Goal: Task Accomplishment & Management: Complete application form

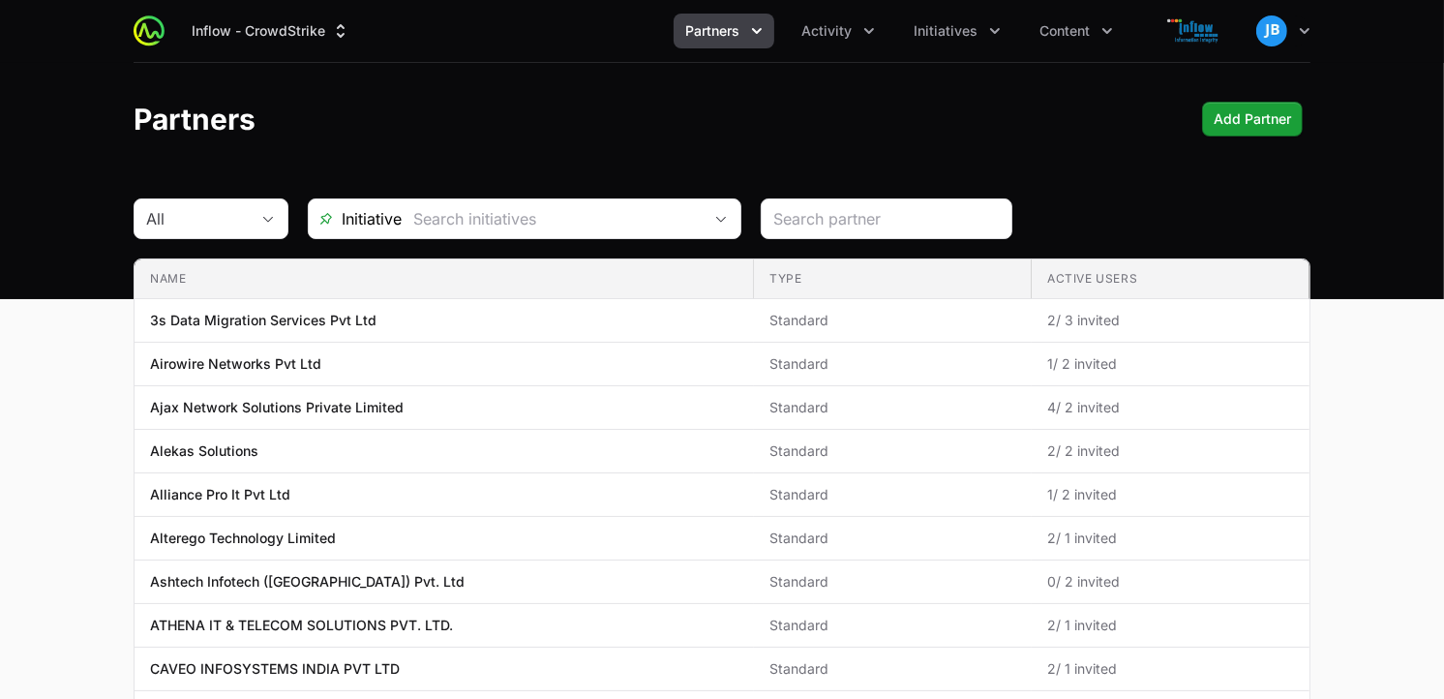
click at [1012, 36] on ul "Partners Activity Initiatives Content" at bounding box center [899, 31] width 451 height 35
click at [995, 40] on icon "Initiatives menu" at bounding box center [994, 30] width 19 height 19
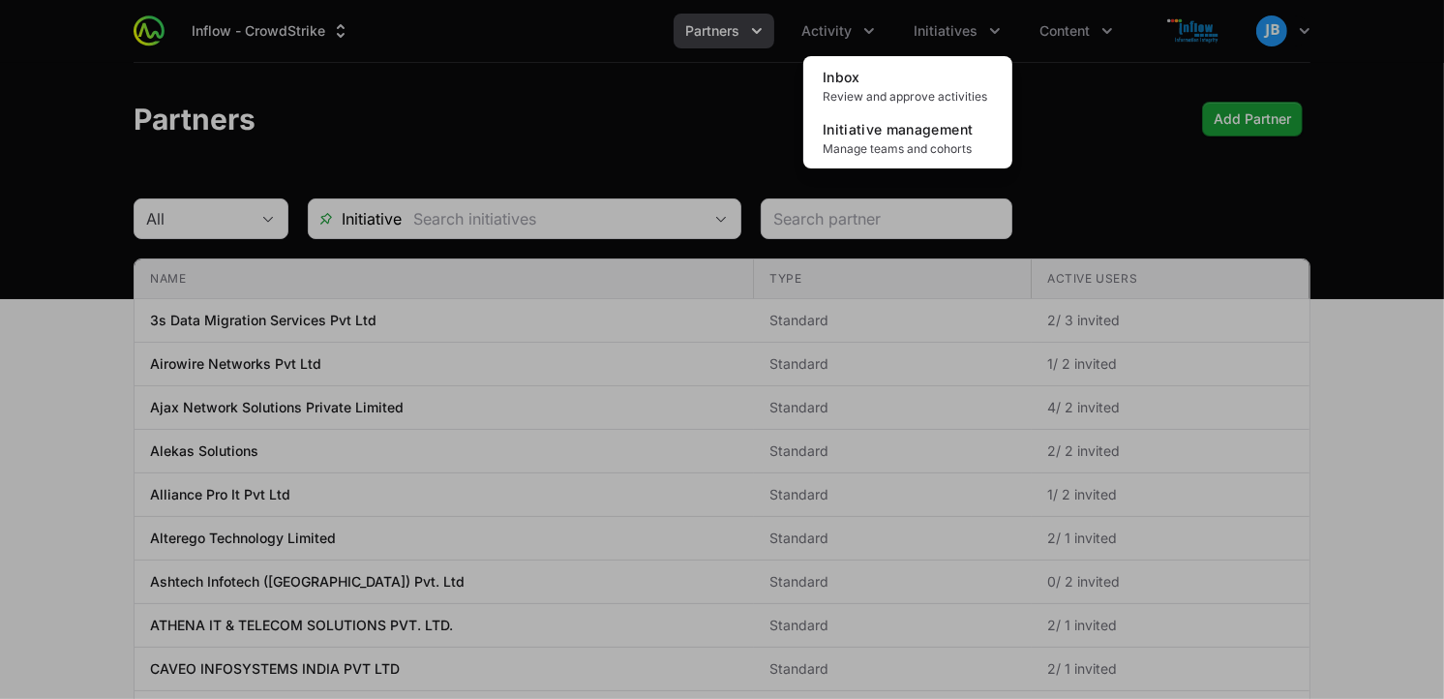
click at [1115, 1] on div "Initiatives menu" at bounding box center [722, 349] width 1444 height 699
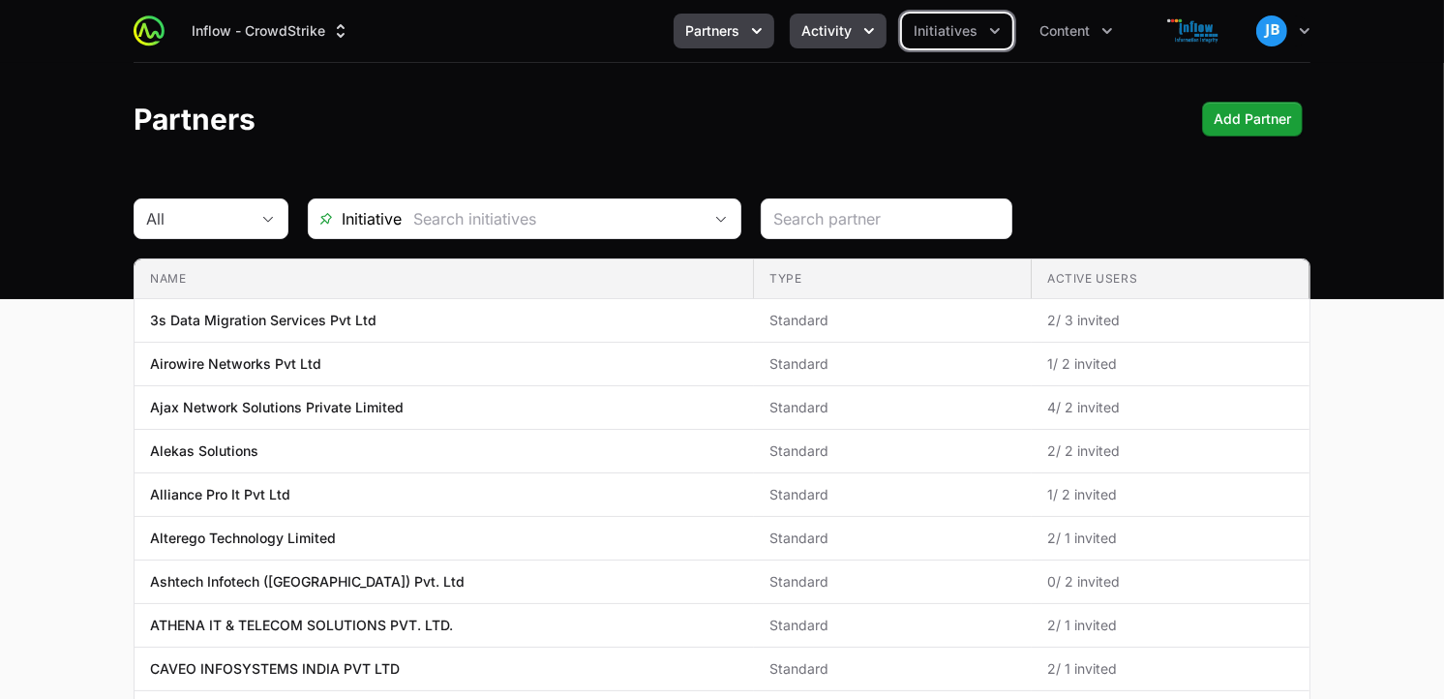
click at [855, 42] on button "Activity" at bounding box center [838, 31] width 97 height 35
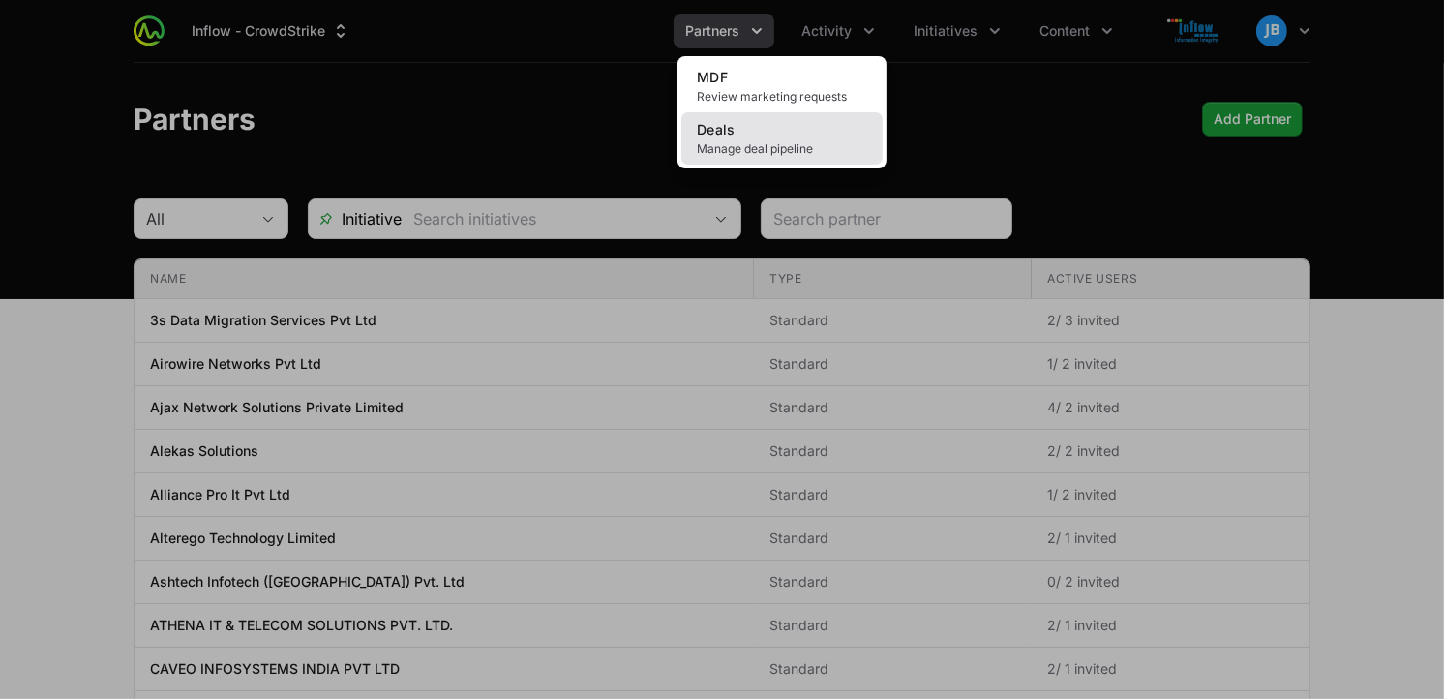
click at [780, 133] on link "Deals Manage deal pipeline" at bounding box center [781, 138] width 201 height 52
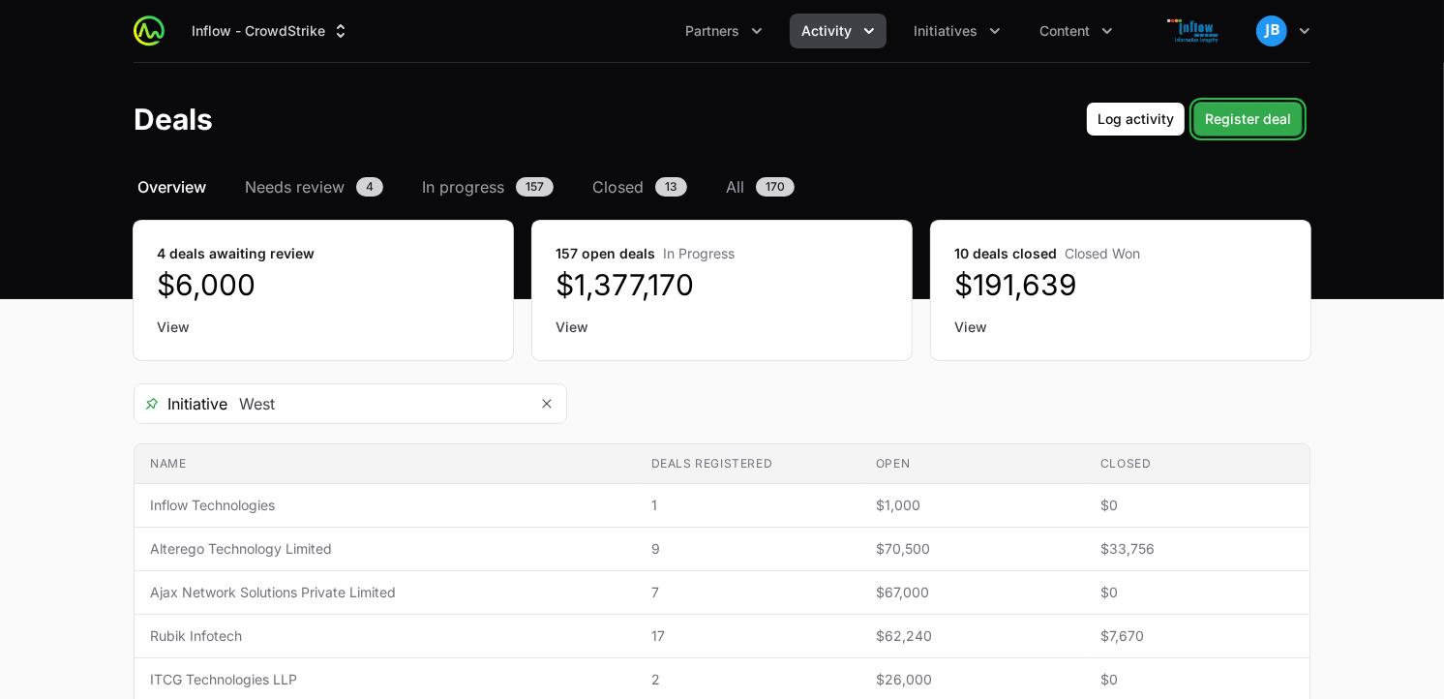
click at [1256, 111] on span "Register deal" at bounding box center [1248, 118] width 86 height 23
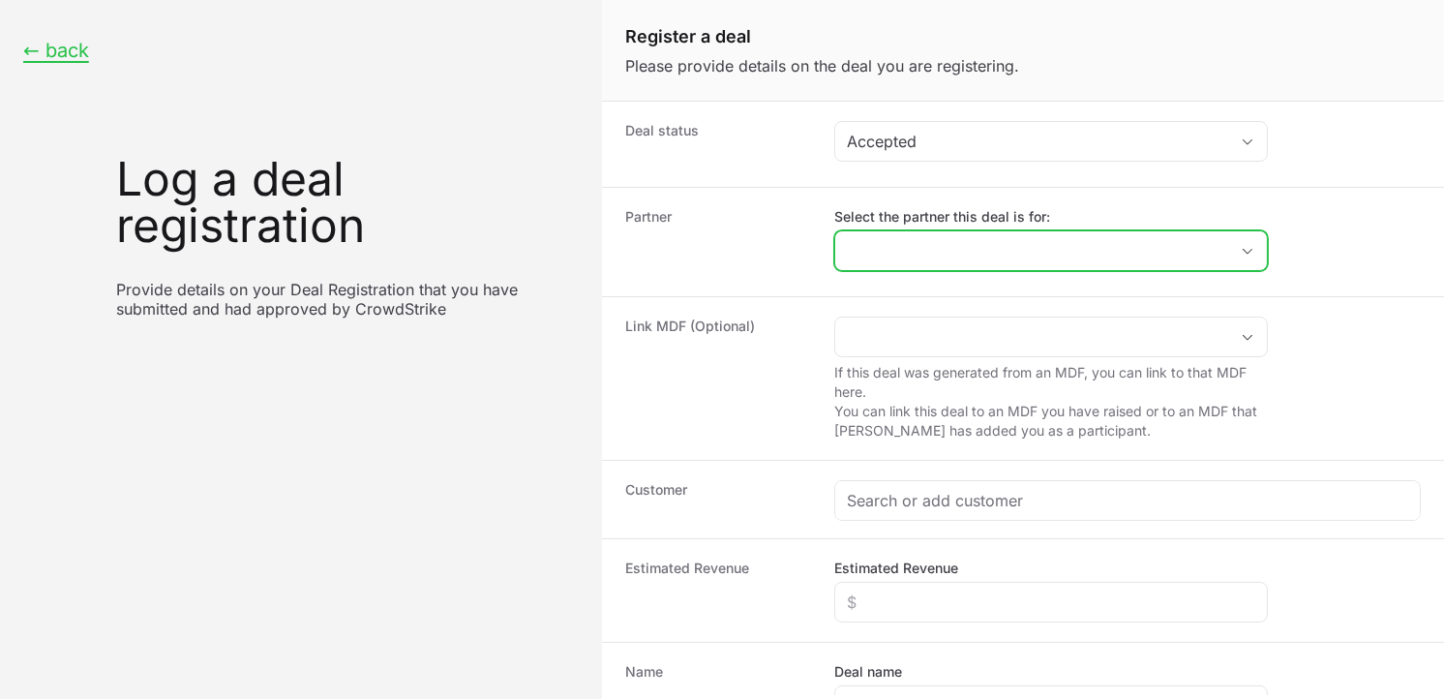
click at [898, 259] on input "Select the partner this deal is for:" at bounding box center [1031, 250] width 393 height 39
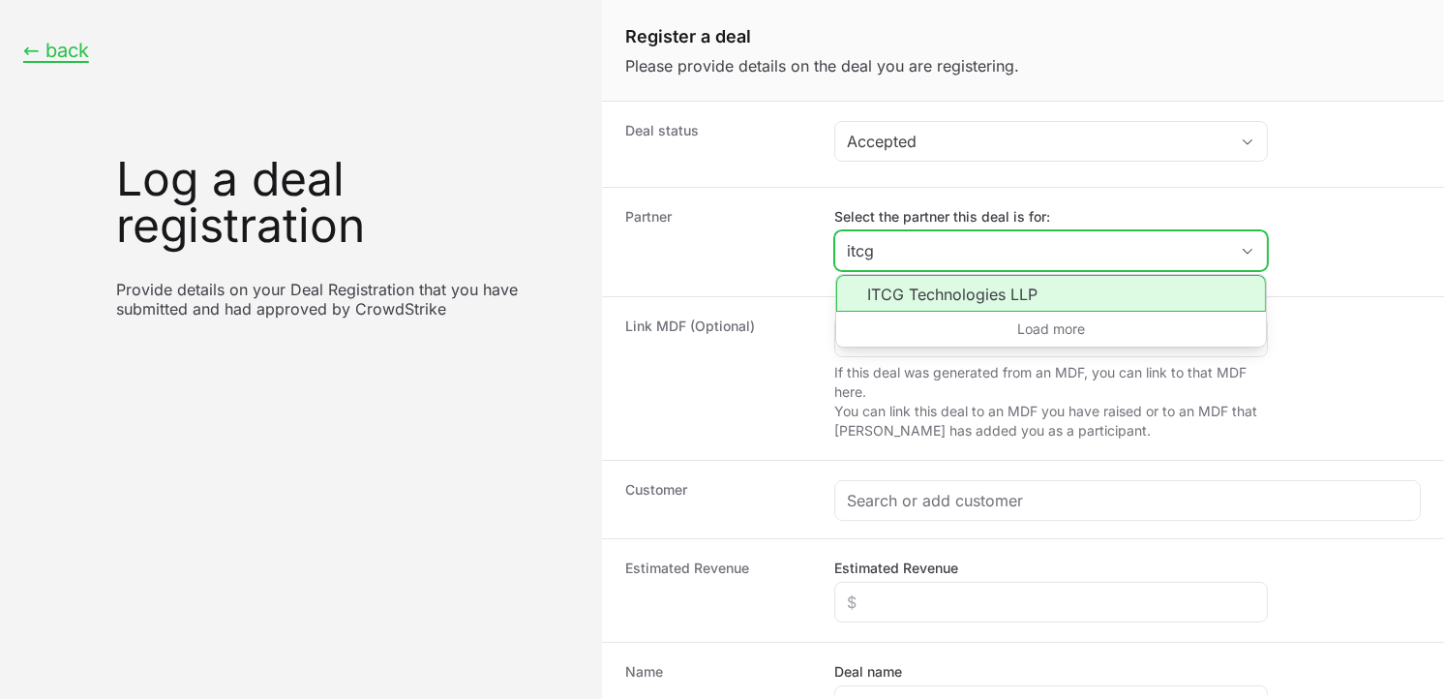
click at [927, 288] on li "ITCG Technologies LLP" at bounding box center [1051, 293] width 430 height 37
type input "ITCG Technologies LLP"
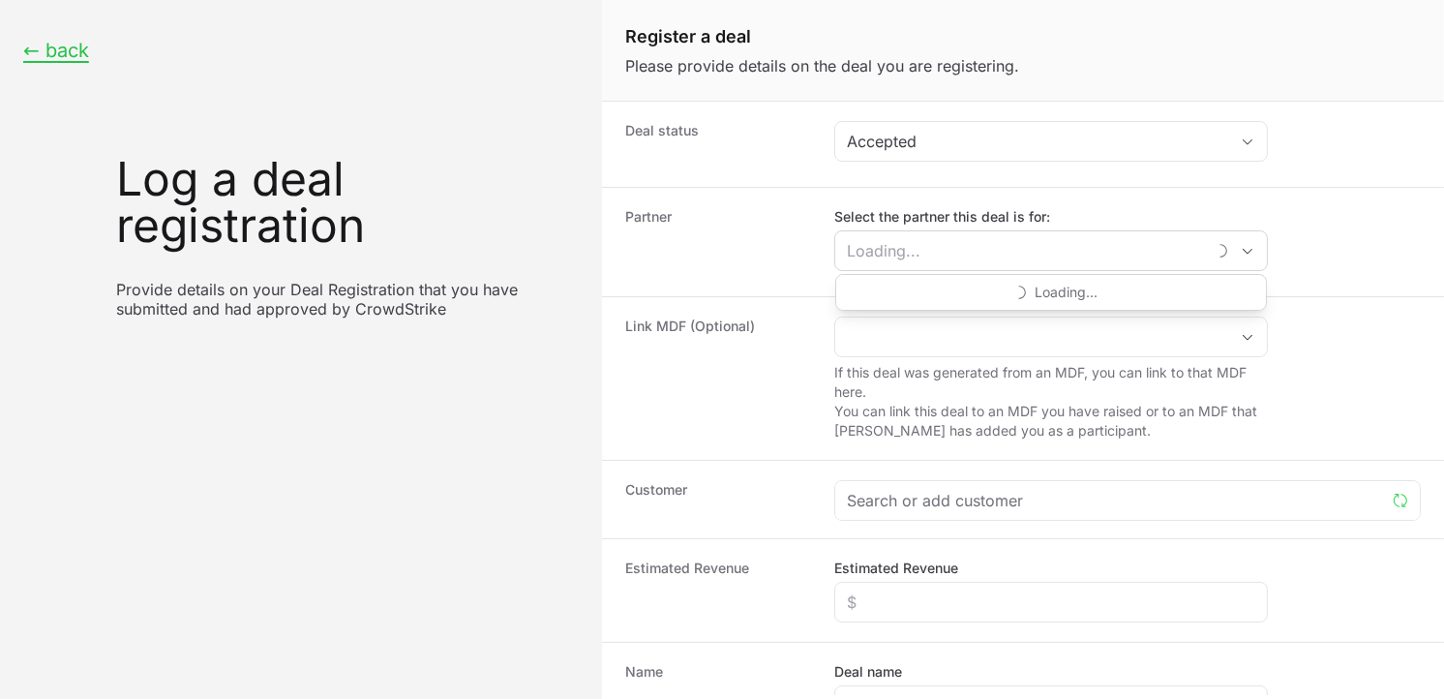
type input "ITCG Technologies LLP"
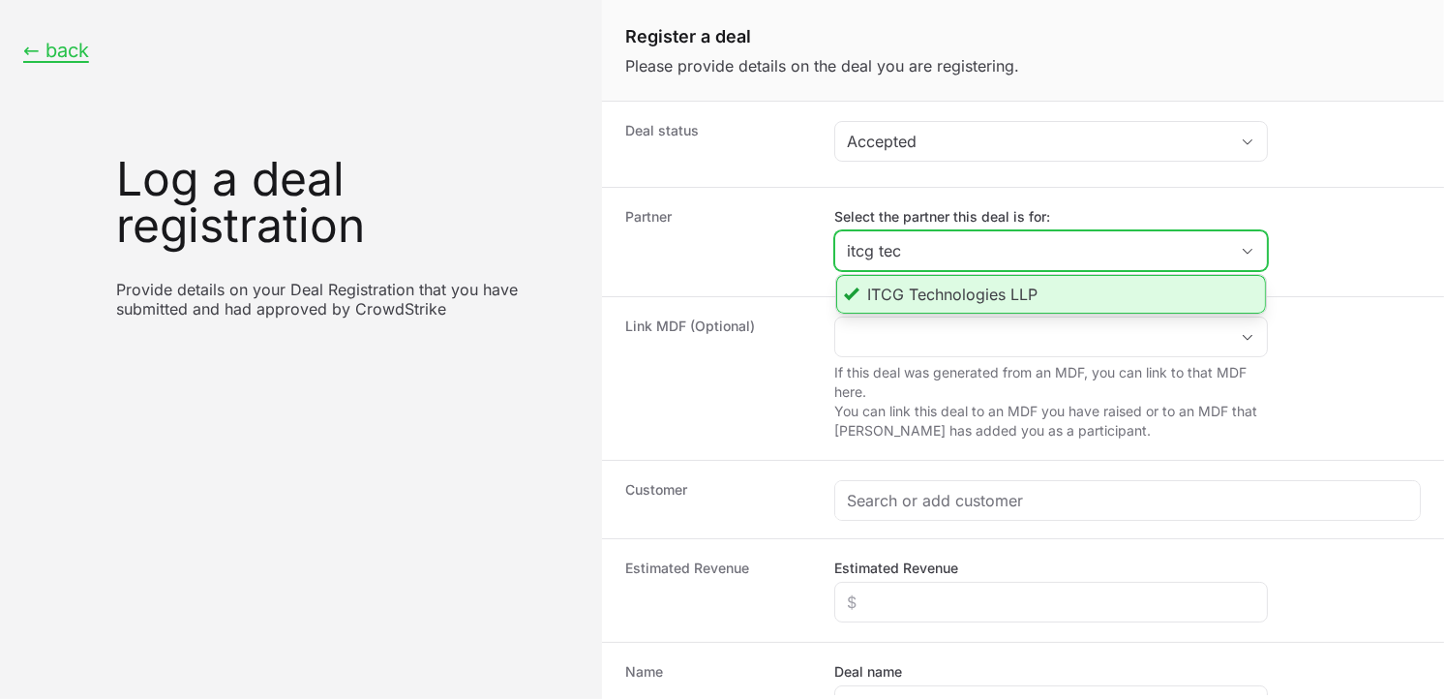
type input "itcg tec"
click at [970, 294] on li "ITCG Technologies LLP" at bounding box center [1051, 294] width 430 height 39
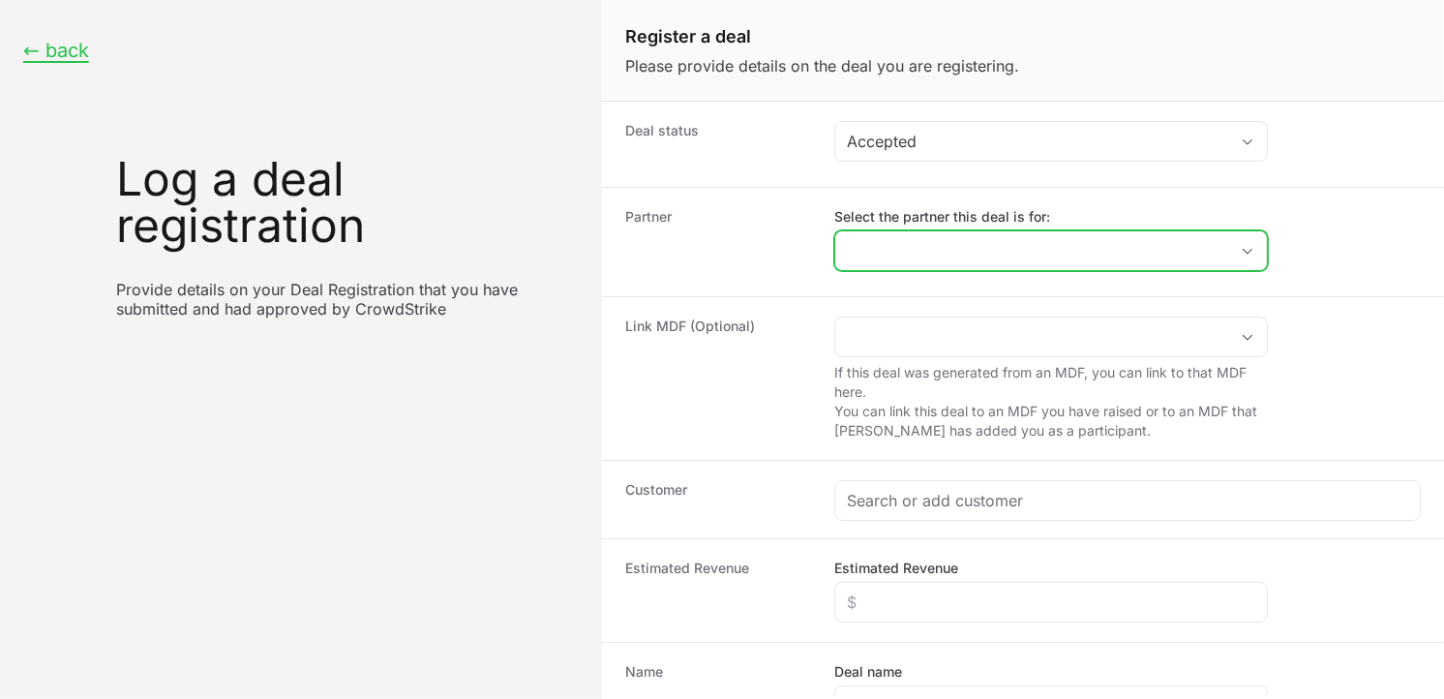
click at [1099, 245] on input "Select the partner this deal is for:" at bounding box center [1031, 250] width 393 height 39
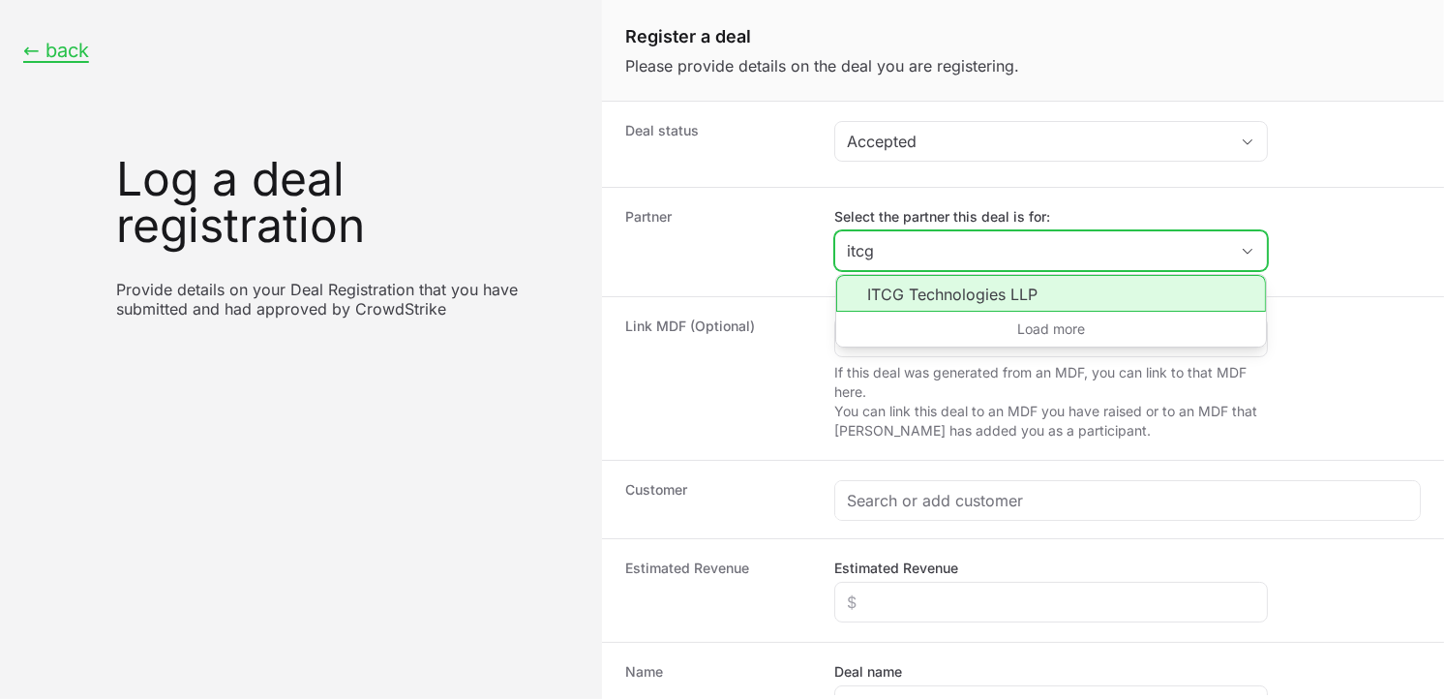
click at [949, 294] on li "ITCG Technologies LLP" at bounding box center [1051, 293] width 430 height 37
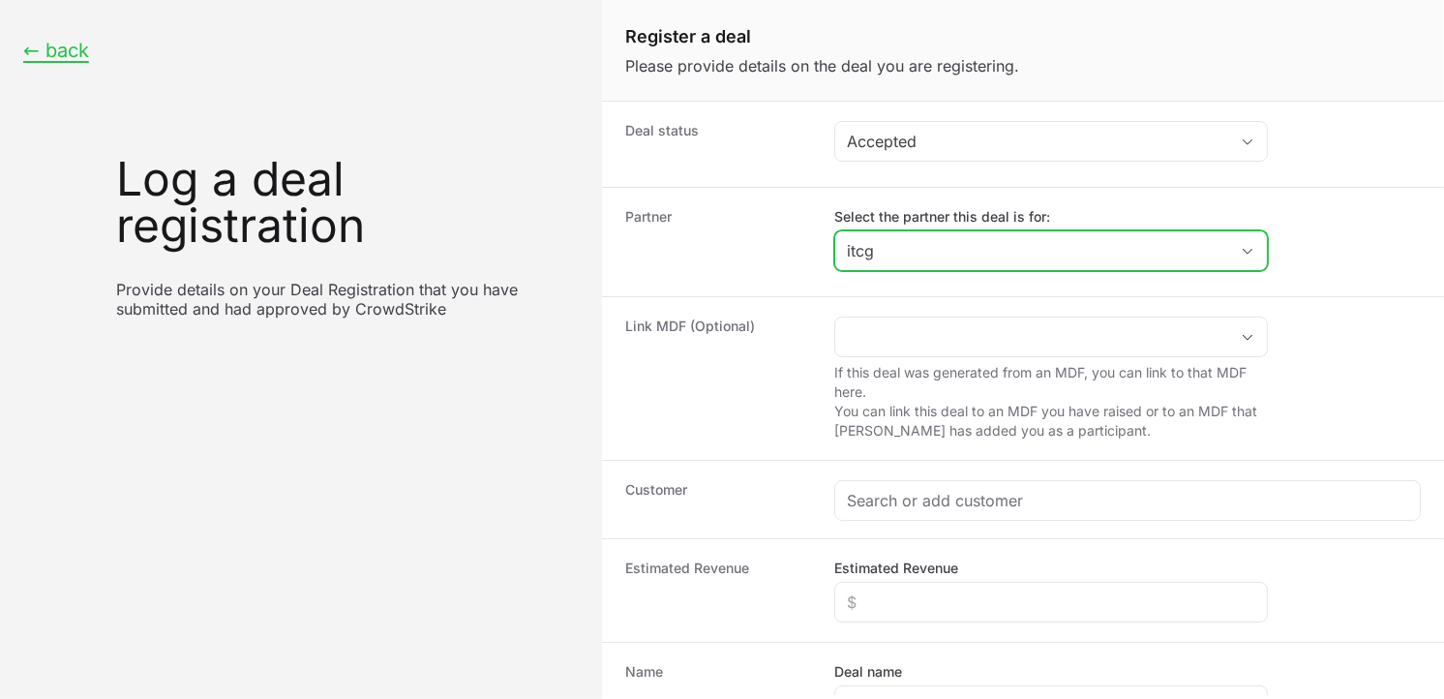
type input "ITCG Technologies LLP"
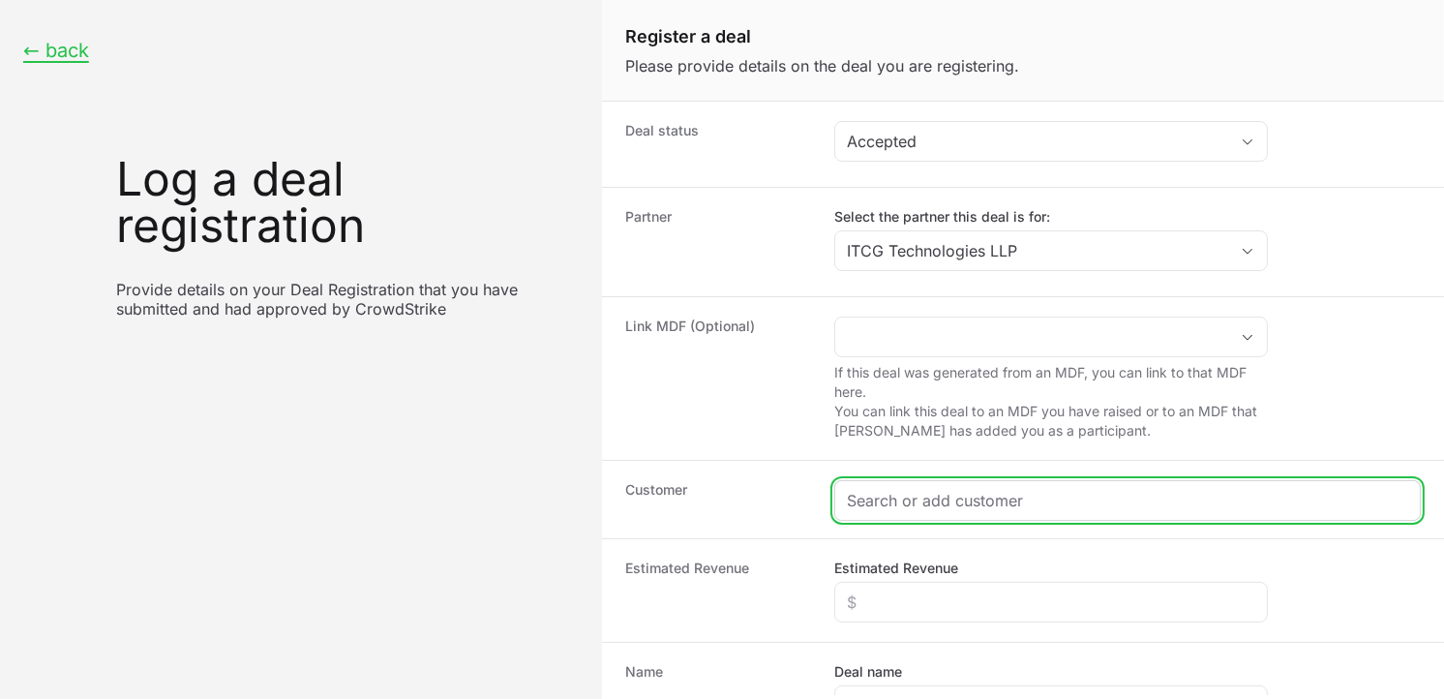
click at [891, 490] on input "Create activity form" at bounding box center [1127, 500] width 561 height 23
paste input "[URL][DOMAIN_NAME]"
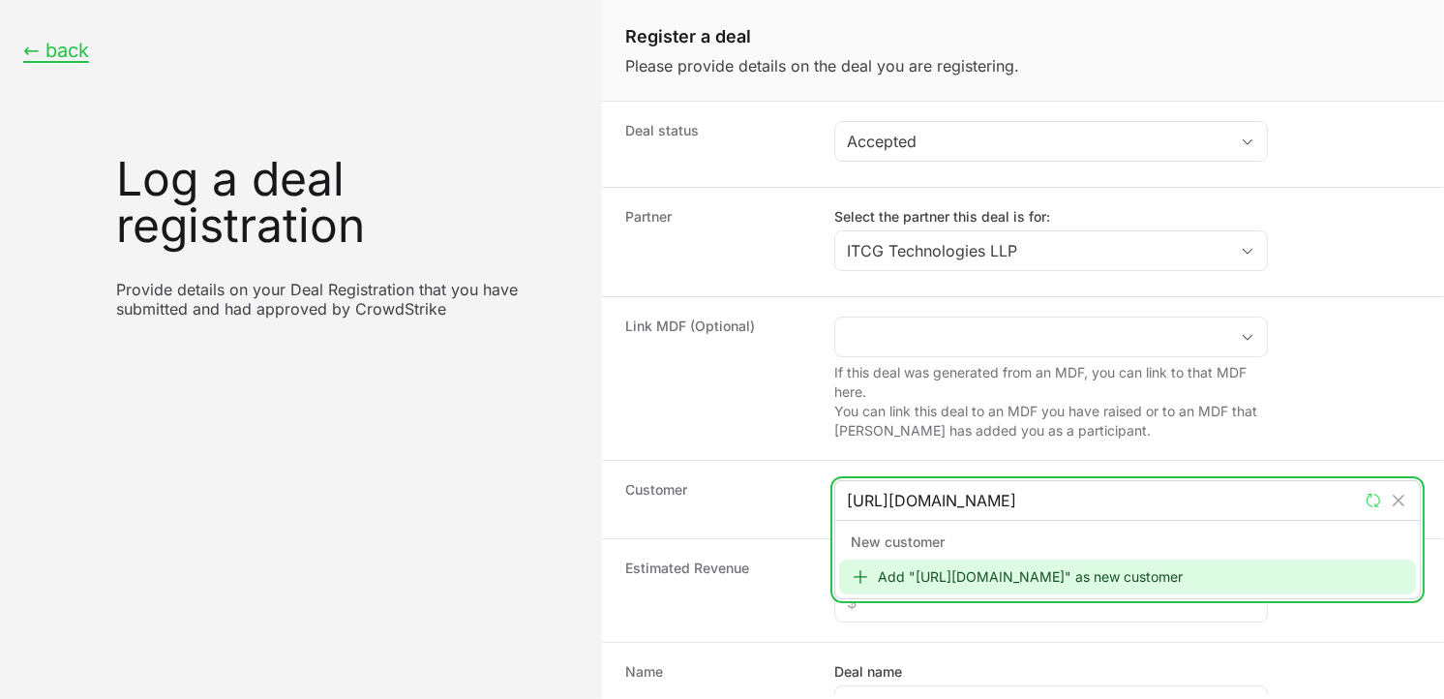
type input "[URL][DOMAIN_NAME]"
click at [897, 566] on div "Add "[URL][DOMAIN_NAME]" as new customer" at bounding box center [1127, 576] width 577 height 35
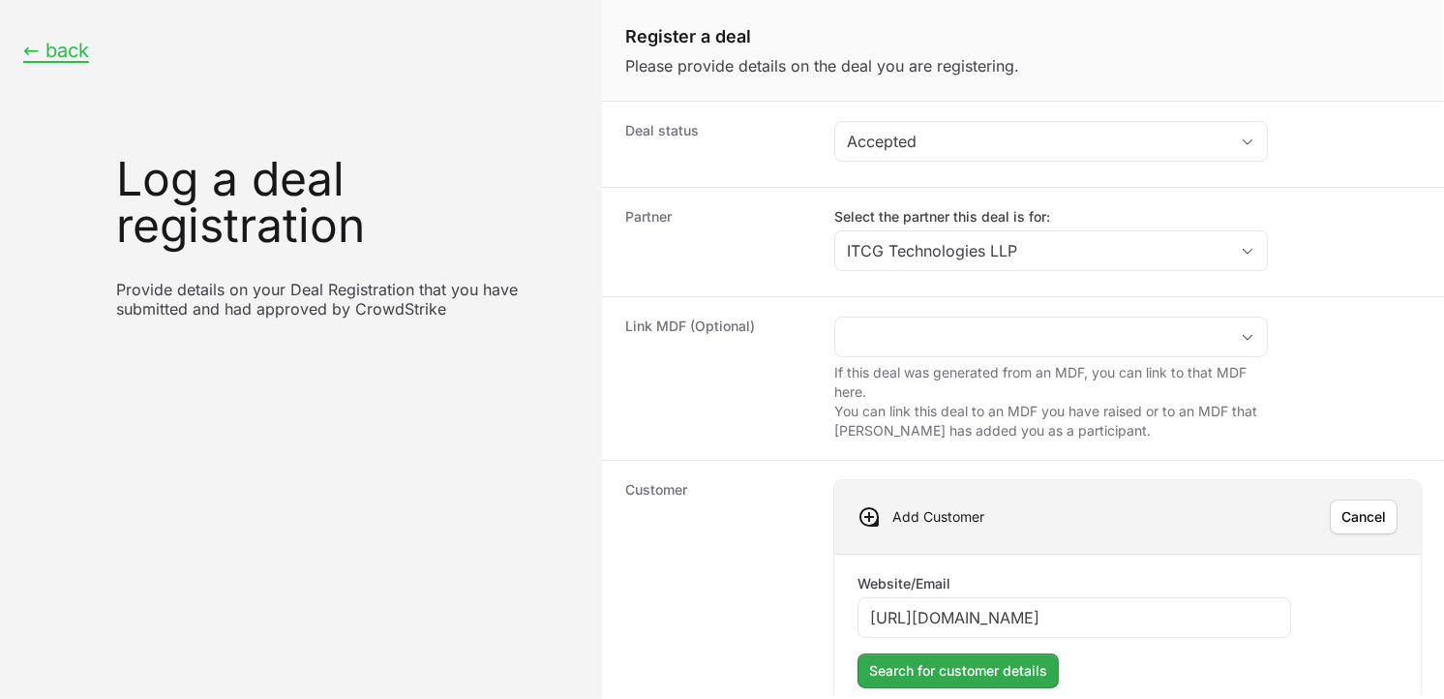
type input "[URL][DOMAIN_NAME]"
click at [1030, 656] on button "Search for customer details" at bounding box center [958, 670] width 201 height 35
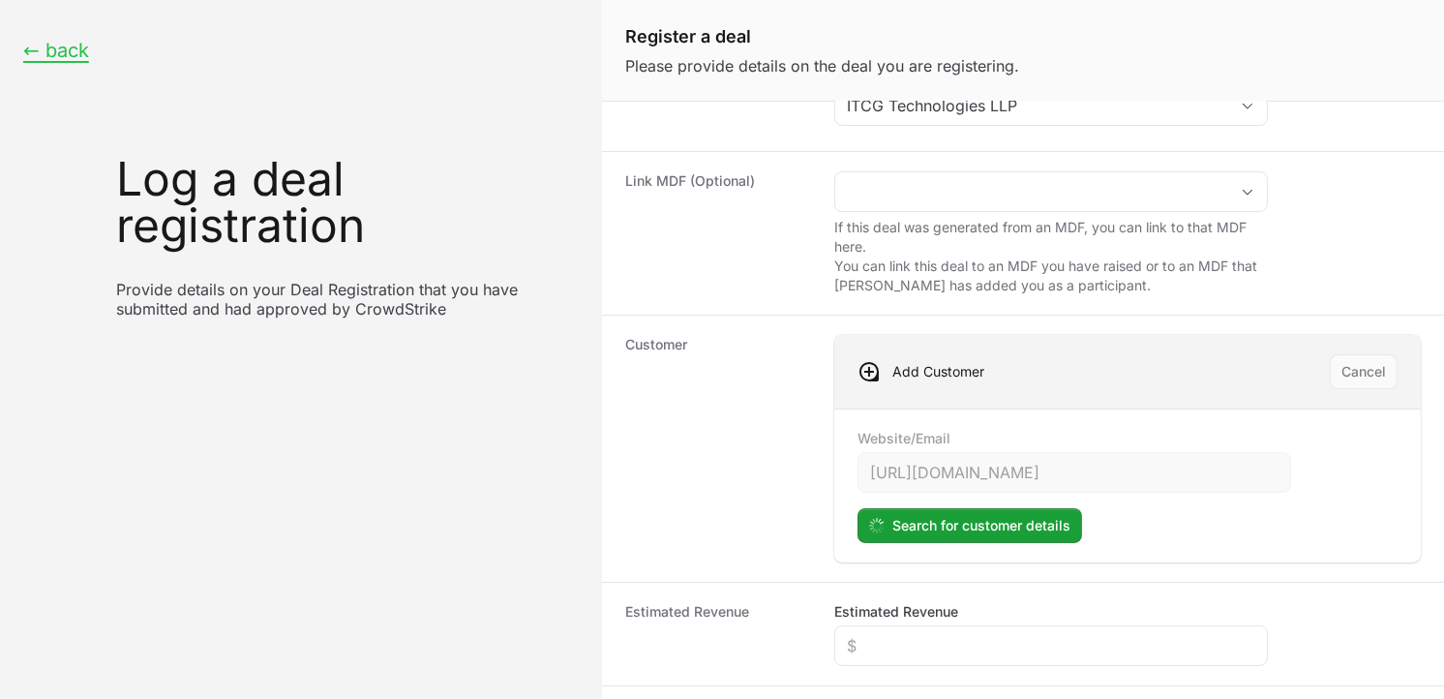
scroll to position [162, 0]
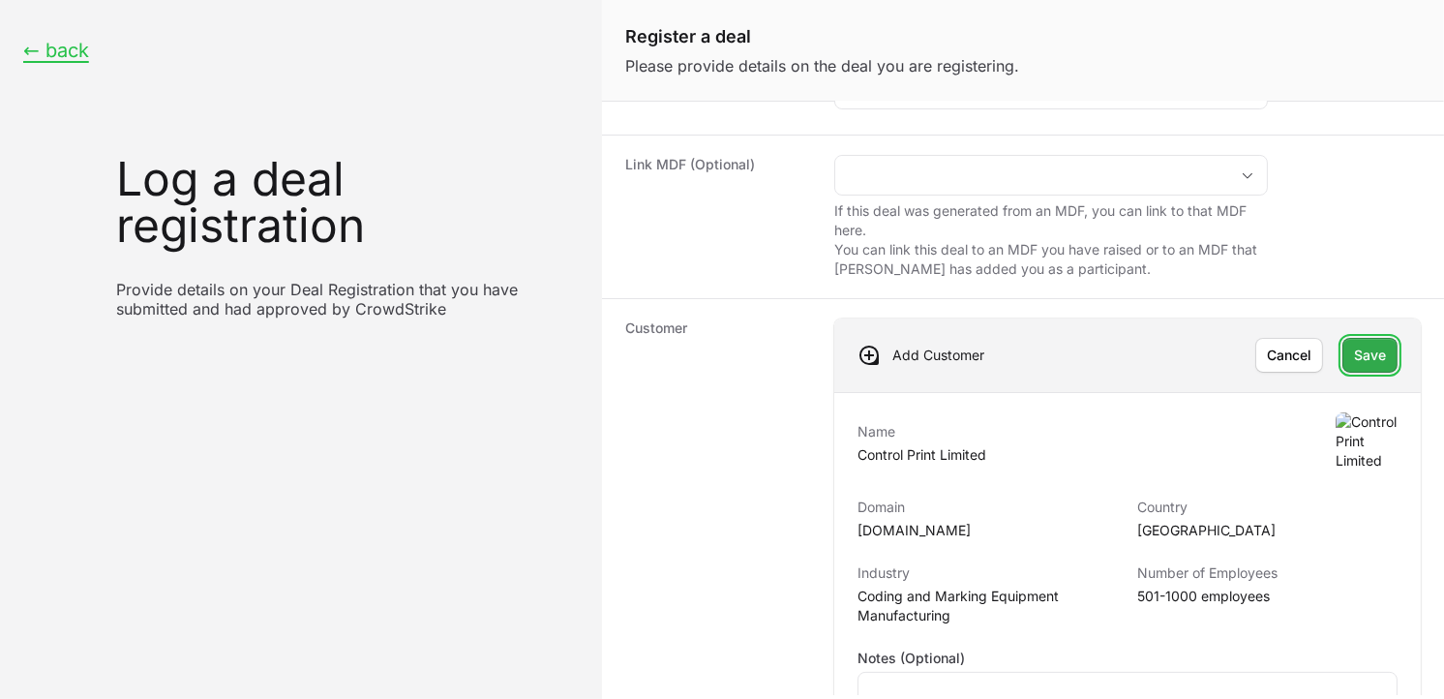
click at [1354, 351] on span "Save" at bounding box center [1370, 355] width 32 height 23
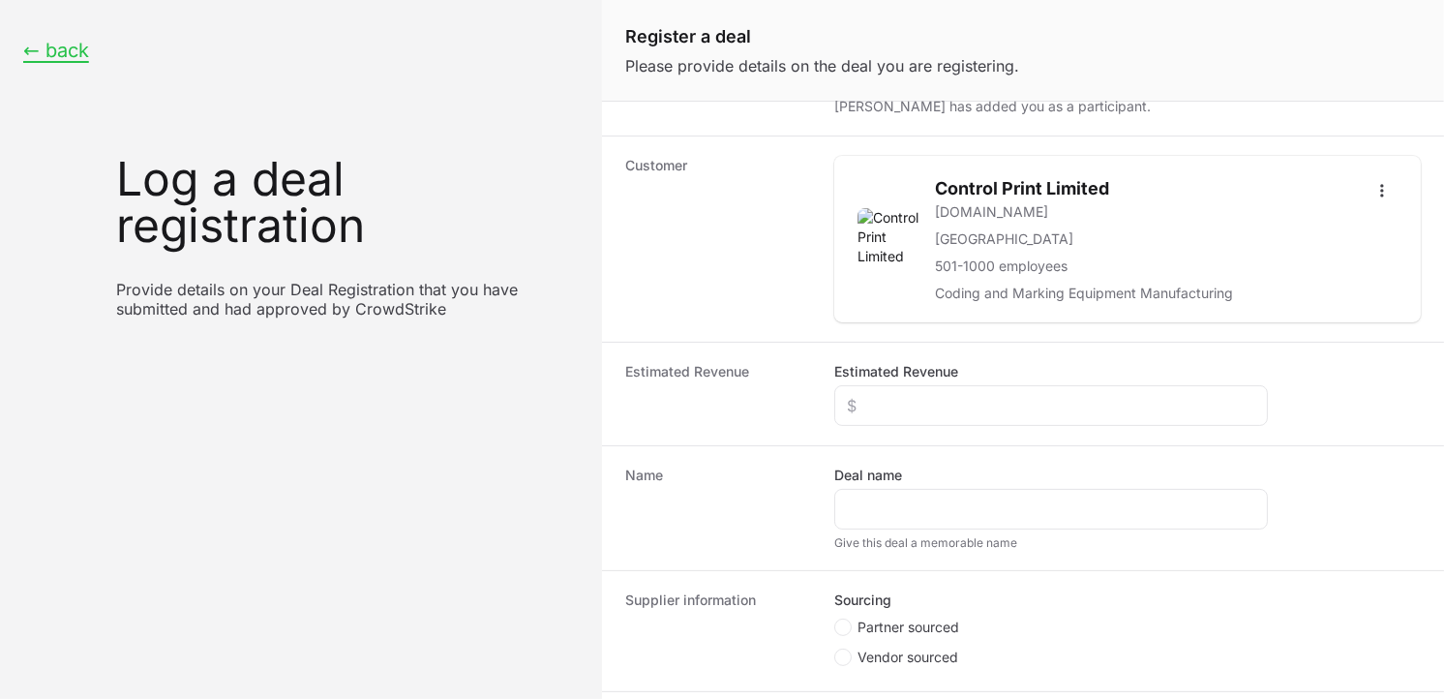
scroll to position [365, 0]
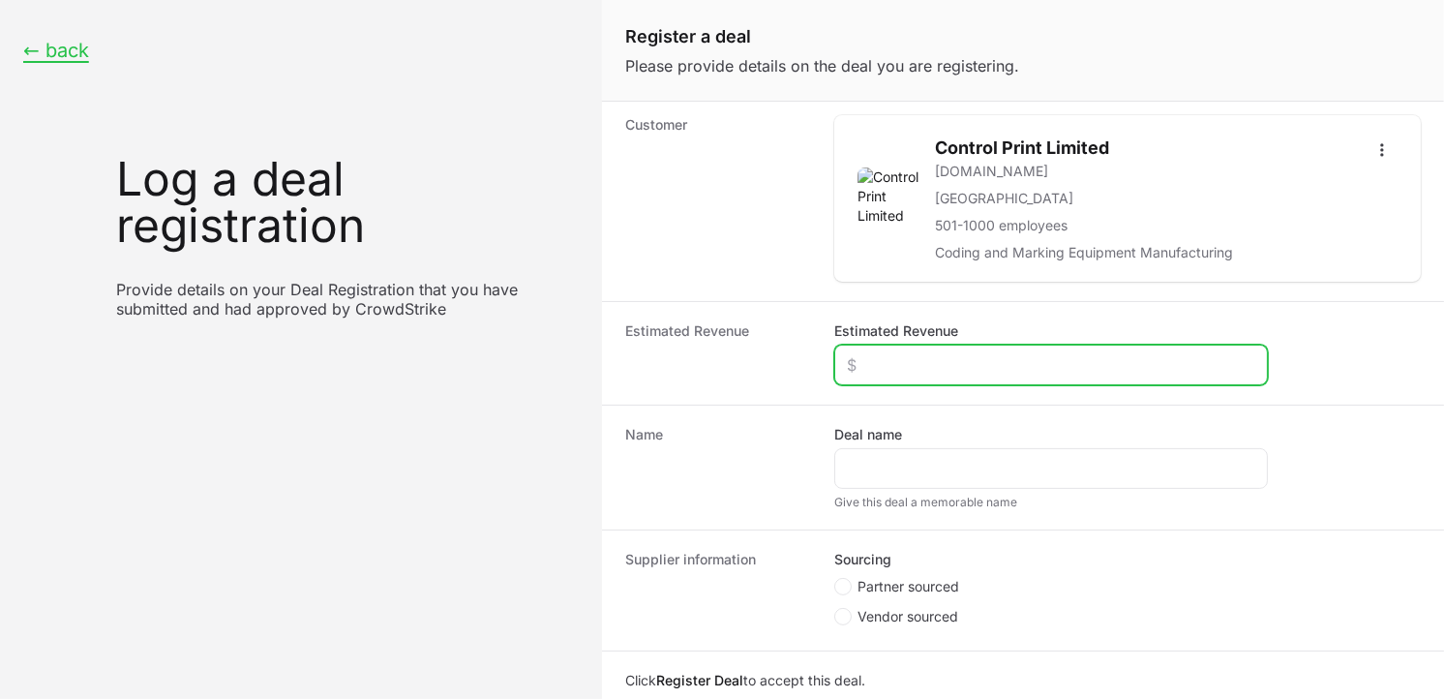
click at [1037, 370] on input "Estimated Revenue" at bounding box center [1051, 364] width 408 height 23
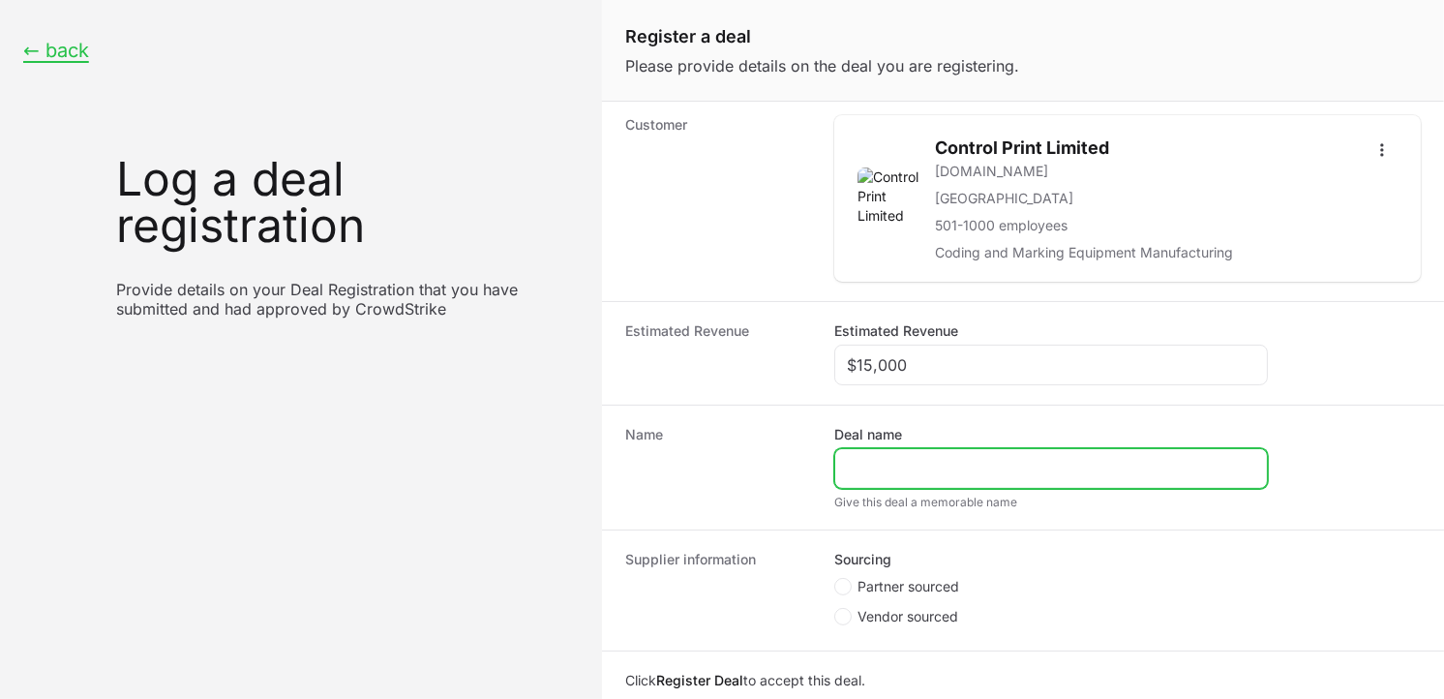
click at [919, 475] on input "Deal name" at bounding box center [1051, 468] width 408 height 23
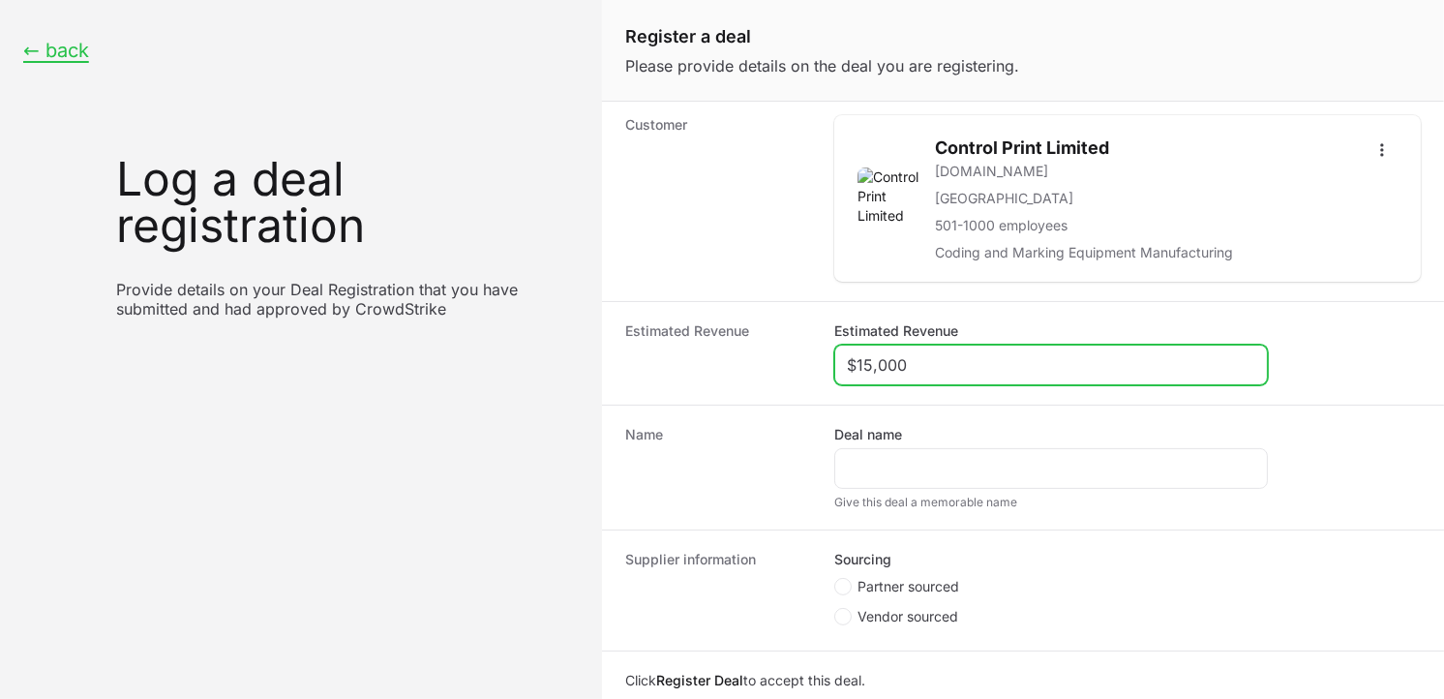
click at [869, 364] on input "$15,000" at bounding box center [1051, 364] width 408 height 23
type input "$20,000"
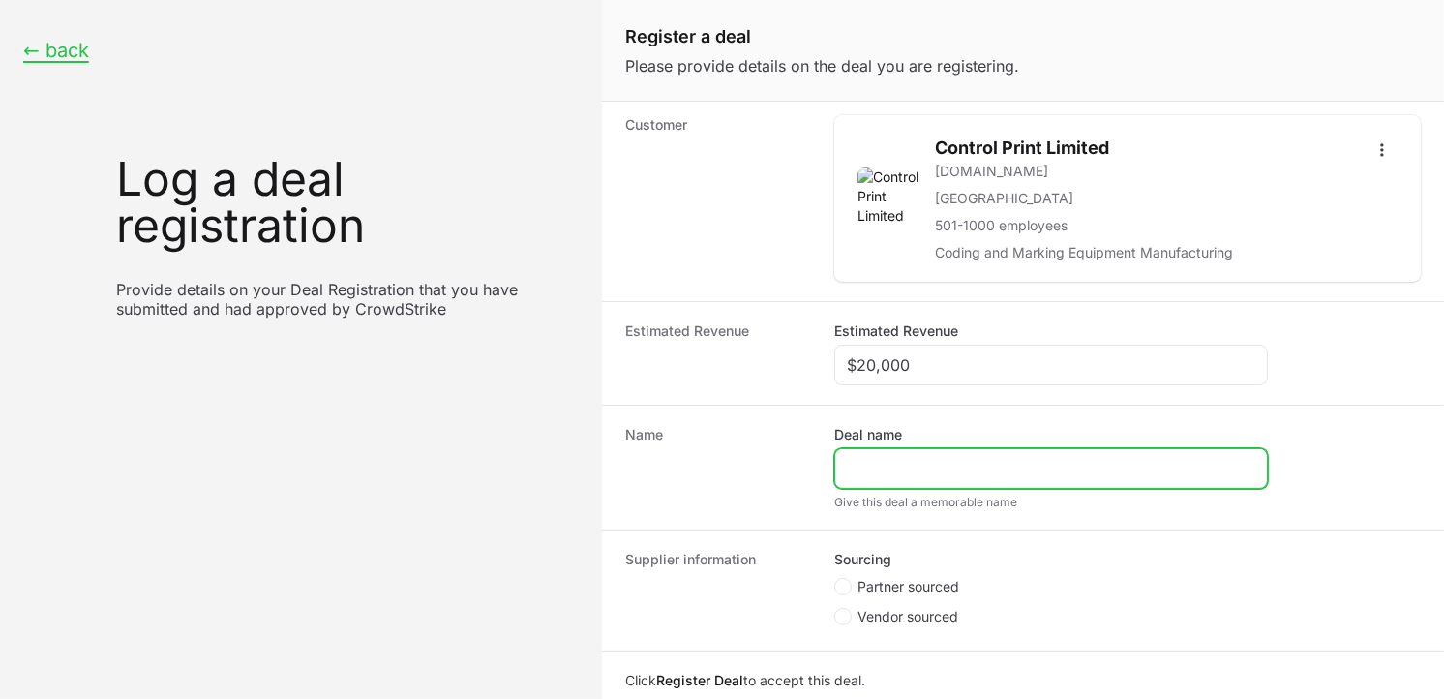
click at [895, 470] on input "Deal name" at bounding box center [1051, 468] width 408 height 23
type input "C"
paste input "[URL][DOMAIN_NAME]"
type input "[URL][DOMAIN_NAME]"
drag, startPoint x: 1067, startPoint y: 470, endPoint x: 736, endPoint y: 469, distance: 331.0
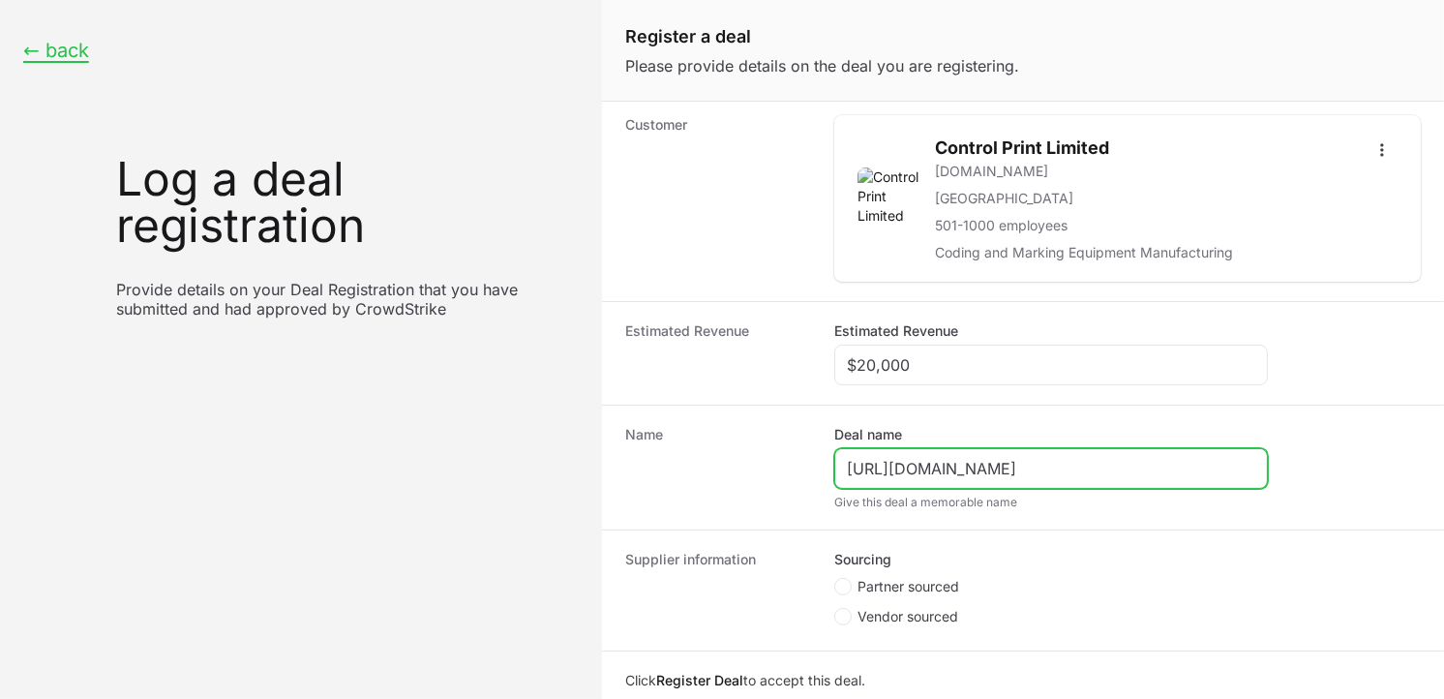
click at [736, 469] on div "Name Deal name [URL][DOMAIN_NAME] Give this deal a memorable name" at bounding box center [1023, 467] width 842 height 125
type input "Control Print Limited"
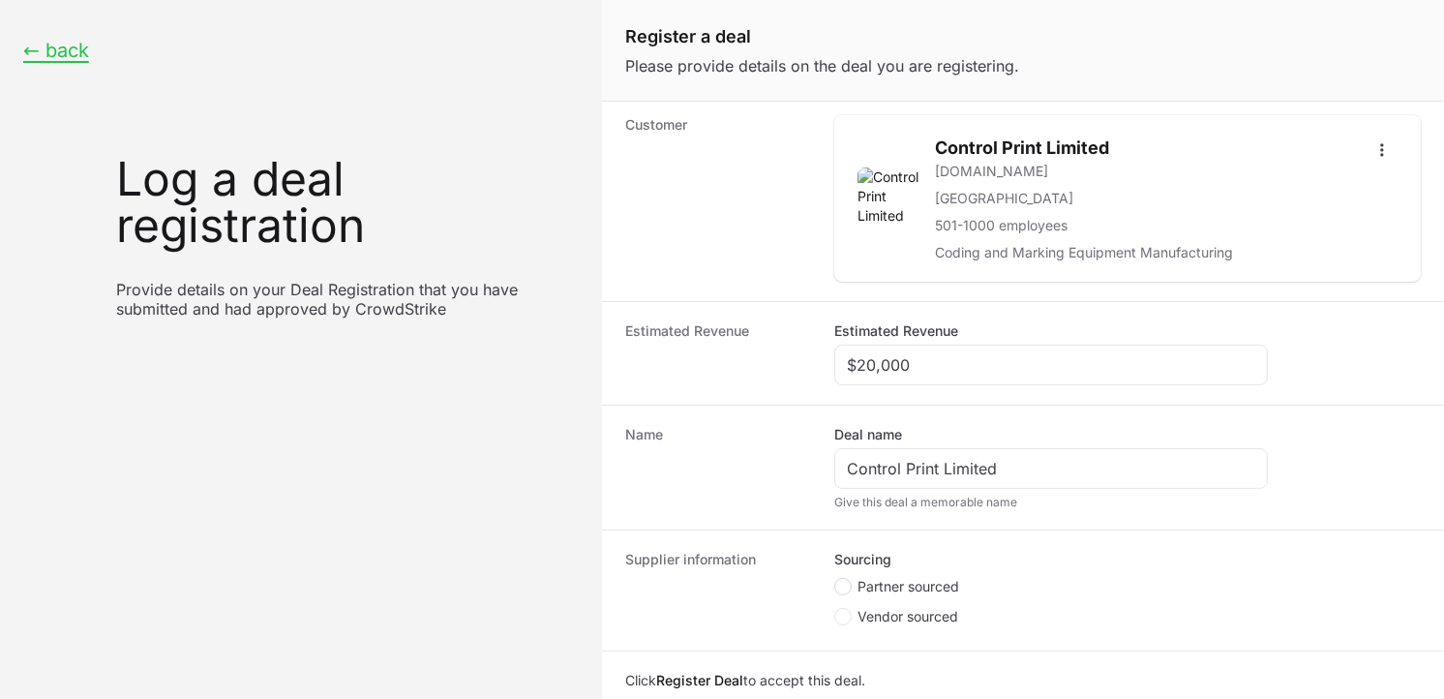
click at [846, 588] on icon "Create activity form" at bounding box center [843, 586] width 8 height 15
radio input "true"
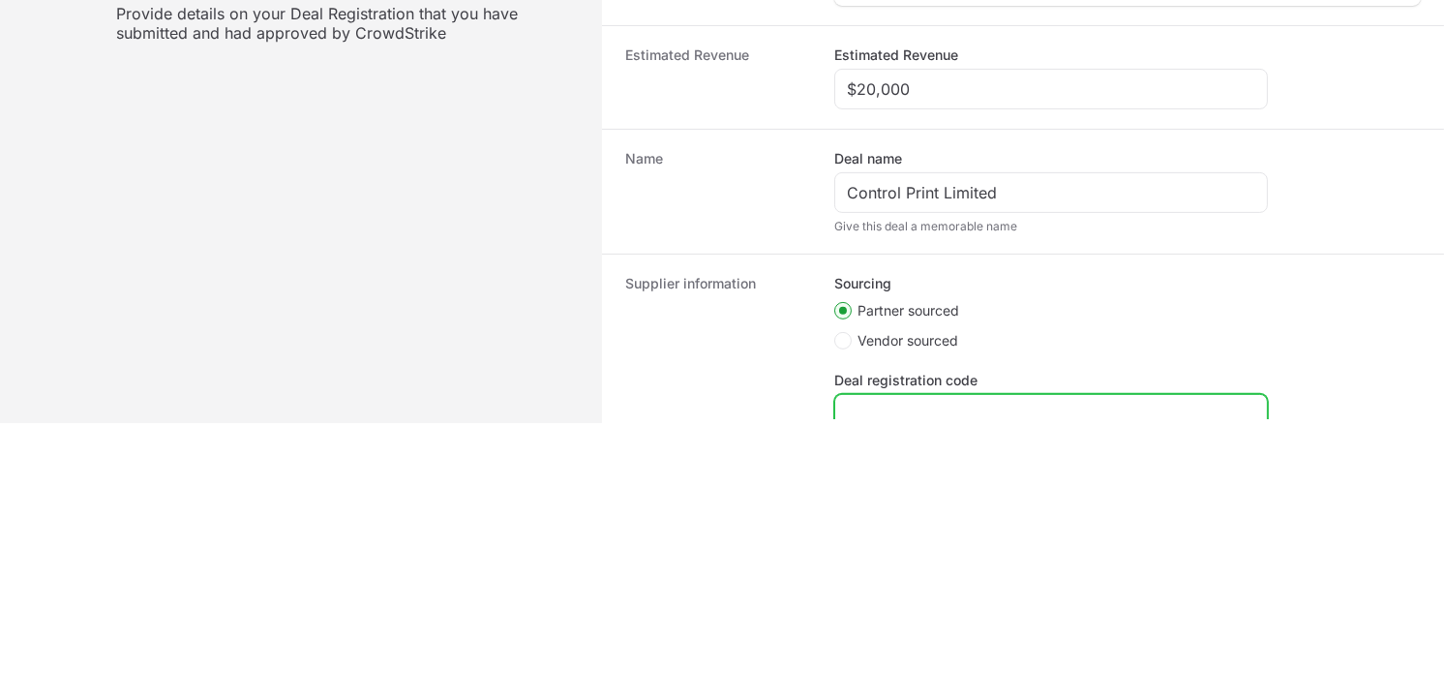
click at [989, 407] on input "Deal registration code" at bounding box center [1051, 414] width 408 height 23
paste input "DR-414262fd"
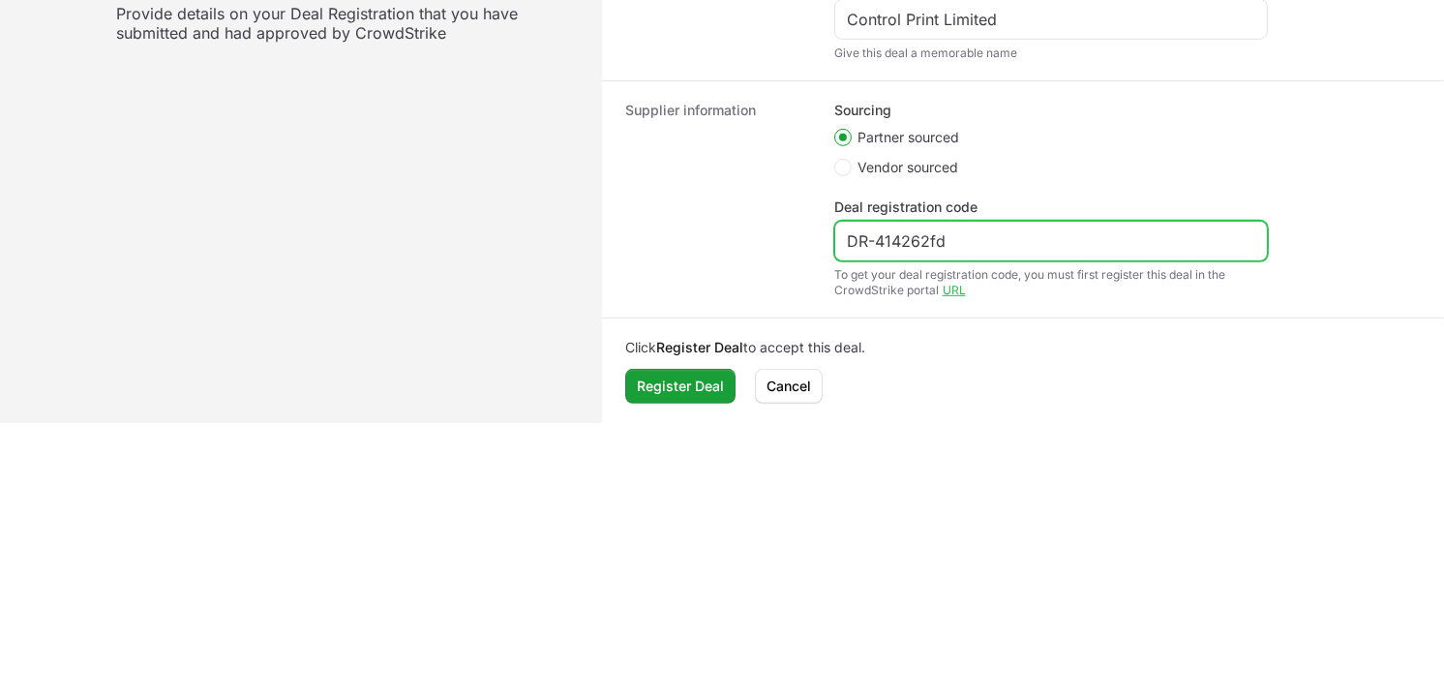
scroll to position [544, 0]
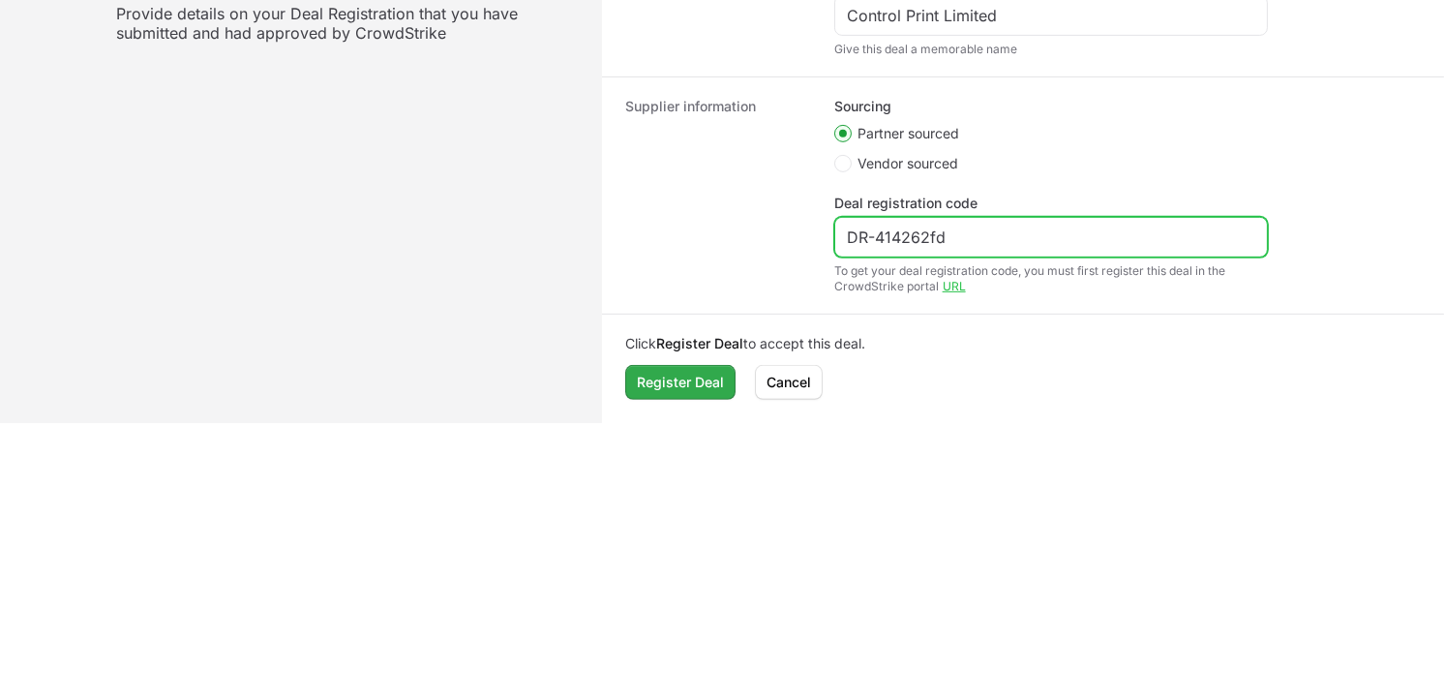
type input "DR-414262fd"
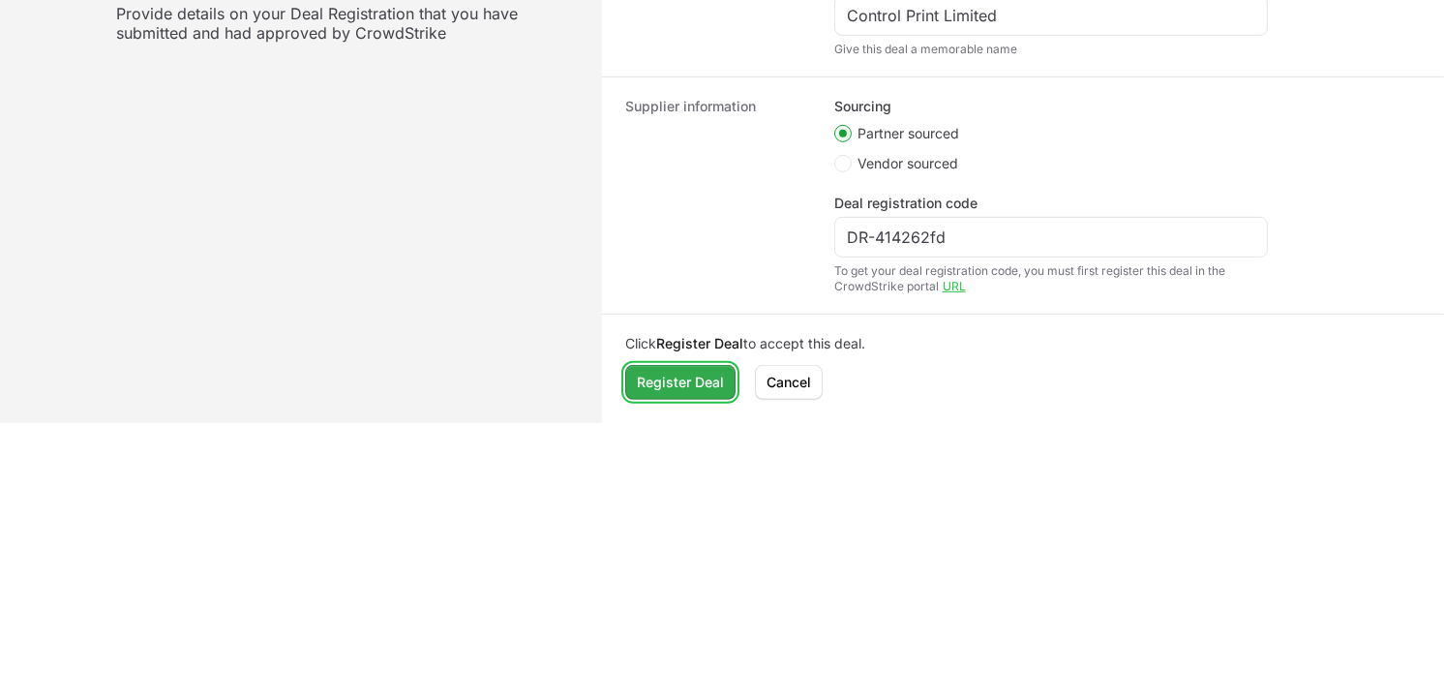
click at [700, 371] on span "Register Deal" at bounding box center [680, 382] width 87 height 23
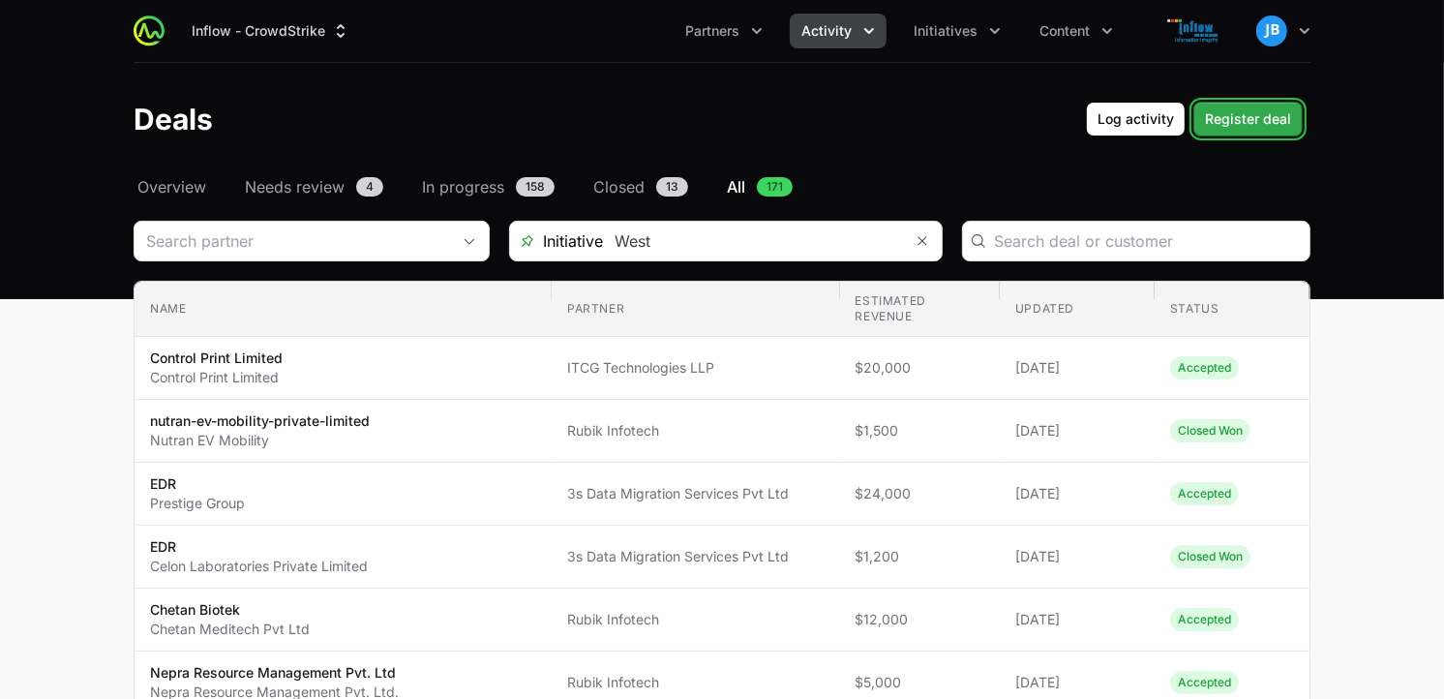
click at [1254, 121] on span "Register deal" at bounding box center [1248, 118] width 86 height 23
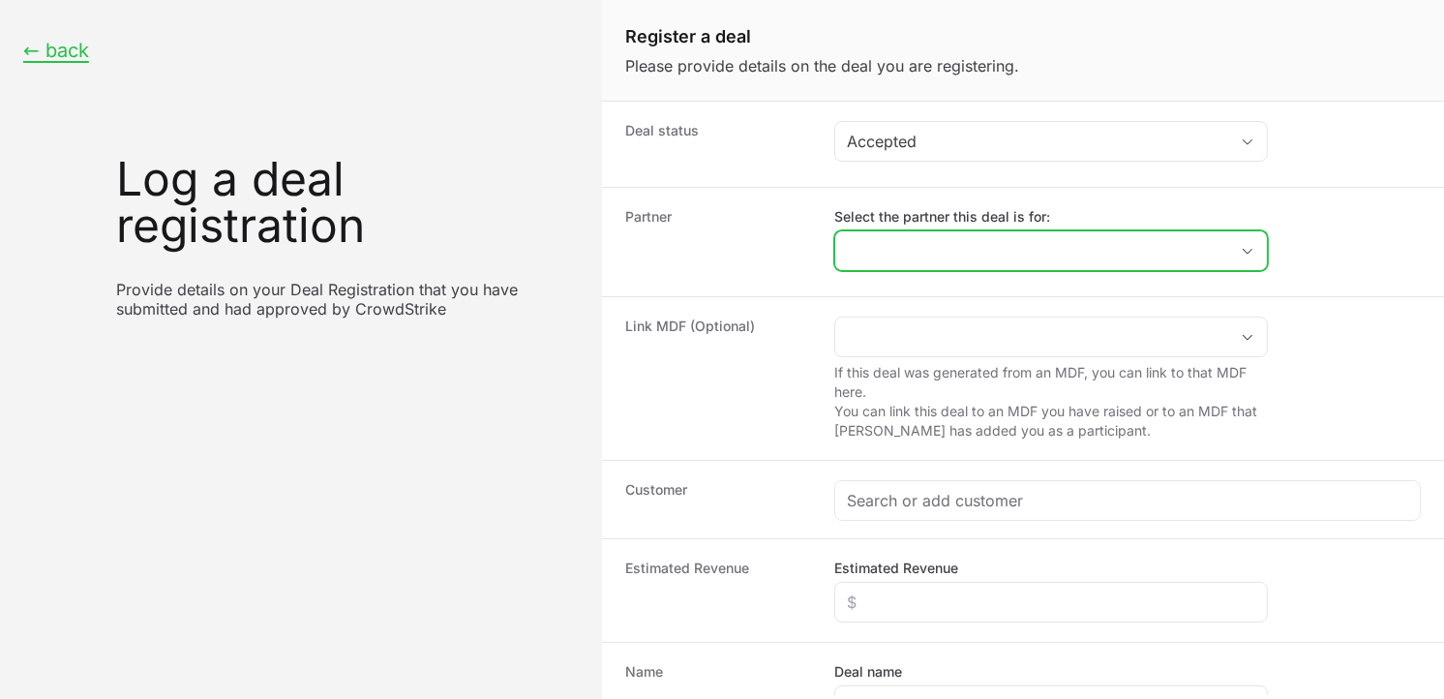
click at [939, 244] on input "Select the partner this deal is for:" at bounding box center [1031, 250] width 393 height 39
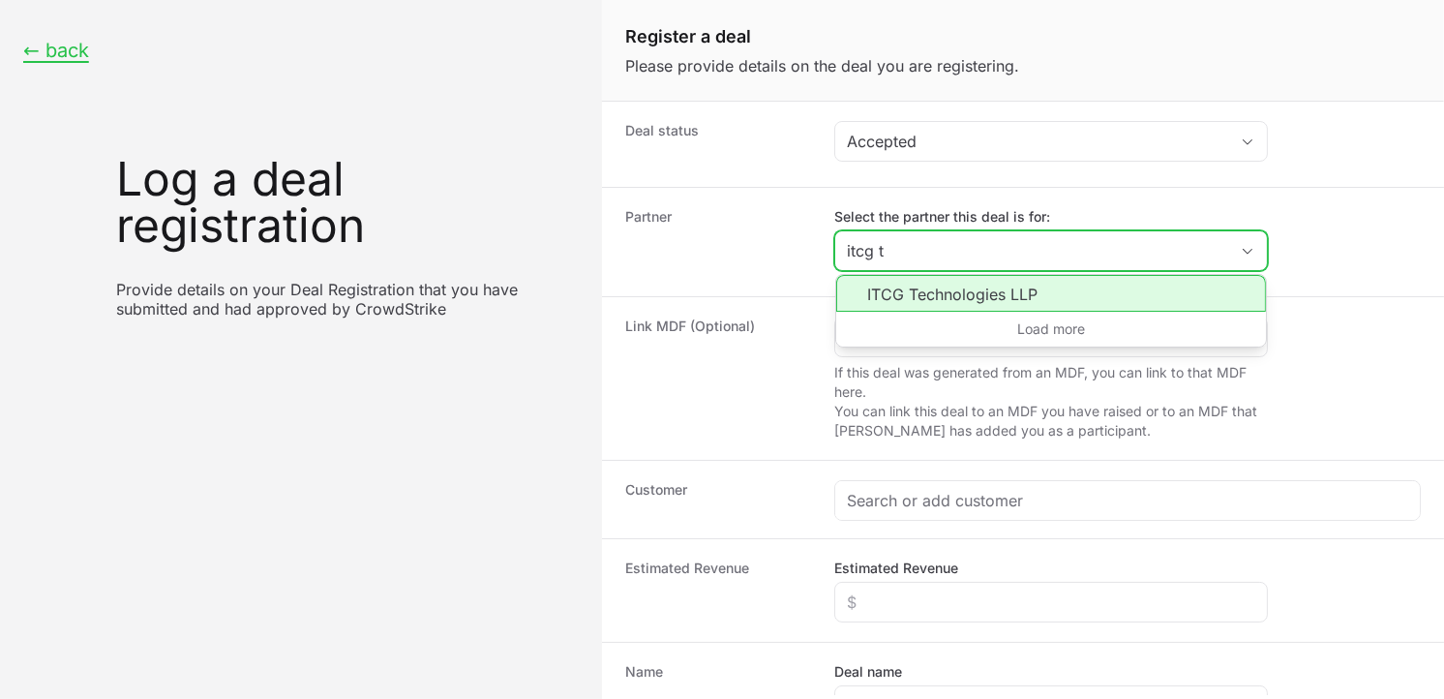
click at [959, 291] on li "ITCG Technologies LLP" at bounding box center [1051, 293] width 430 height 37
type input "ITCG Technologies LLP"
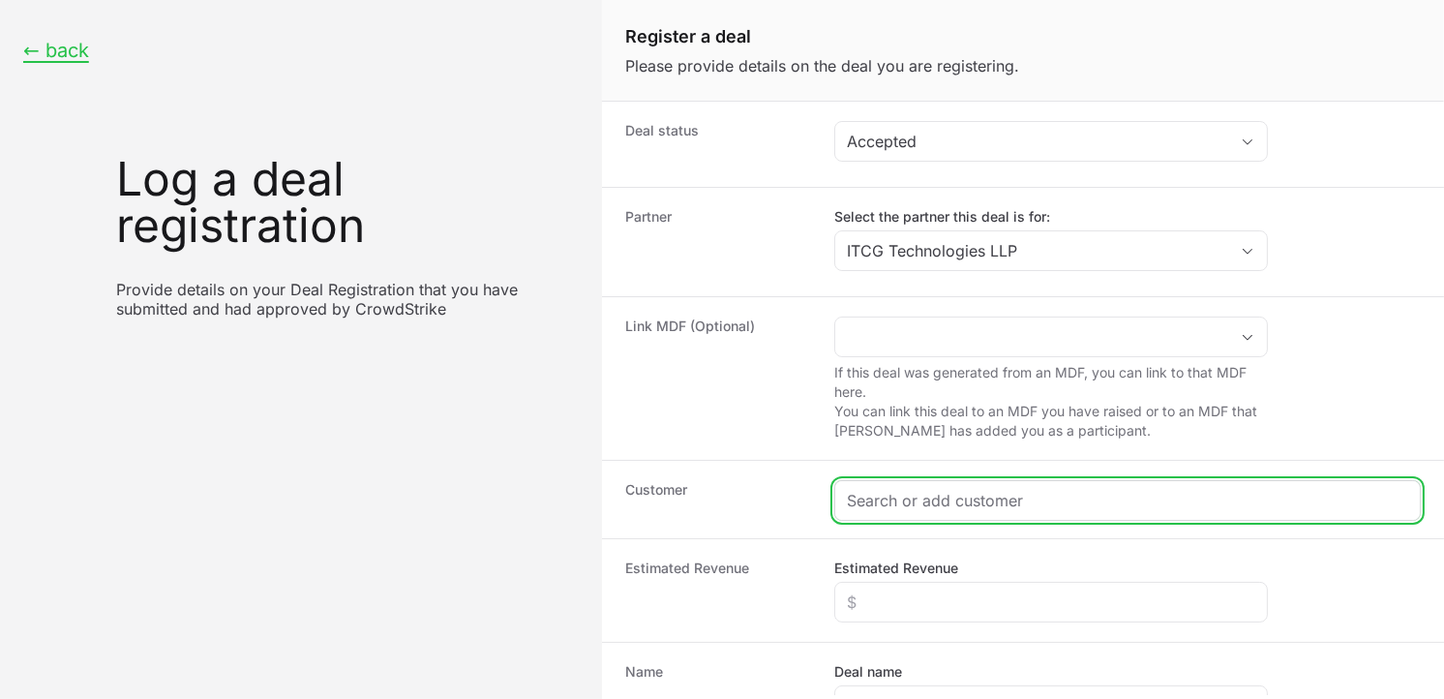
click at [907, 492] on input "Create activity form" at bounding box center [1127, 500] width 561 height 23
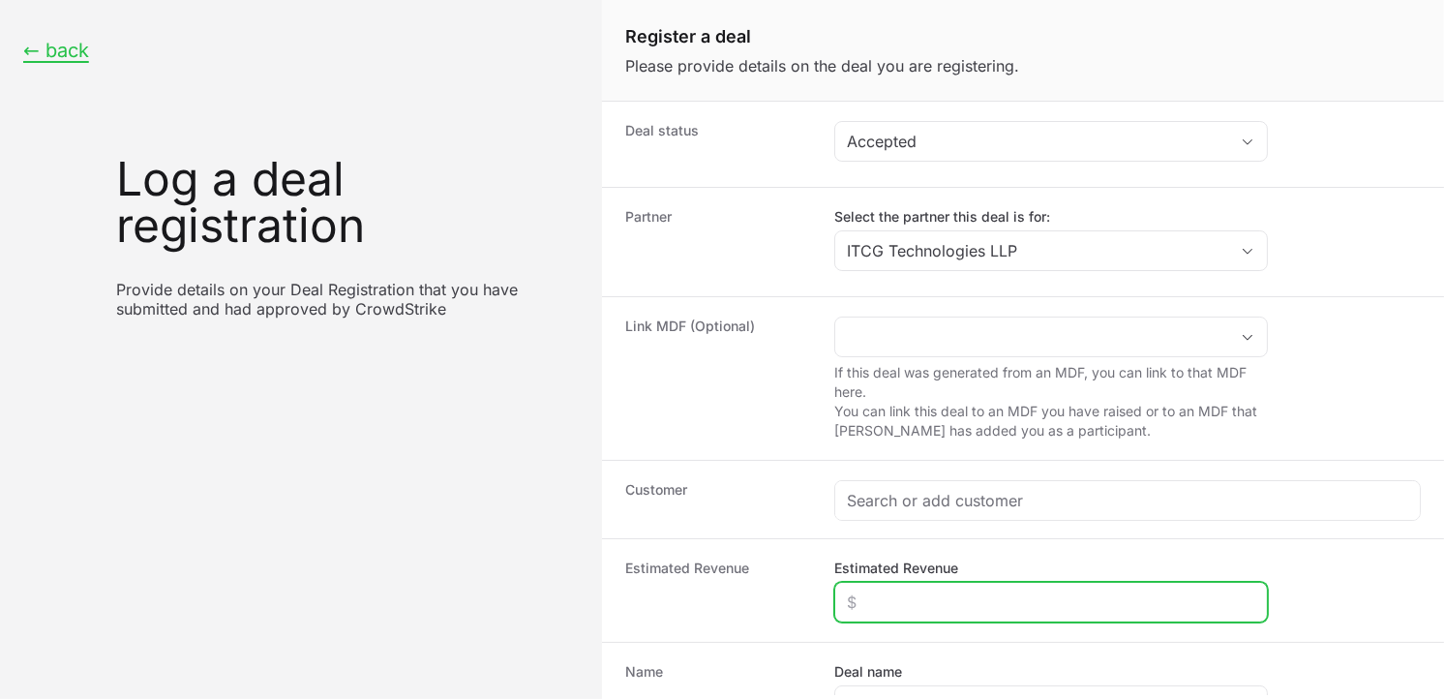
click at [896, 604] on input "Estimated Revenue" at bounding box center [1051, 601] width 408 height 23
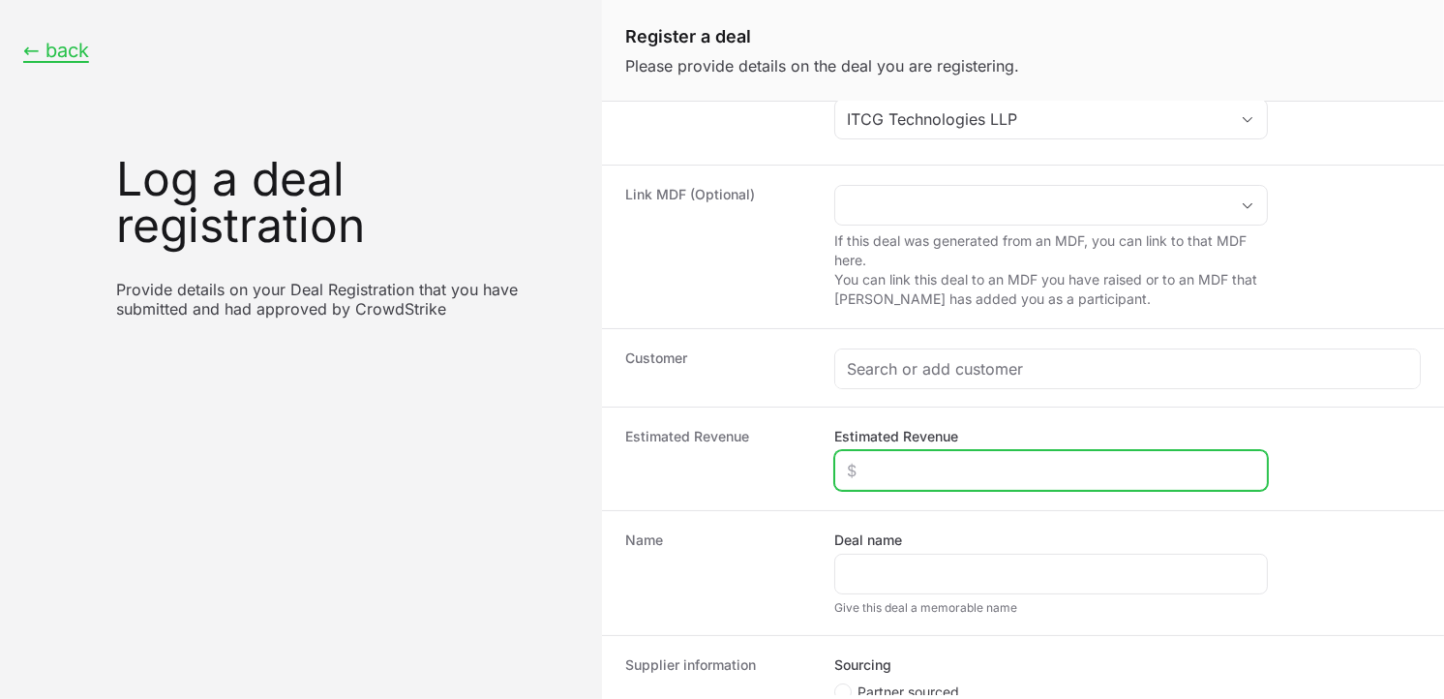
scroll to position [166, 0]
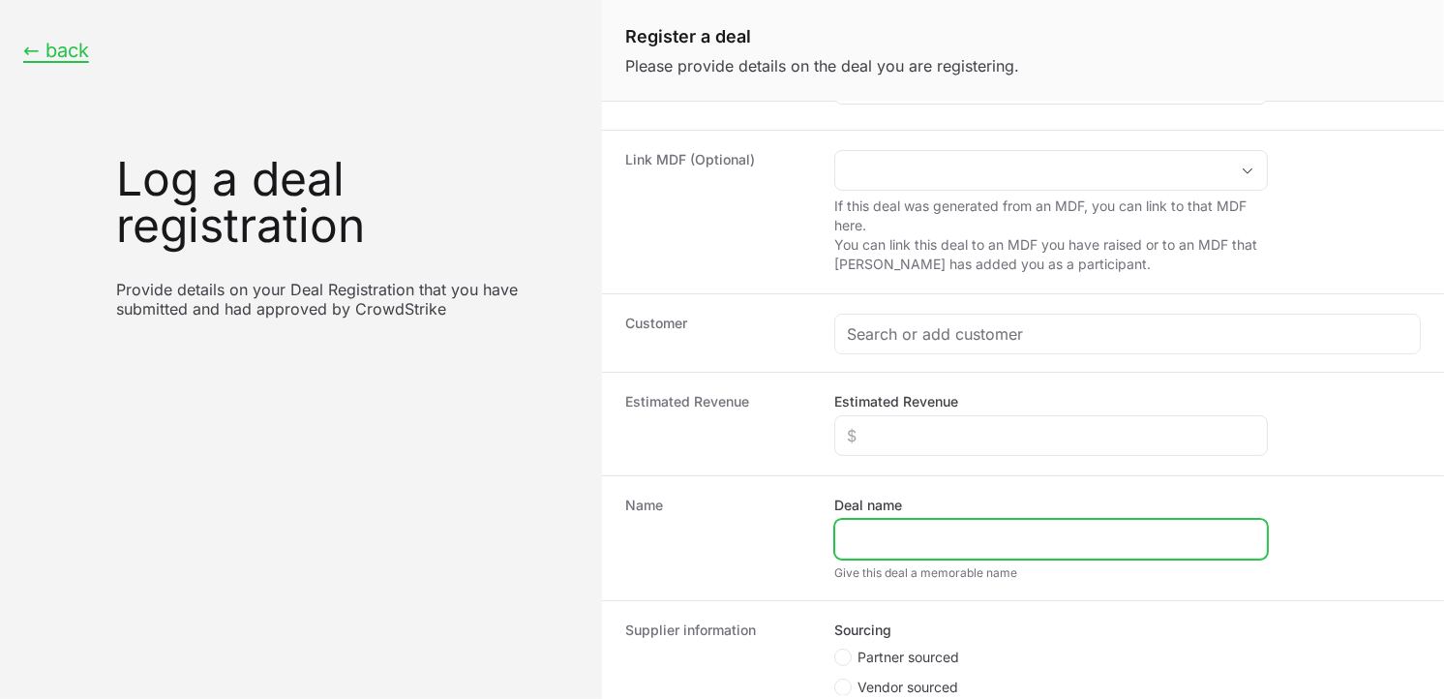
click at [963, 530] on input "Deal name" at bounding box center [1051, 538] width 408 height 23
paste input "GlobeGround India Pvt. Ltd."
type input "GlobeGround India Pvt. Ltd."
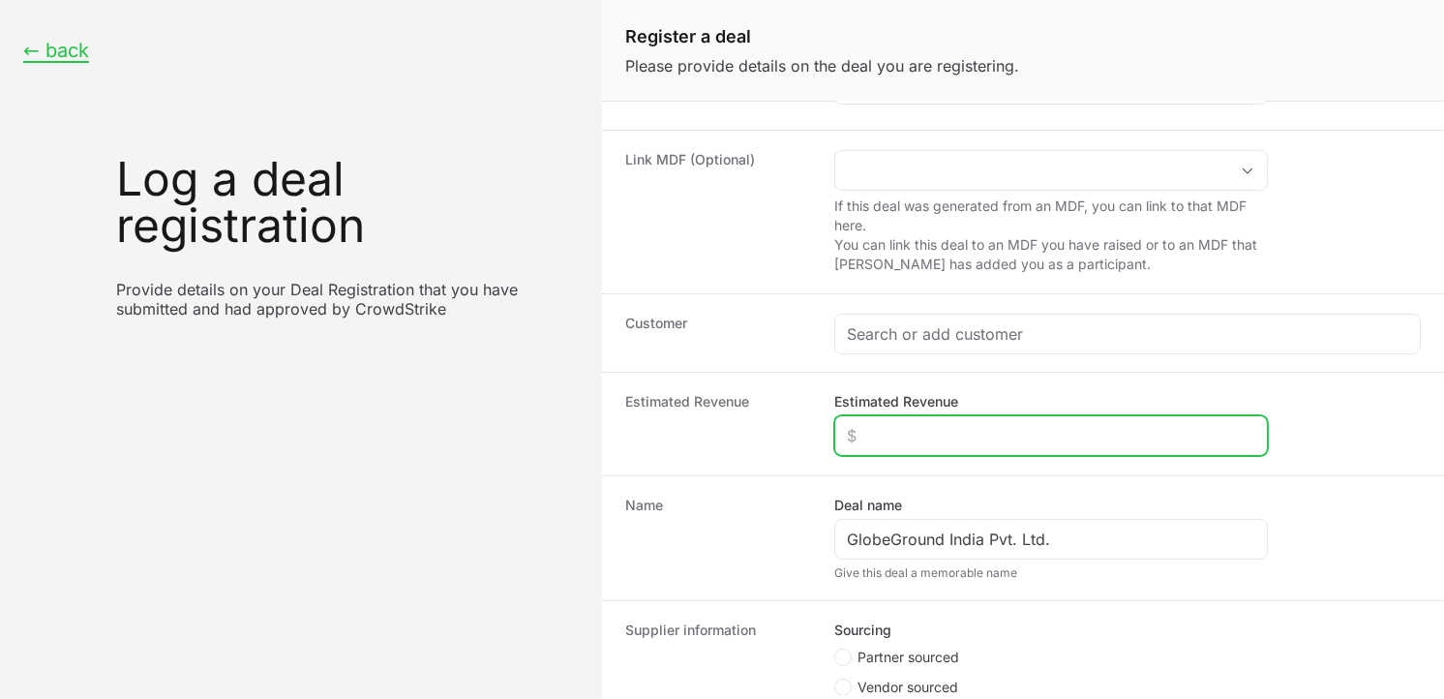
click at [863, 439] on input "Estimated Revenue" at bounding box center [1051, 435] width 408 height 23
type input "$20,000"
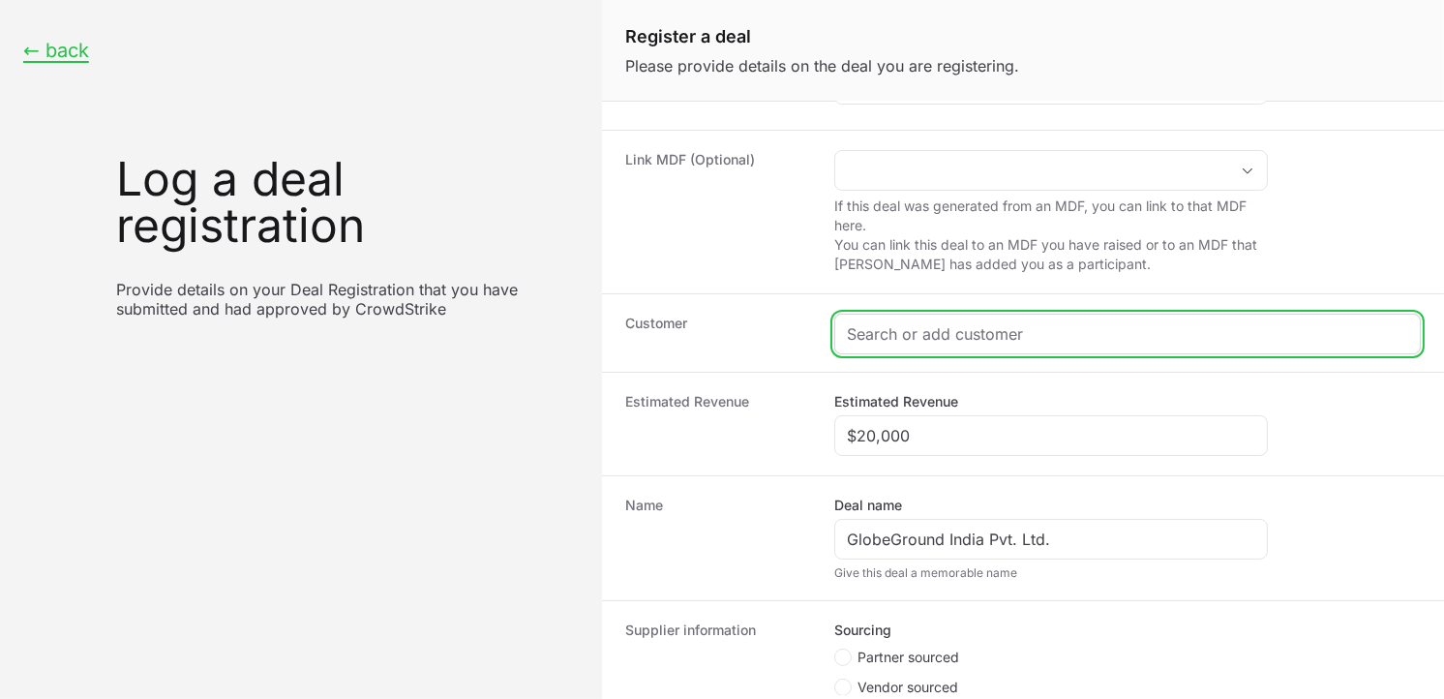
click at [884, 336] on input "Create activity form" at bounding box center [1127, 333] width 561 height 23
drag, startPoint x: 884, startPoint y: 336, endPoint x: 432, endPoint y: 720, distance: 593.2
click at [432, 698] on html "← back Log a deal registration Provide details on your Deal Registration that y…" at bounding box center [722, 349] width 1444 height 699
paste input "[URL][DOMAIN_NAME]"
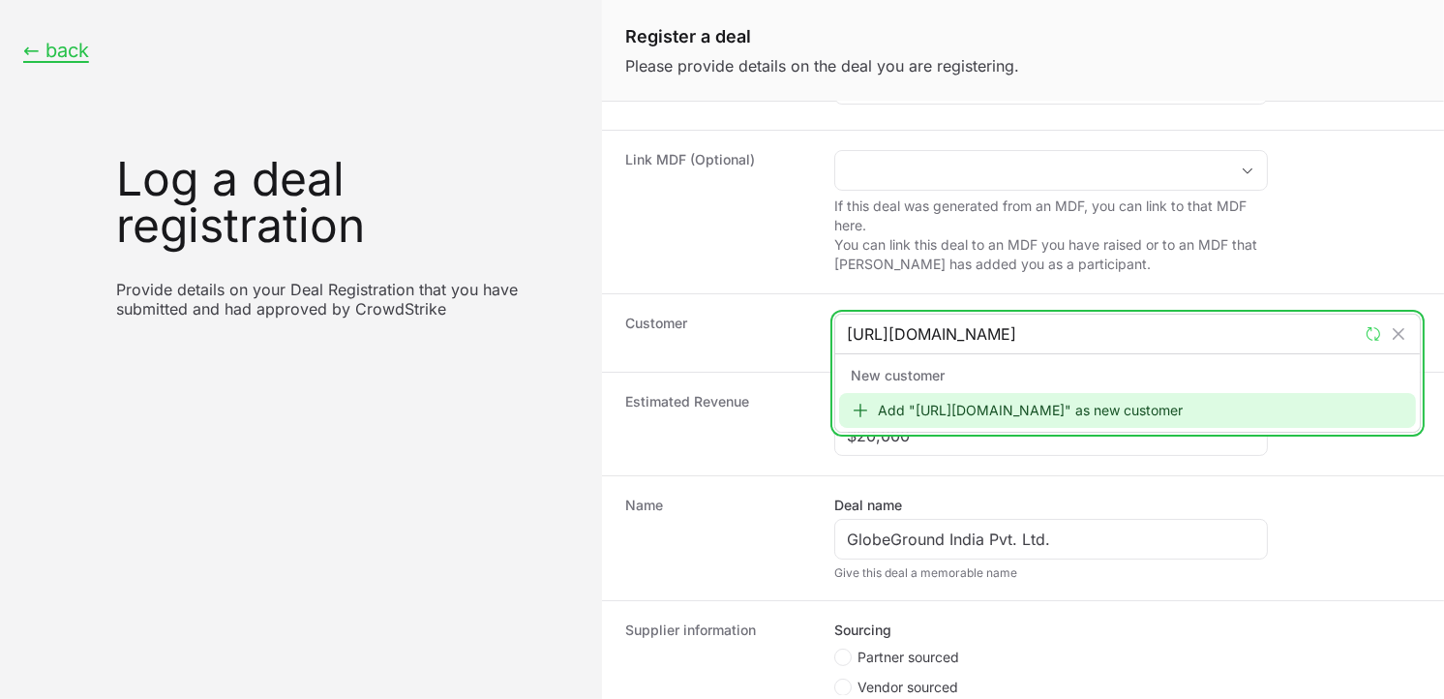
type input "[URL][DOMAIN_NAME]"
click at [998, 402] on div "Add "[URL][DOMAIN_NAME]" as new customer" at bounding box center [1127, 410] width 577 height 35
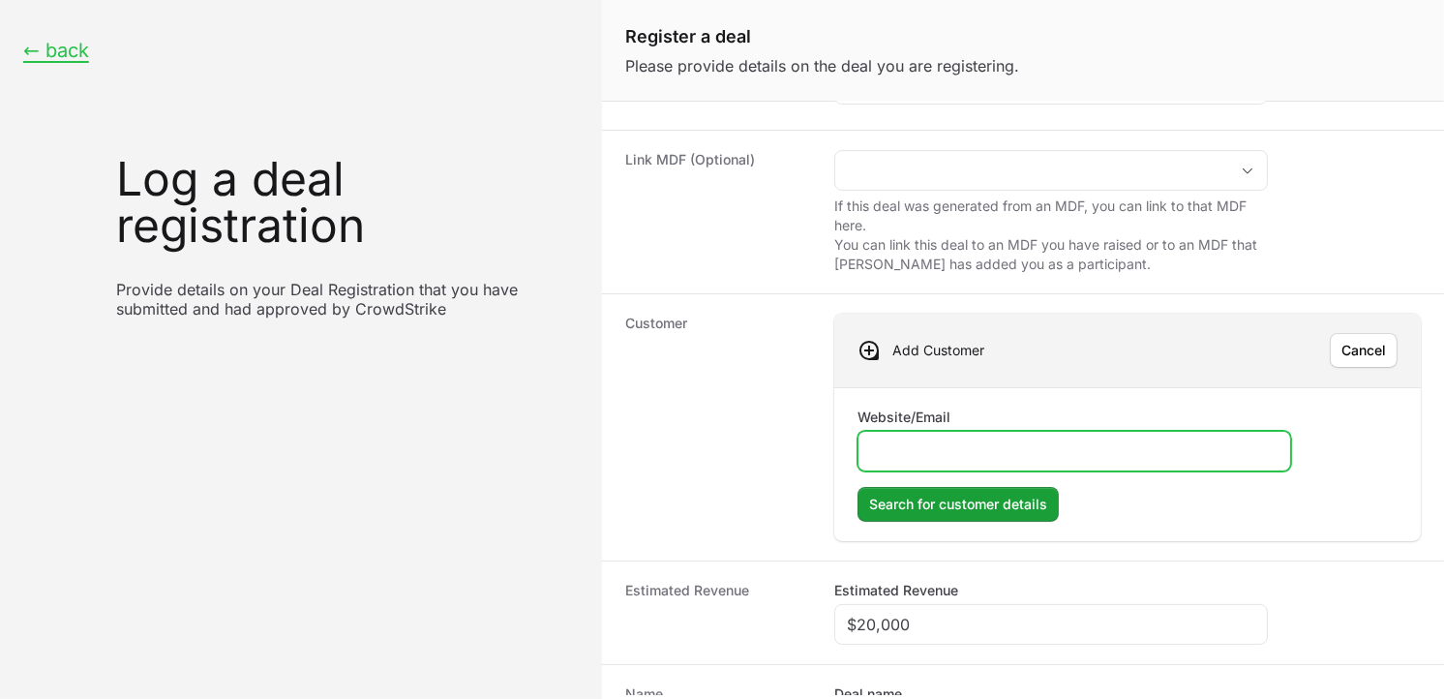
click at [959, 451] on input "Website/Email" at bounding box center [1074, 450] width 408 height 23
paste input "[URL][DOMAIN_NAME]"
type input "[URL][DOMAIN_NAME]"
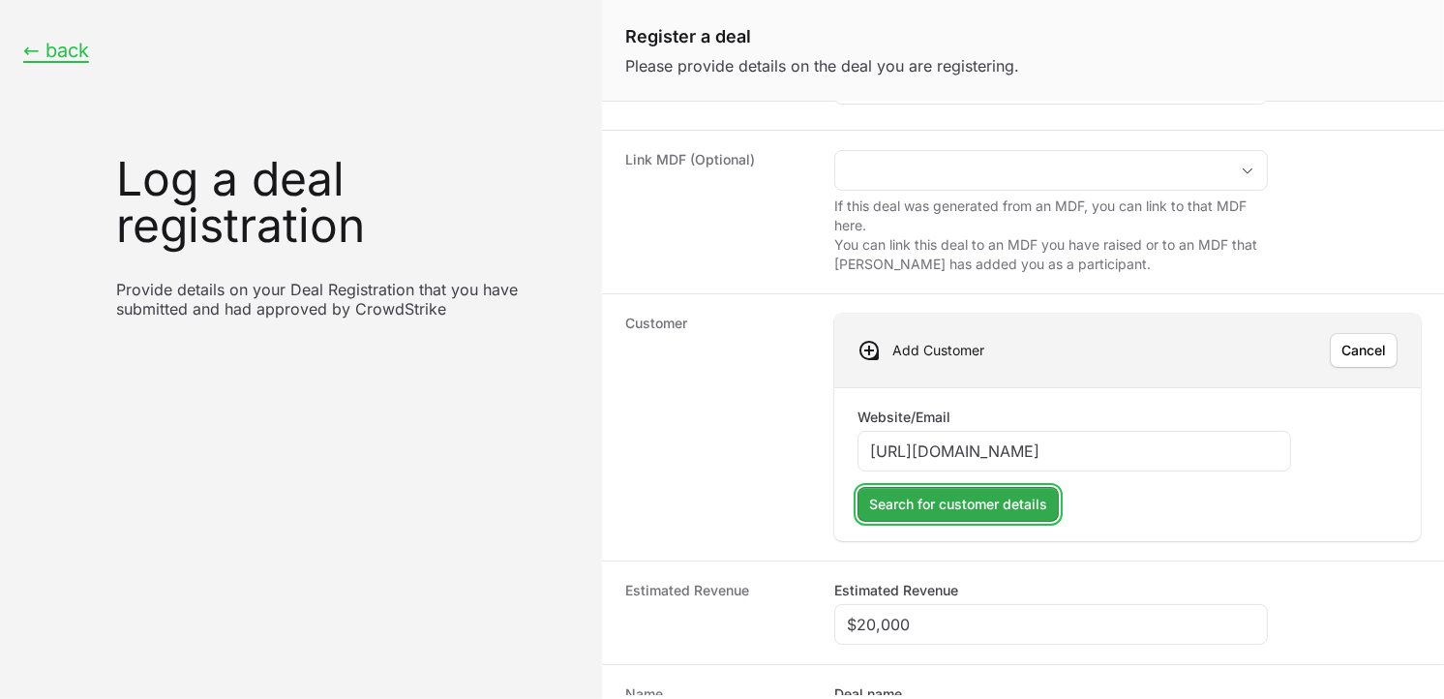
click at [945, 499] on span "Search for customer details" at bounding box center [958, 504] width 178 height 23
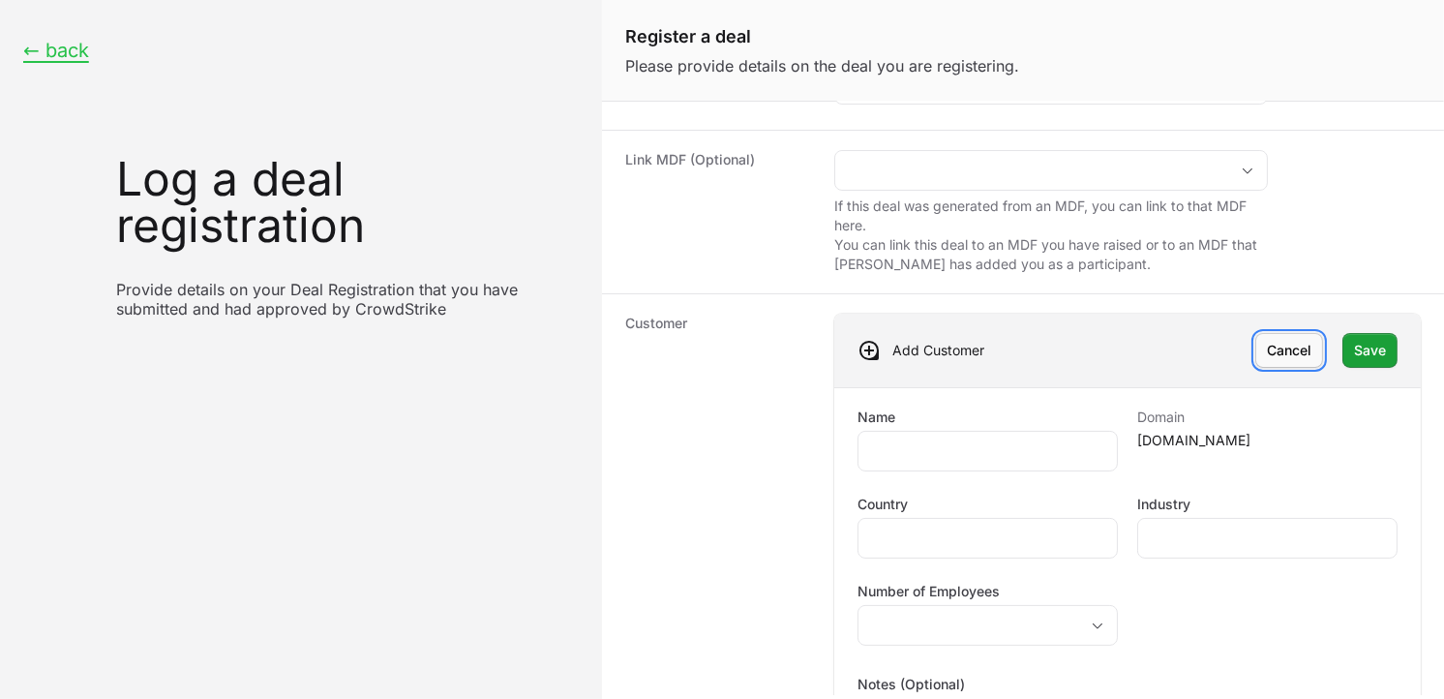
click at [1267, 343] on span "Cancel" at bounding box center [1289, 350] width 45 height 23
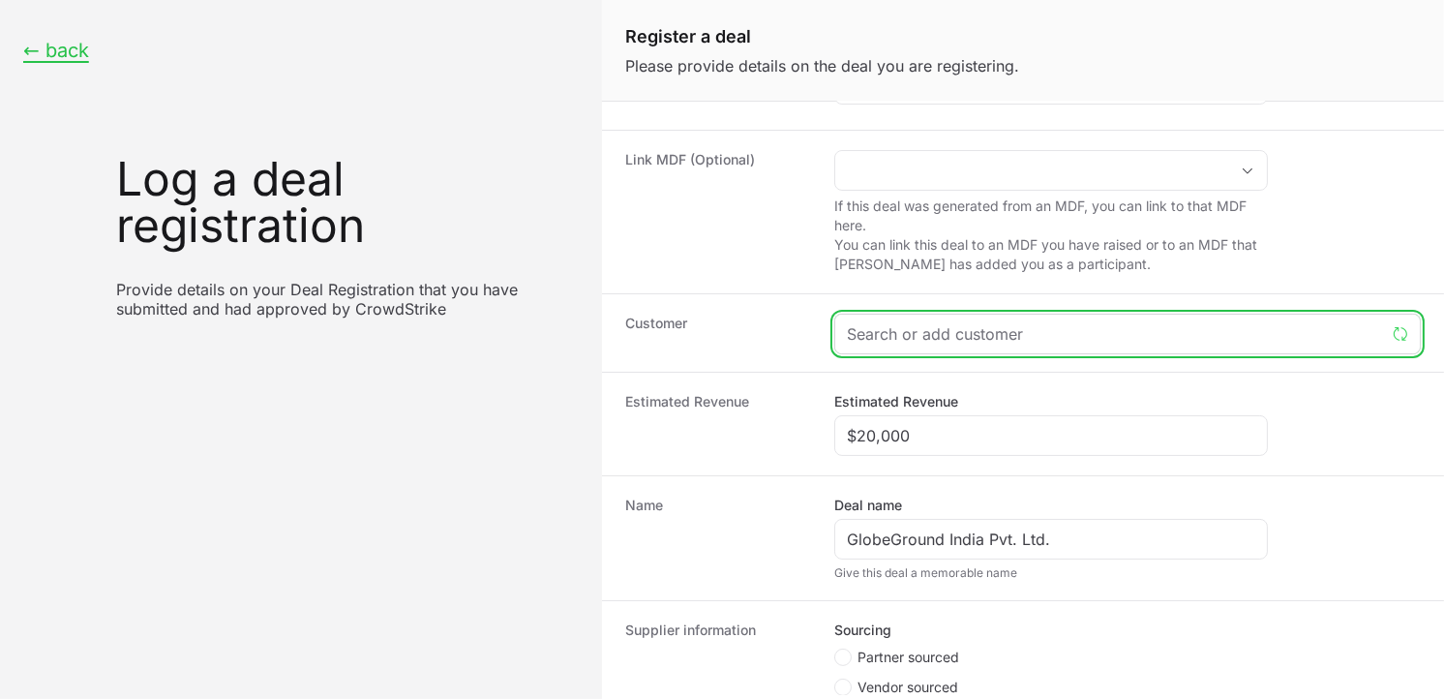
click at [968, 335] on input "Create activity form" at bounding box center [1116, 333] width 538 height 23
paste input "[URL][DOMAIN_NAME]"
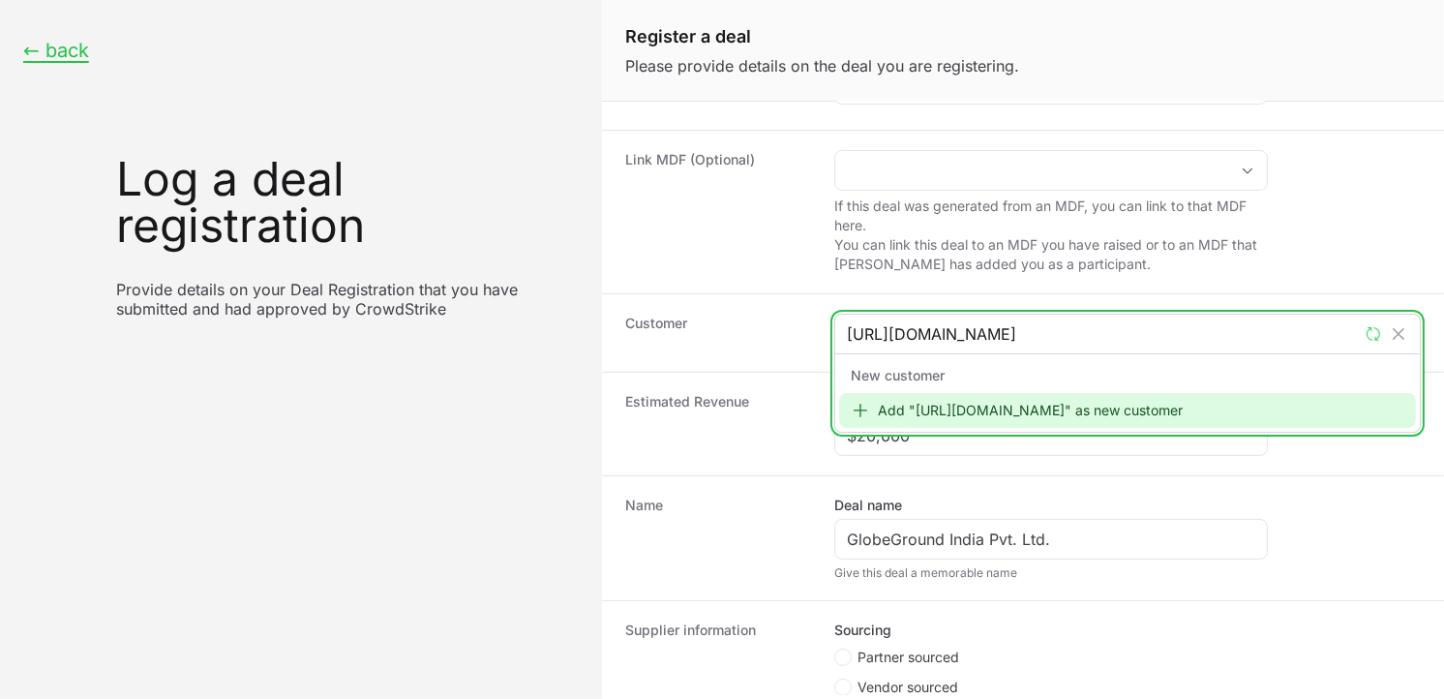
type input "[URL][DOMAIN_NAME]"
click at [946, 413] on div "Add "[URL][DOMAIN_NAME]" as new customer" at bounding box center [1127, 410] width 577 height 35
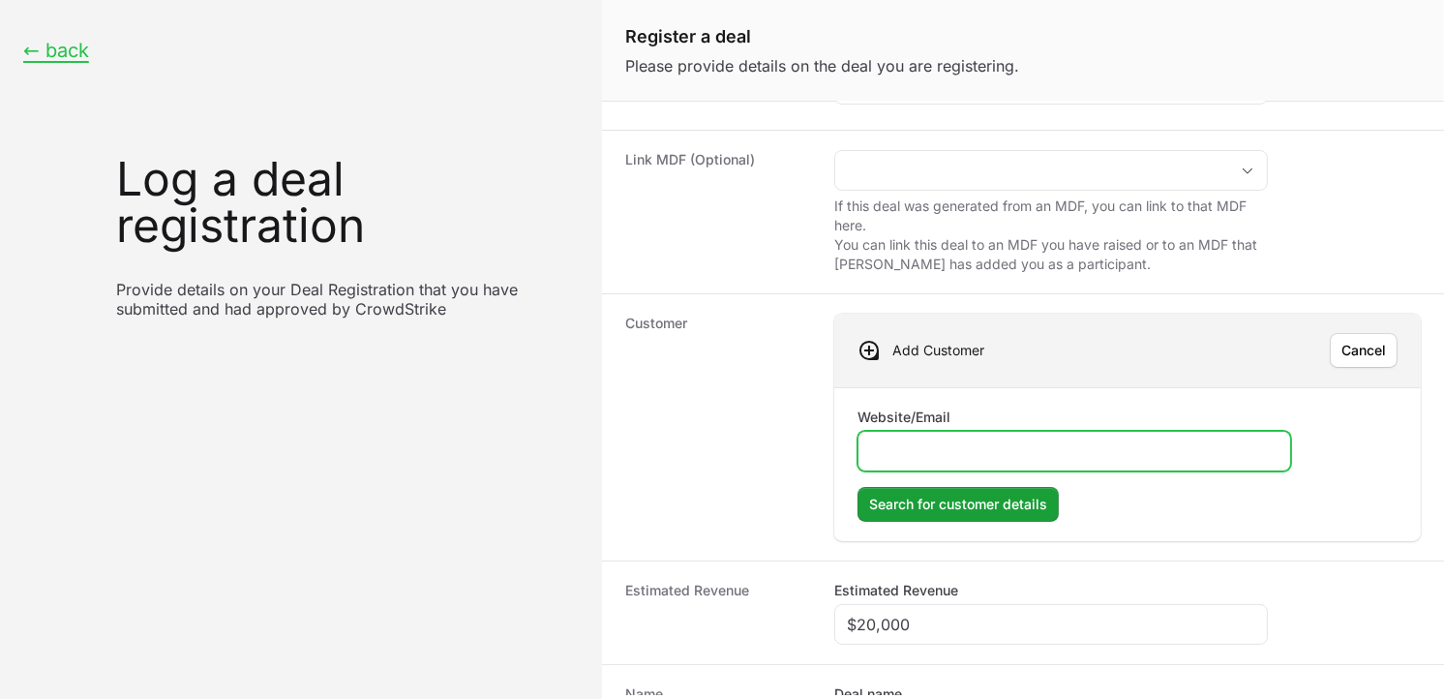
click at [954, 447] on input "Website/Email" at bounding box center [1074, 450] width 408 height 23
paste input "[URL][DOMAIN_NAME]"
type input "[URL][DOMAIN_NAME]"
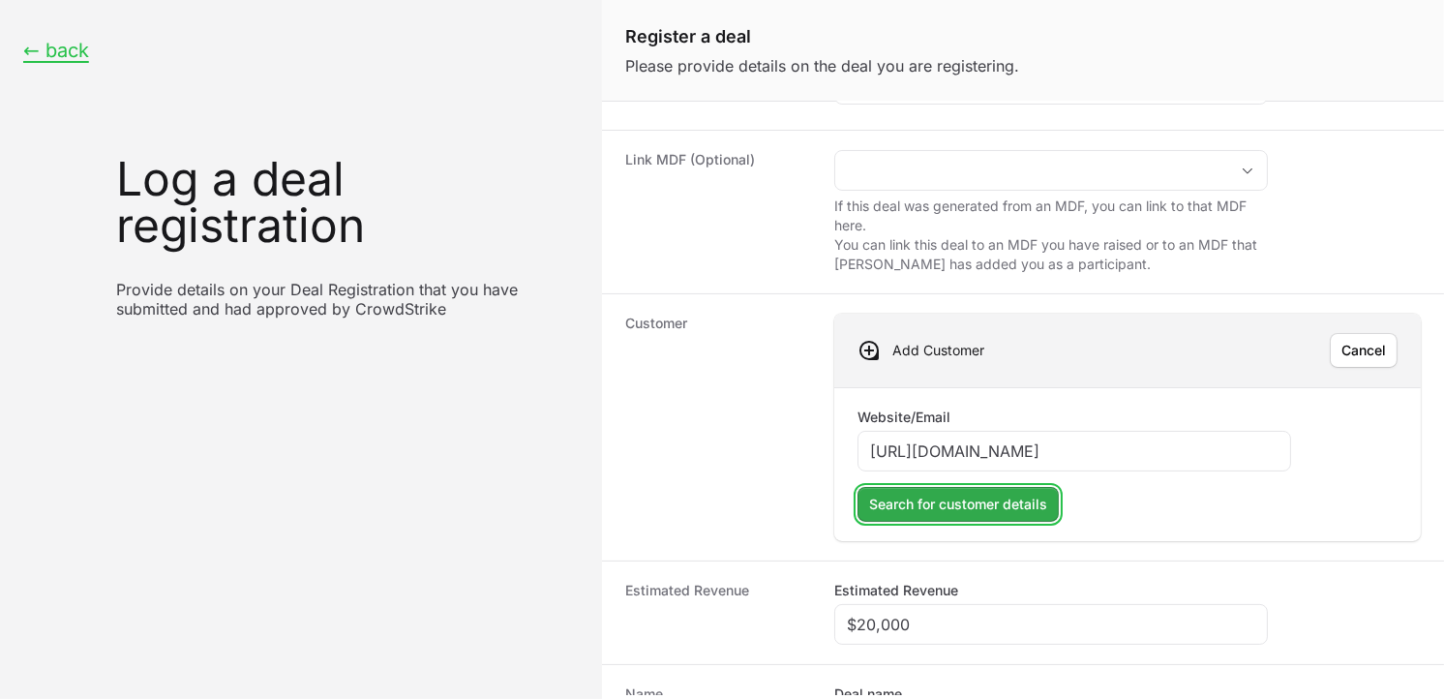
click at [980, 500] on span "Search for customer details" at bounding box center [958, 504] width 178 height 23
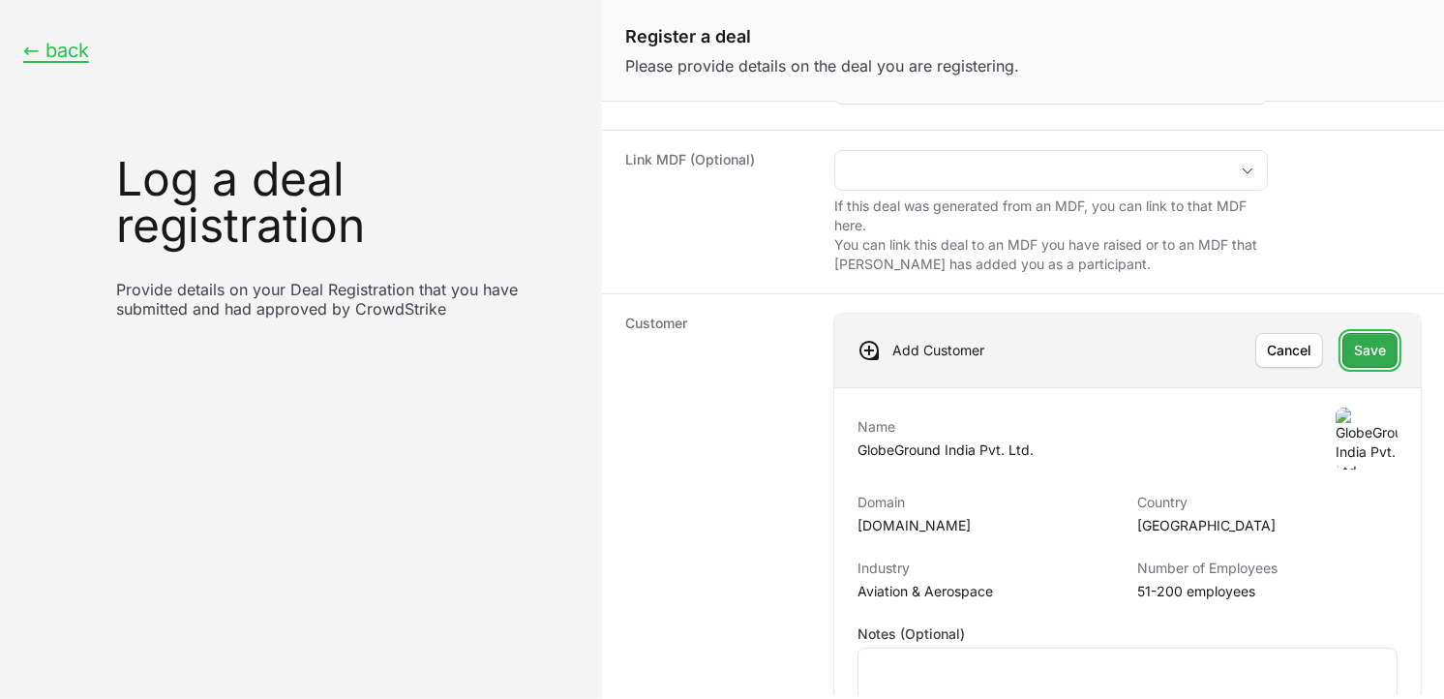
click at [1361, 352] on span "Save" at bounding box center [1370, 350] width 32 height 23
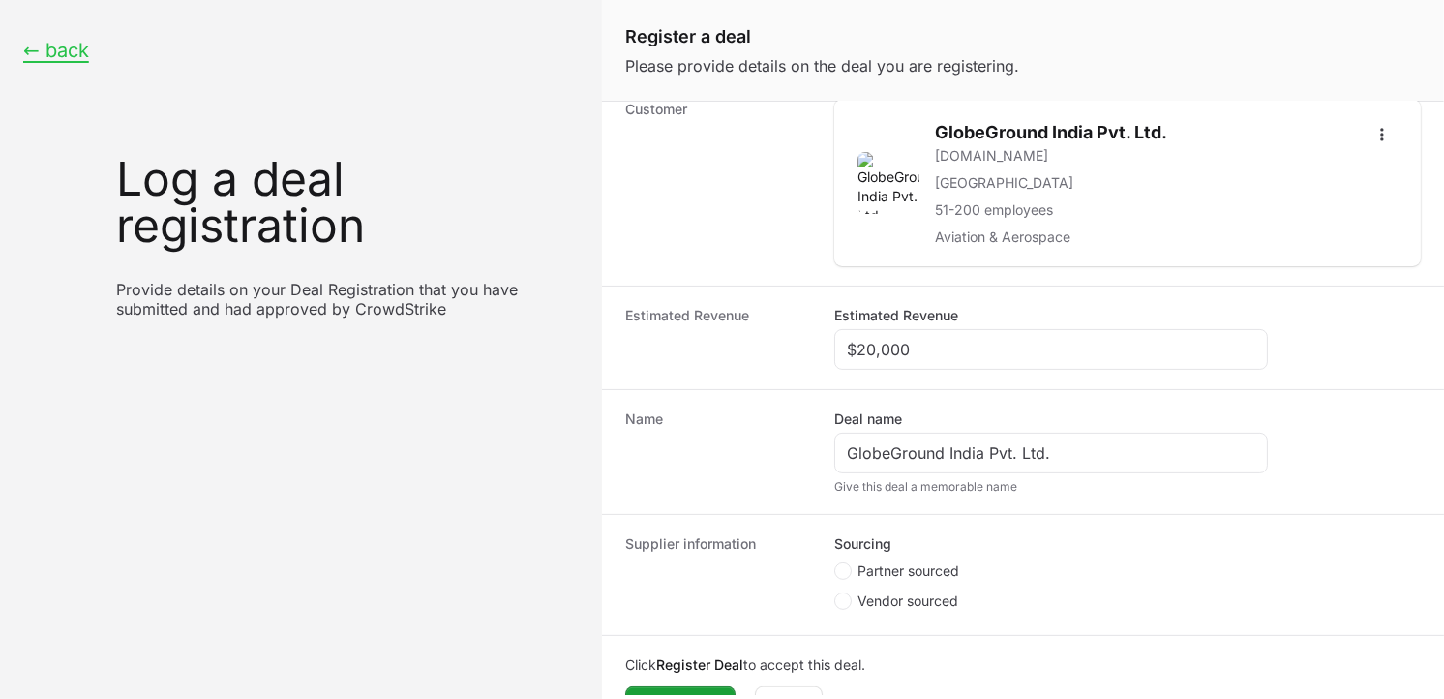
scroll to position [428, 0]
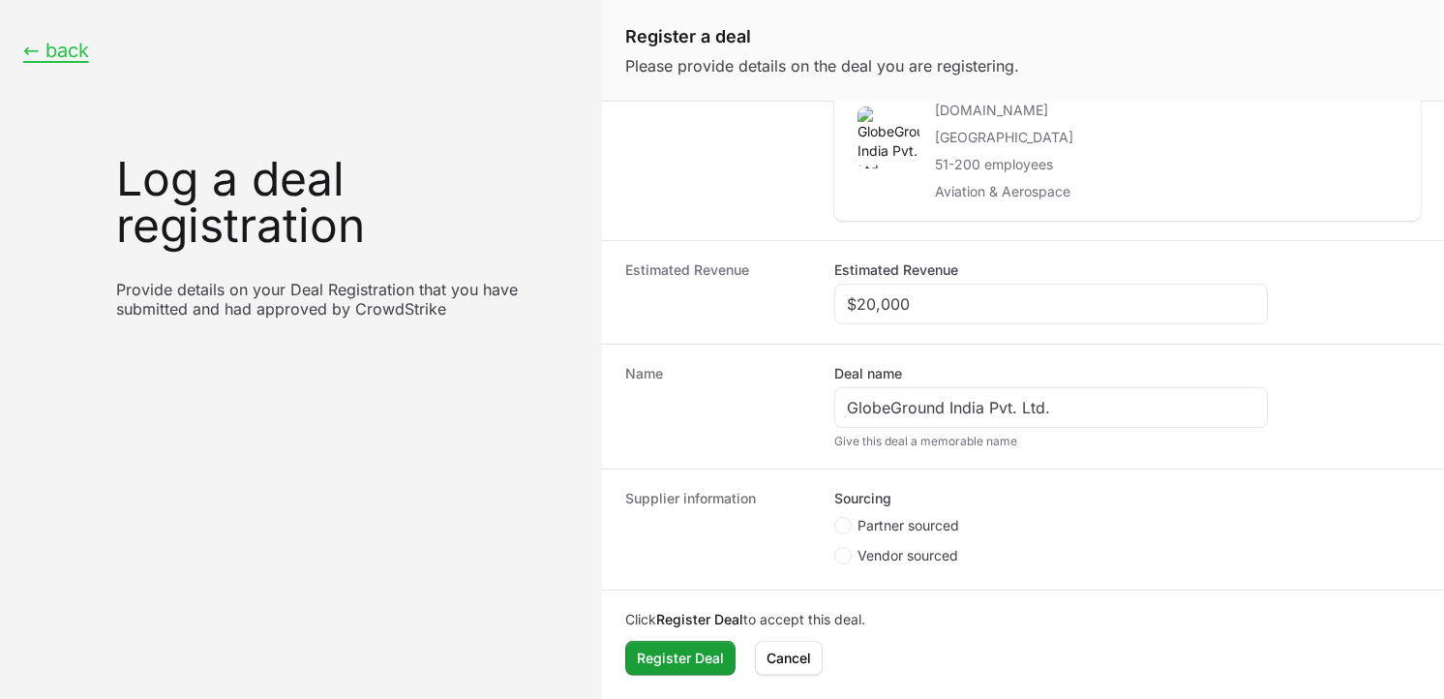
click at [858, 526] on span "Partner sourced" at bounding box center [909, 525] width 102 height 19
radio input "true"
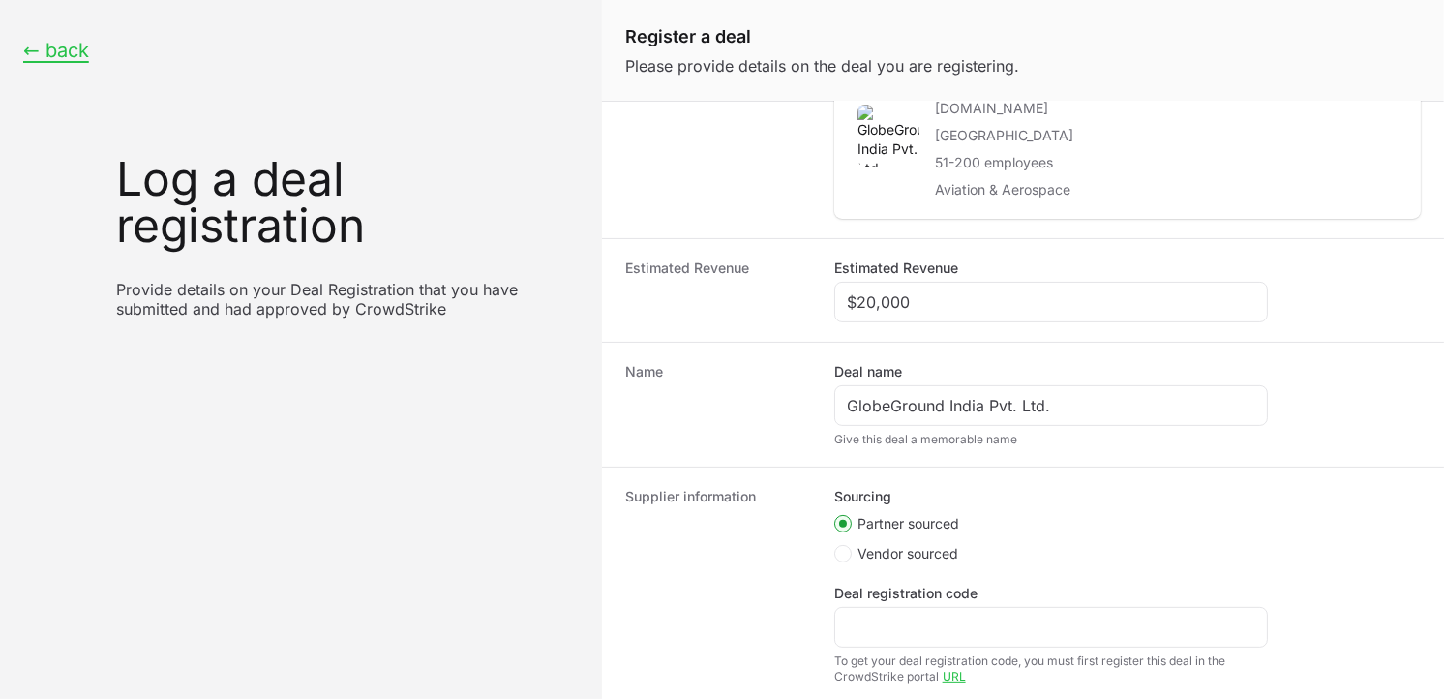
scroll to position [277, 0]
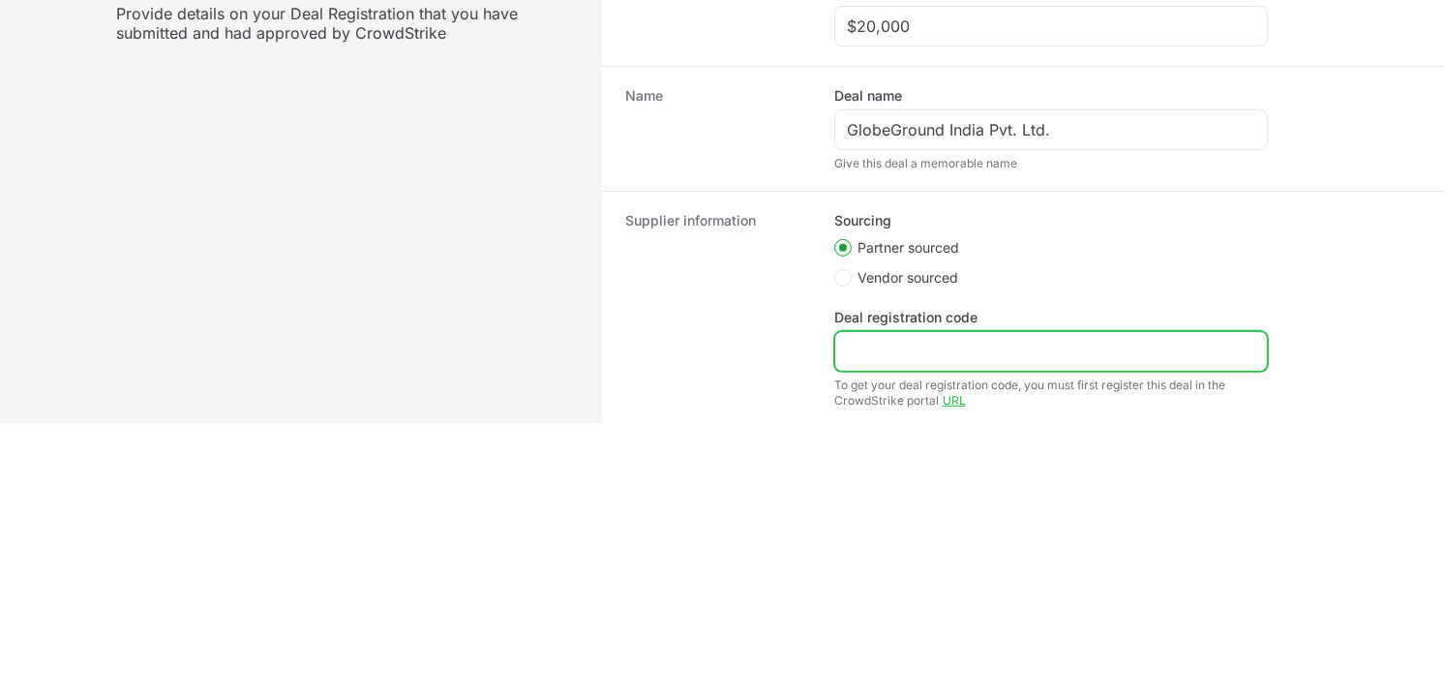
click at [1001, 355] on input "Deal registration code" at bounding box center [1051, 351] width 408 height 23
paste input "DR-40e90afa"
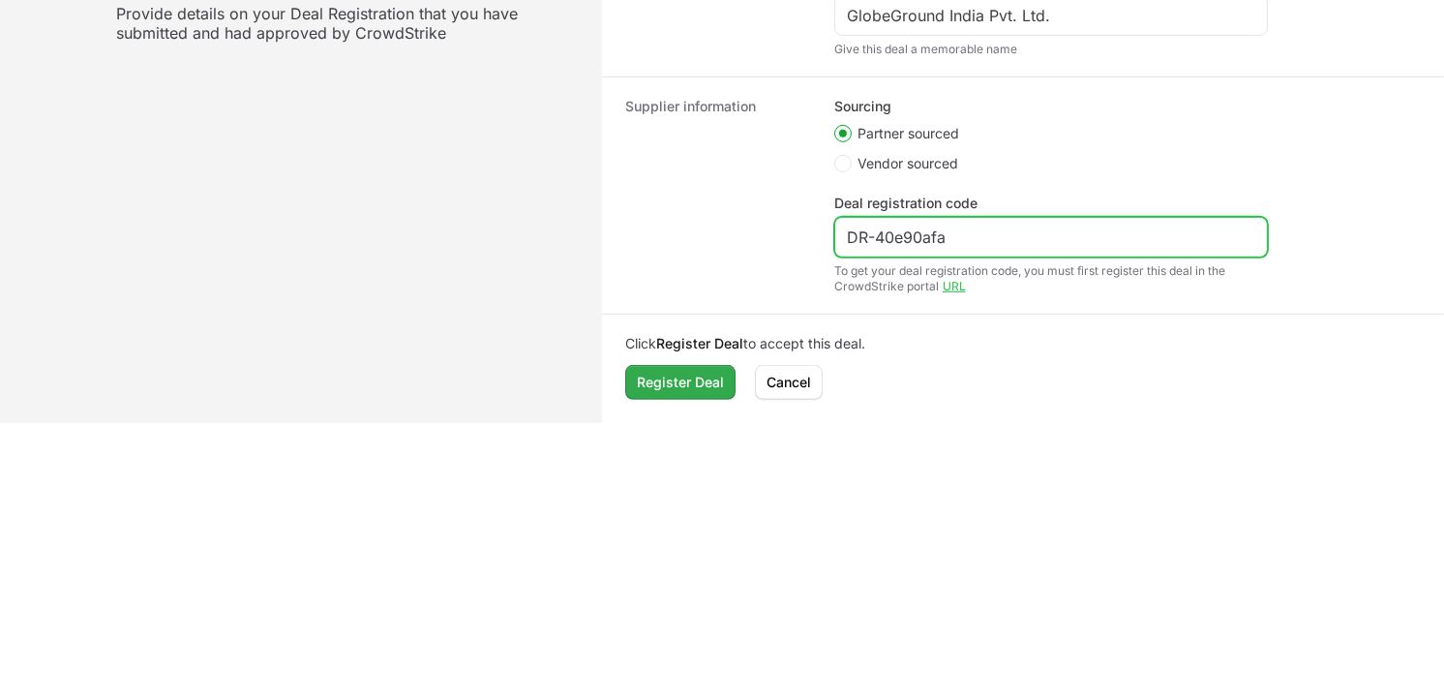
type input "DR-40e90afa"
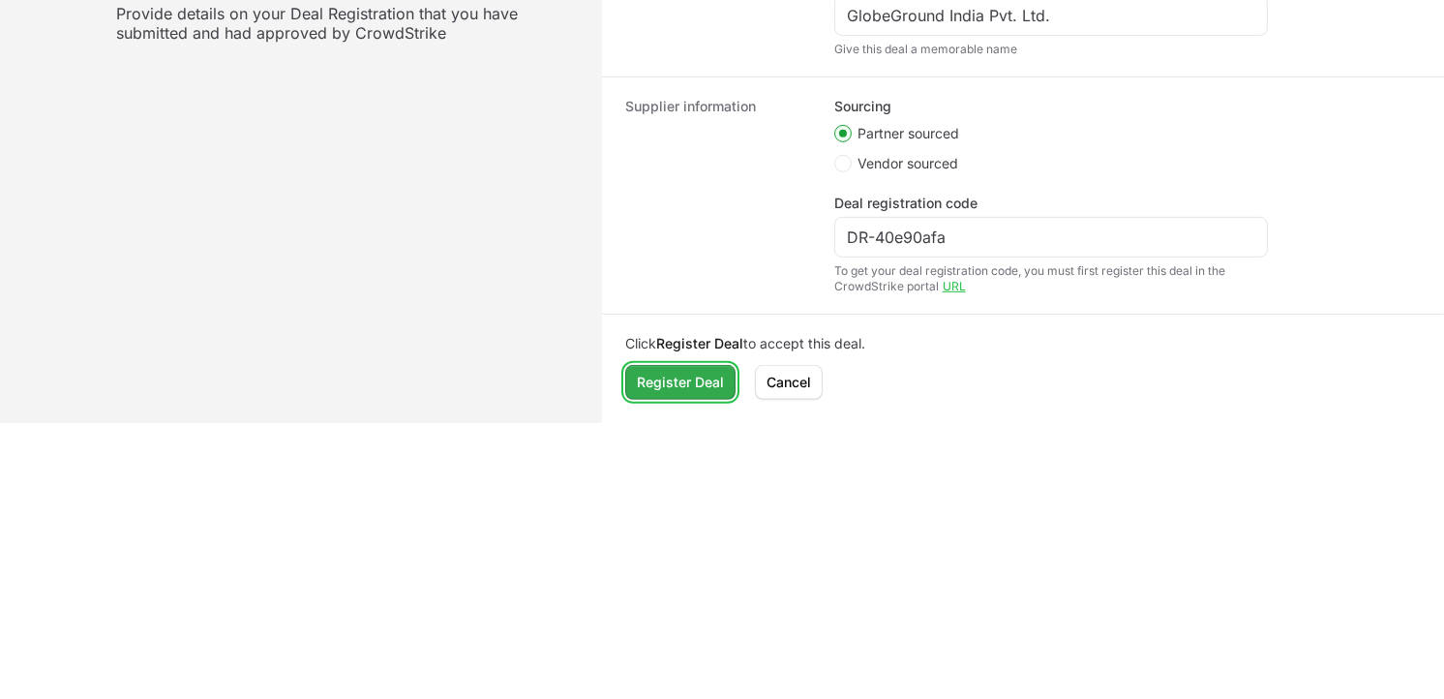
click at [690, 381] on span "Register Deal" at bounding box center [680, 382] width 87 height 23
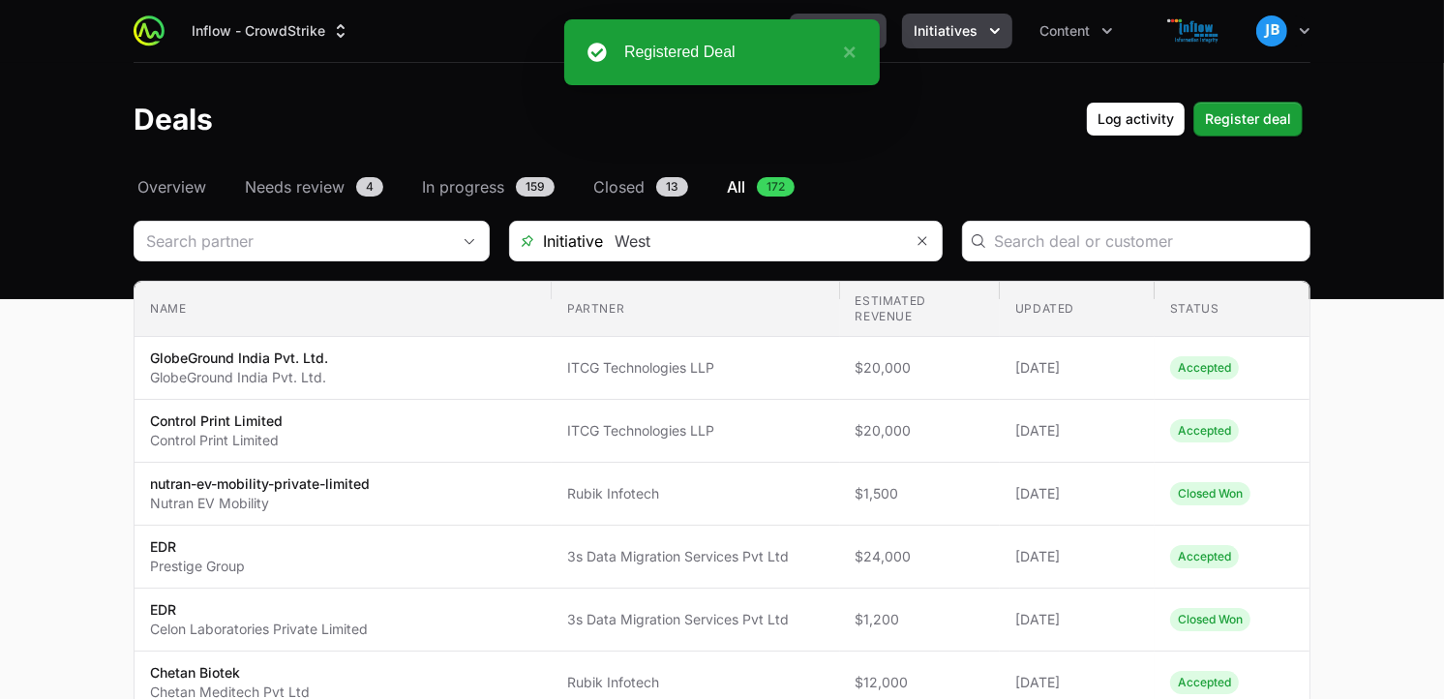
click at [962, 33] on span "Initiatives" at bounding box center [946, 30] width 64 height 19
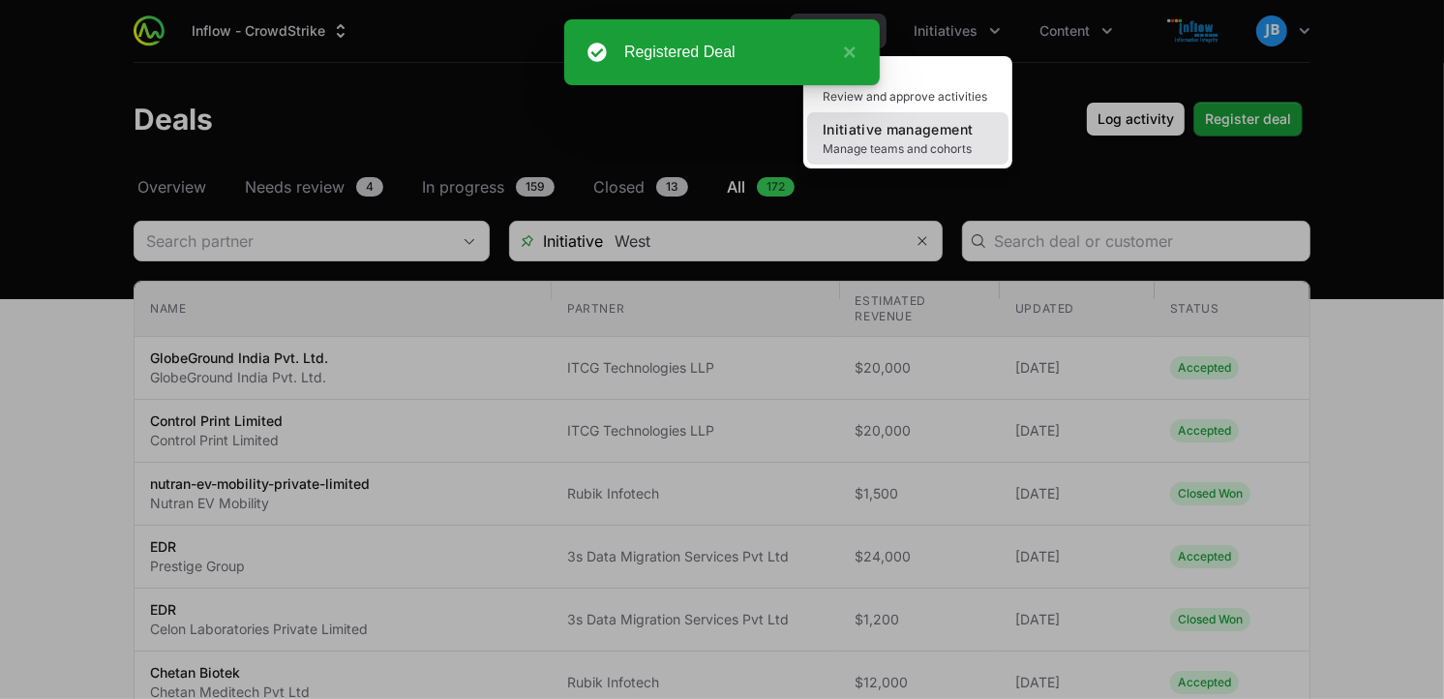
click at [910, 132] on span "Initiative management" at bounding box center [898, 129] width 150 height 16
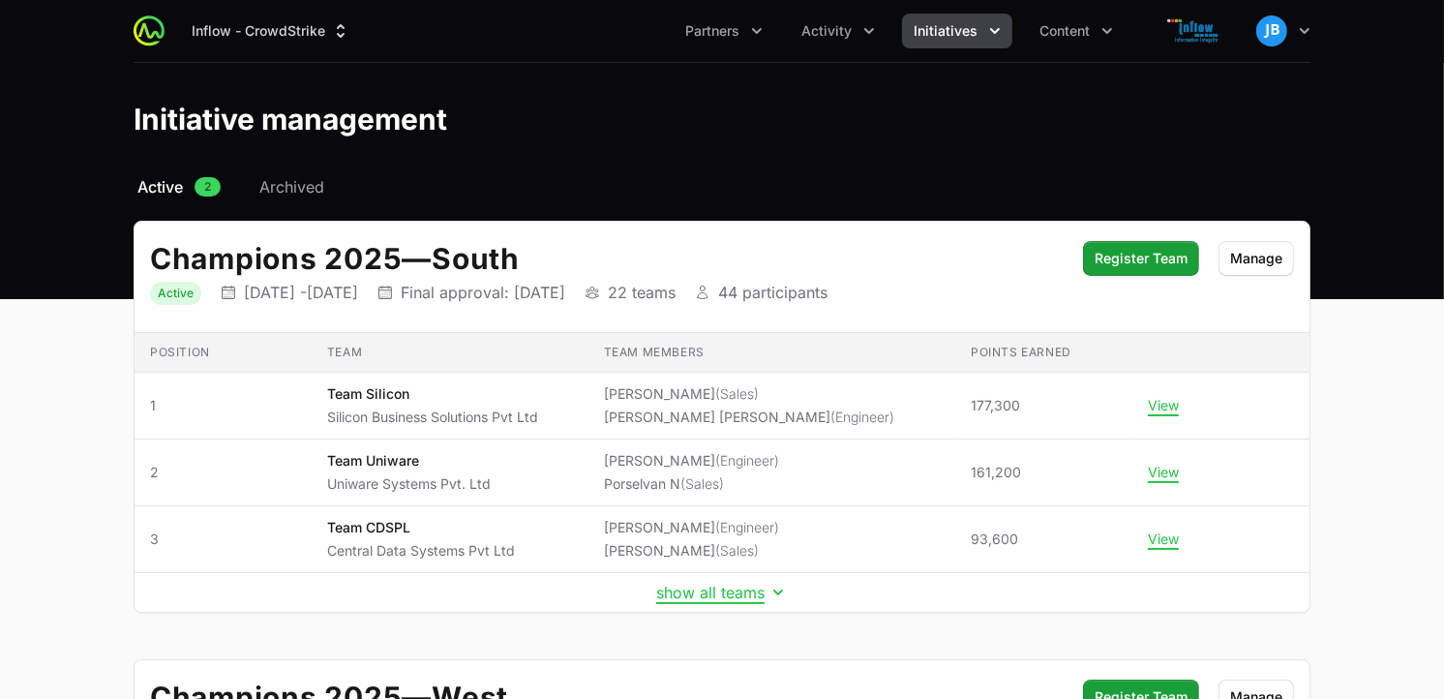
drag, startPoint x: 1443, startPoint y: 167, endPoint x: 1463, endPoint y: 391, distance: 224.5
click at [1443, 391] on html "Inflow - CrowdStrike Partners Activity Initiatives Content Open user menu Open …" at bounding box center [722, 581] width 1444 height 1163
drag, startPoint x: 1463, startPoint y: 391, endPoint x: 1322, endPoint y: 169, distance: 262.9
click at [1322, 169] on header "Initiative management" at bounding box center [722, 119] width 1444 height 112
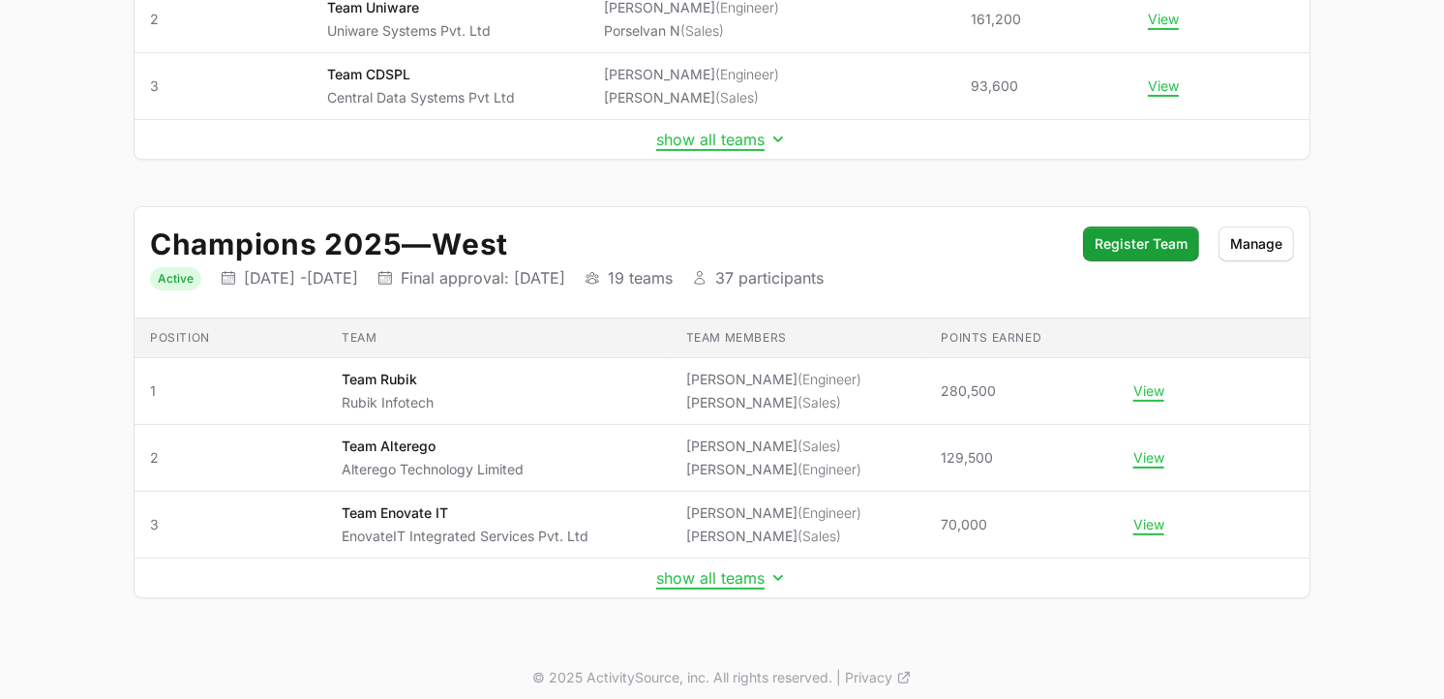
scroll to position [457, 0]
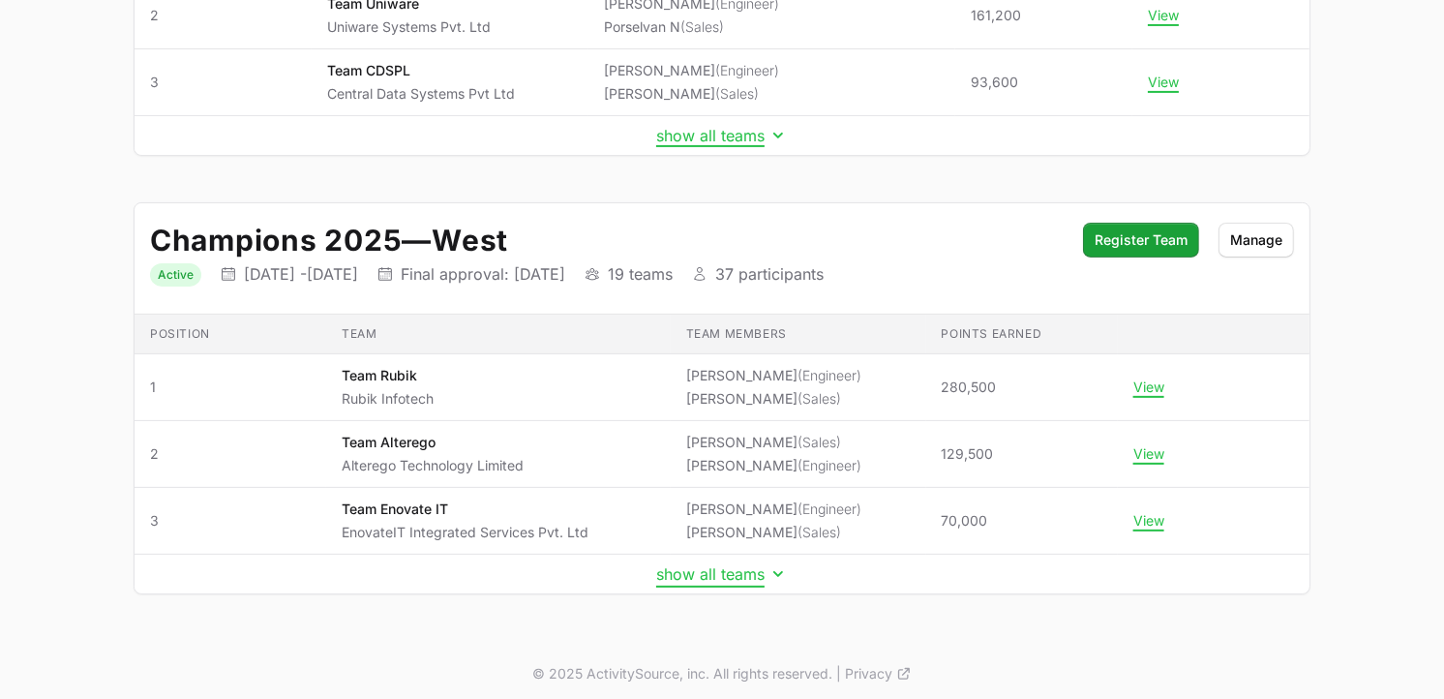
click at [760, 581] on button "show all teams" at bounding box center [722, 573] width 132 height 19
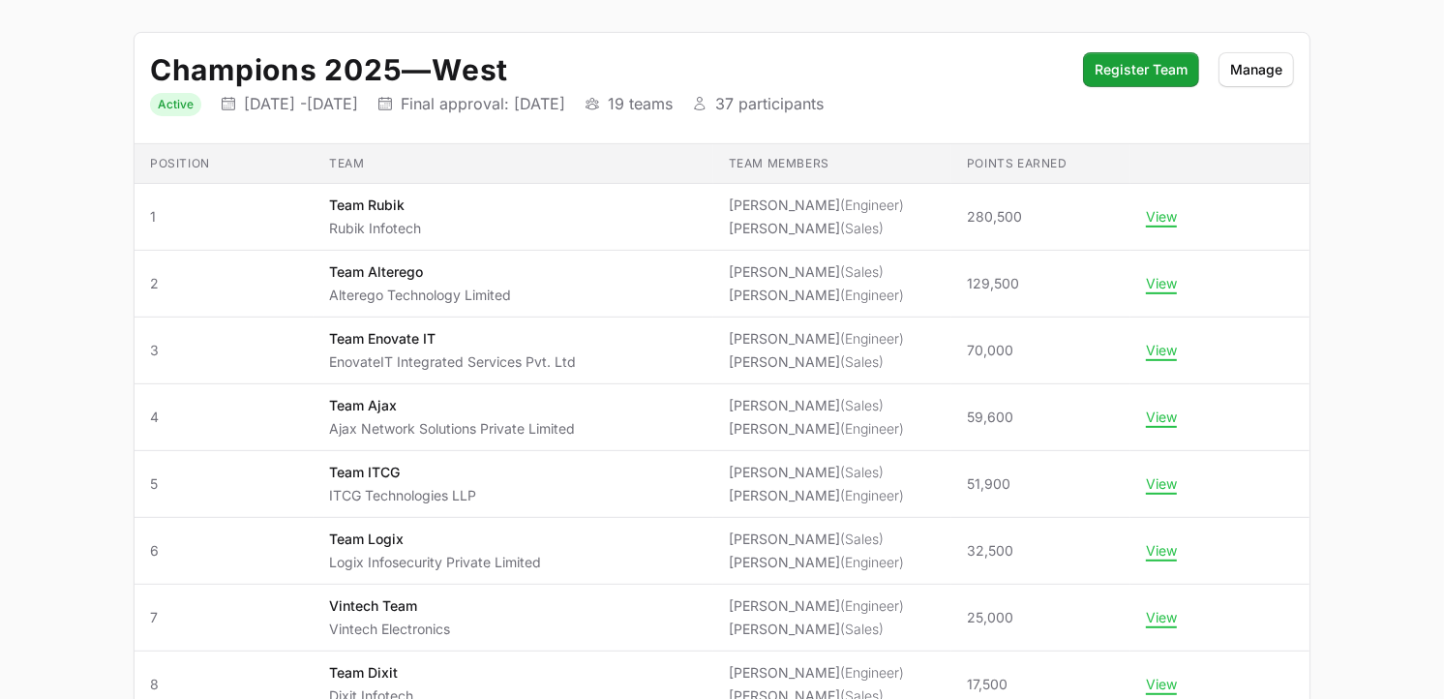
scroll to position [632, 0]
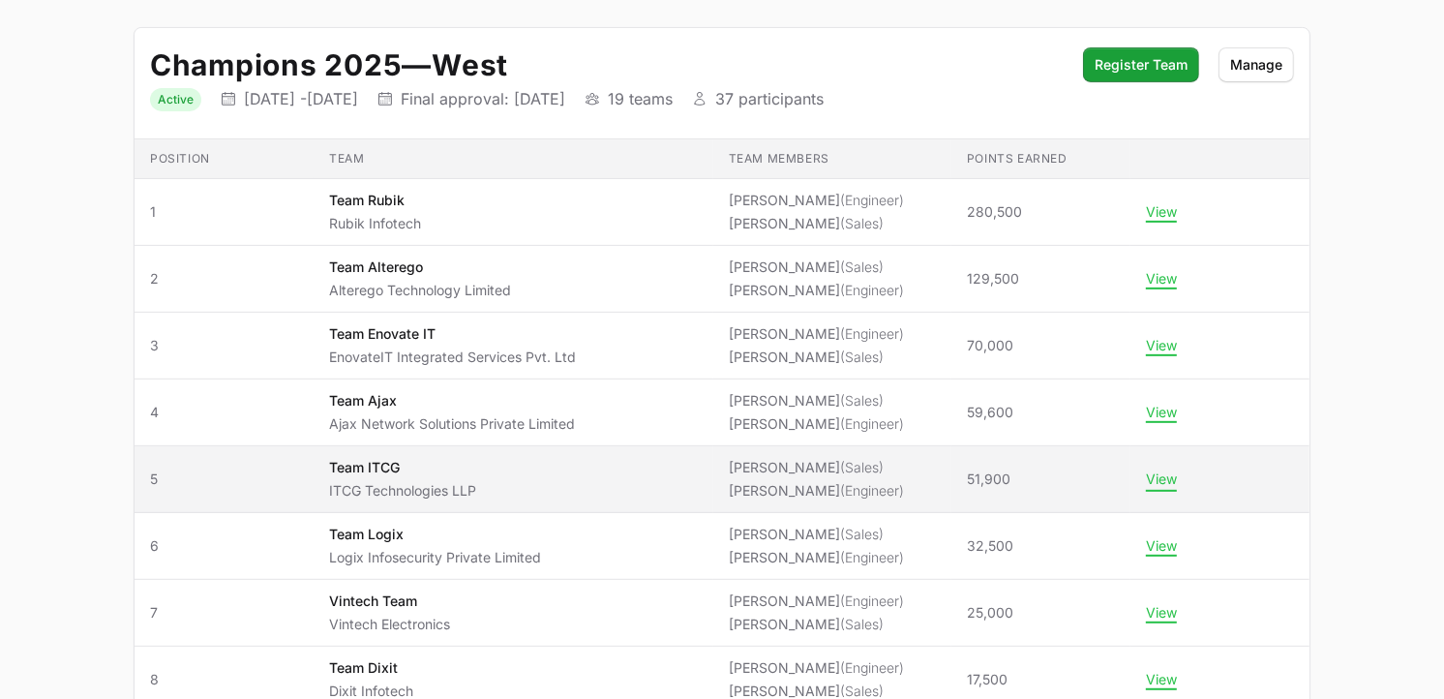
click at [1146, 485] on button "View" at bounding box center [1161, 478] width 31 height 17
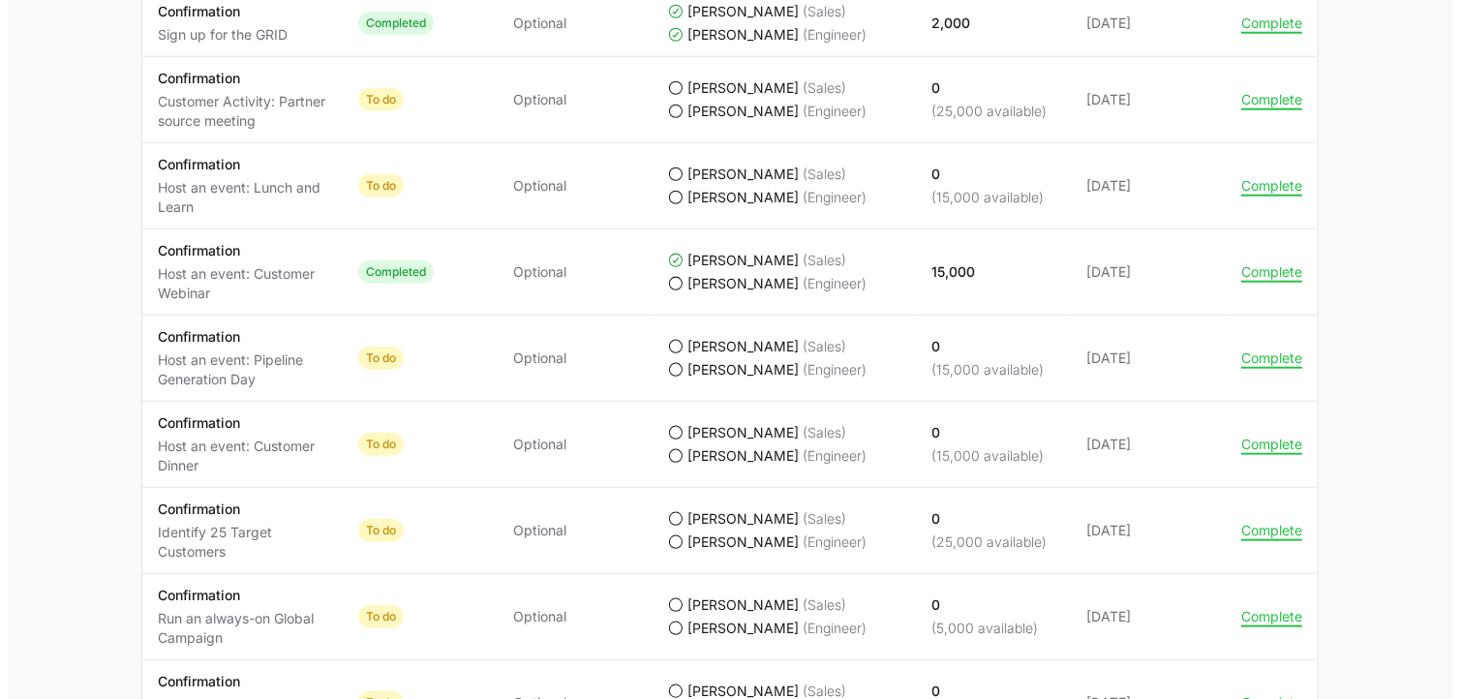
scroll to position [1775, 0]
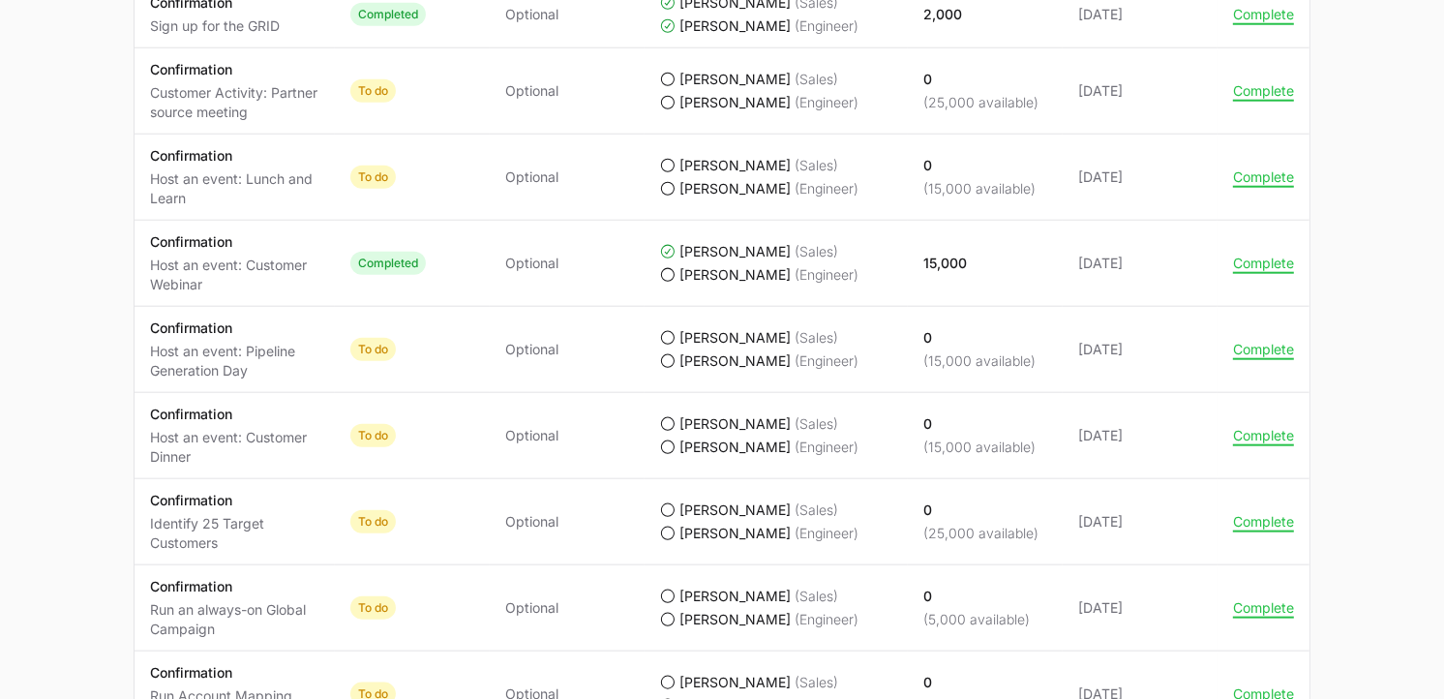
click at [671, 277] on icon "Team ITCG's progress" at bounding box center [667, 274] width 15 height 15
click at [1272, 264] on button "Complete" at bounding box center [1263, 263] width 61 height 17
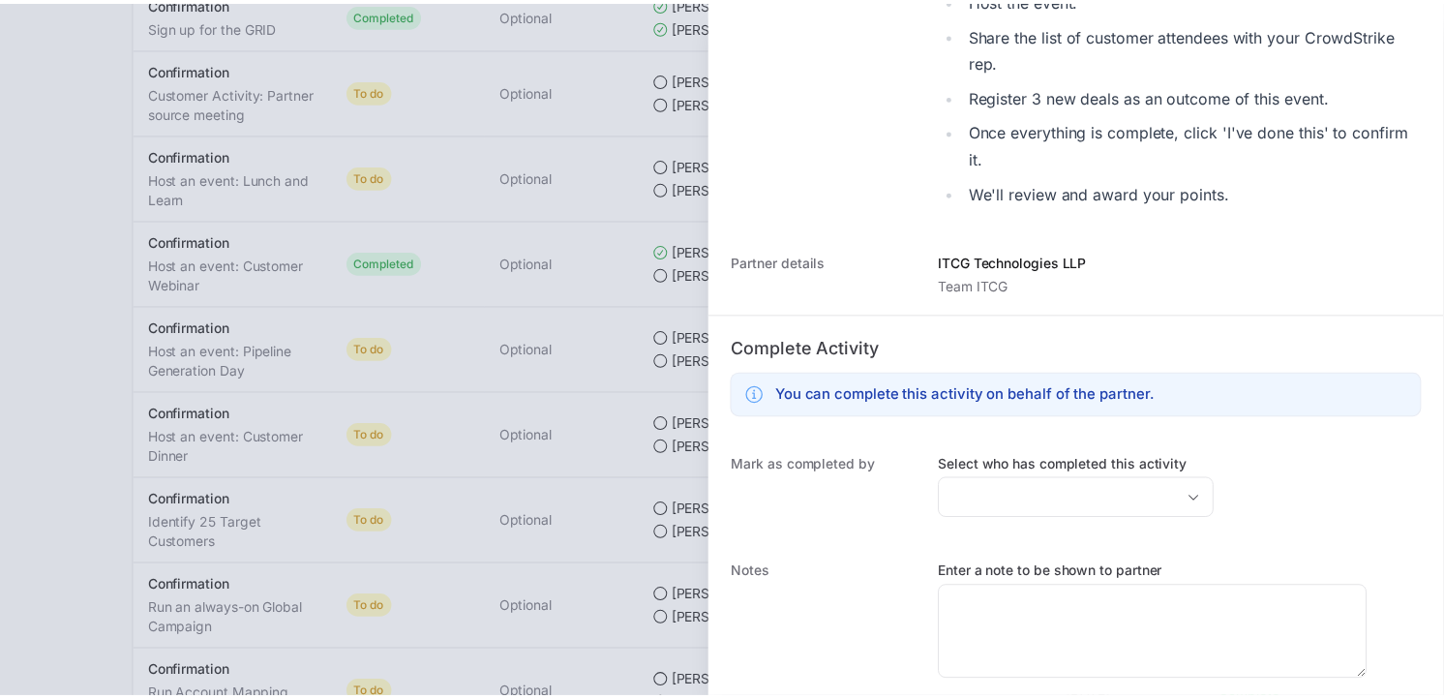
scroll to position [662, 0]
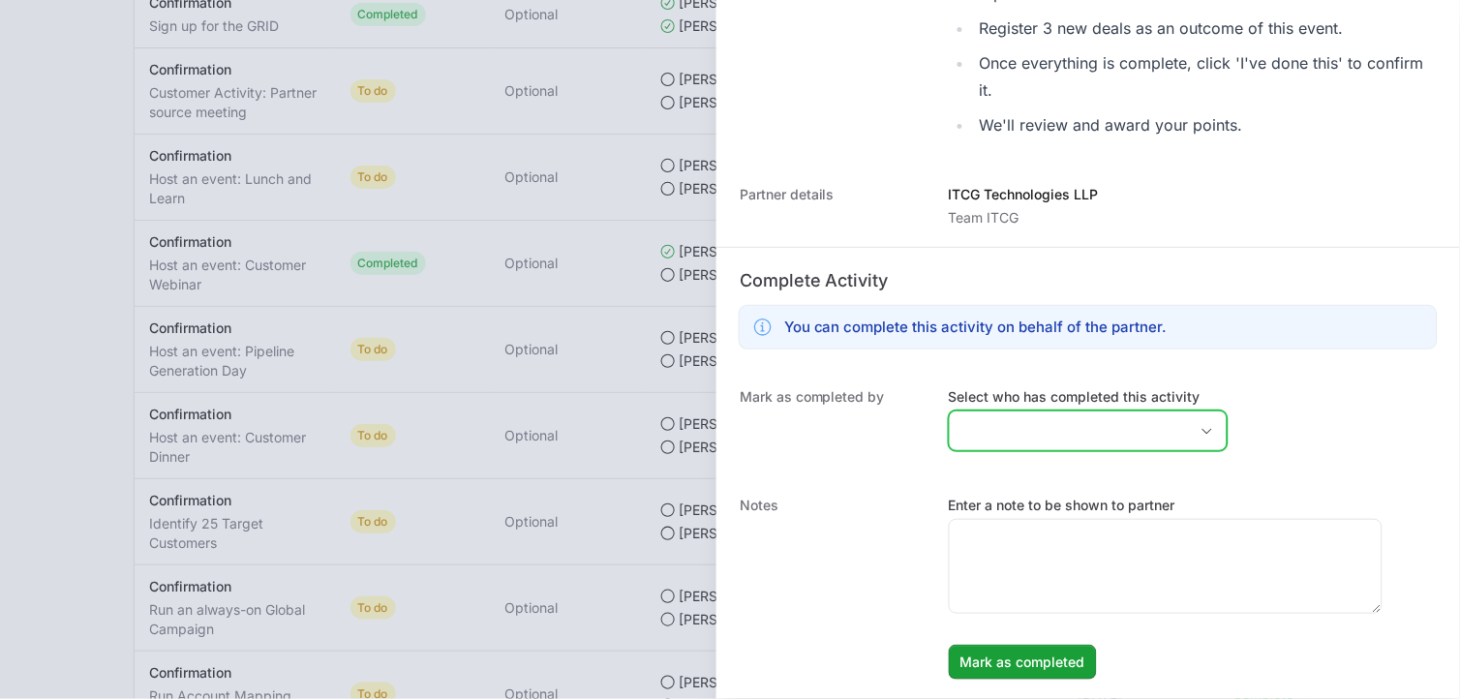
click at [1188, 411] on div "Open" at bounding box center [1207, 430] width 39 height 39
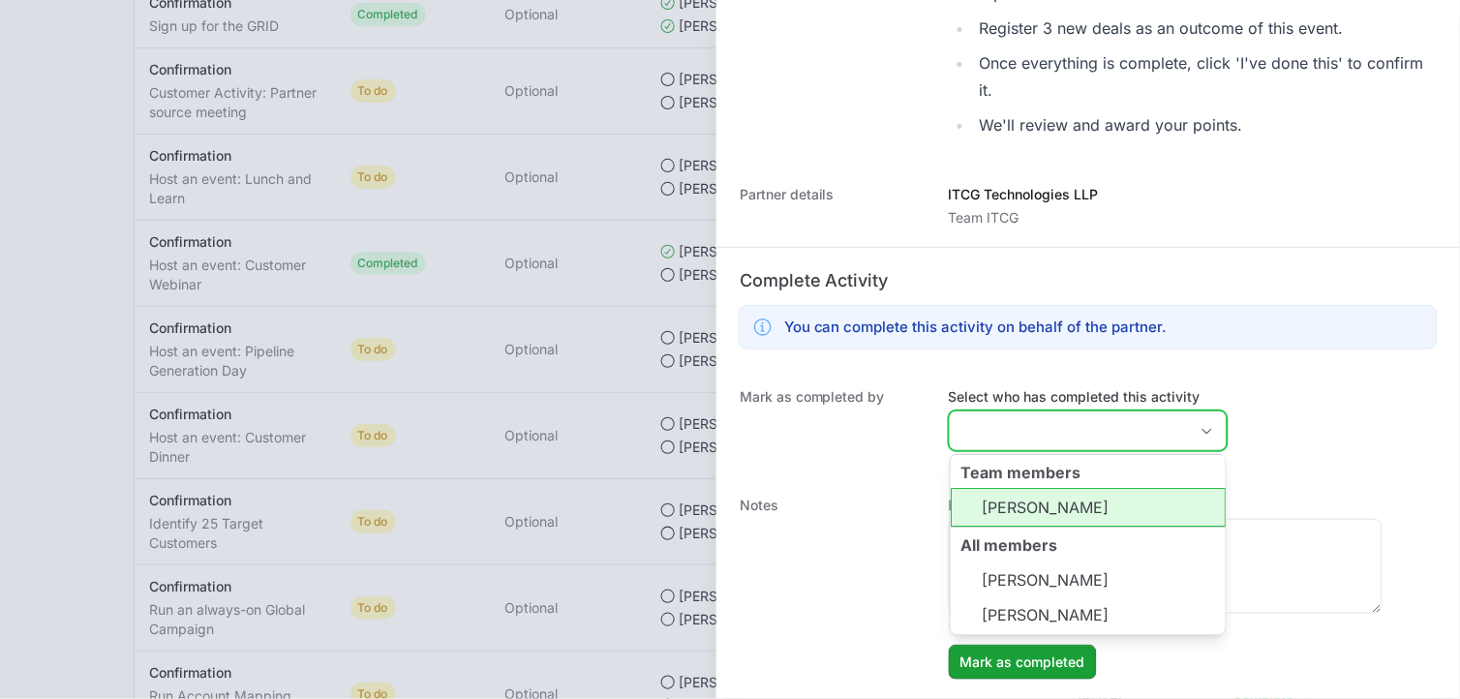
click at [1059, 511] on li "[PERSON_NAME]" at bounding box center [1087, 508] width 275 height 39
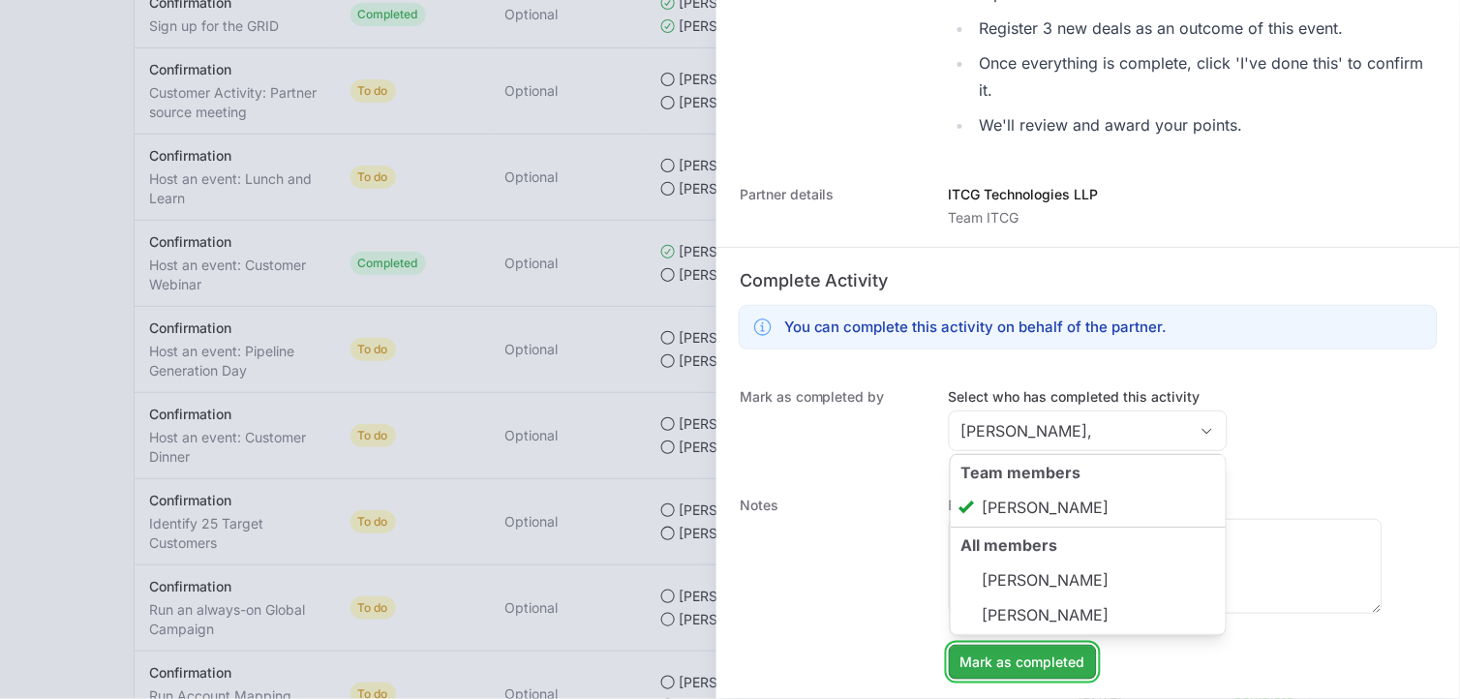
type input "[PERSON_NAME]"
click at [1050, 661] on span "Mark as completed" at bounding box center [1022, 661] width 125 height 23
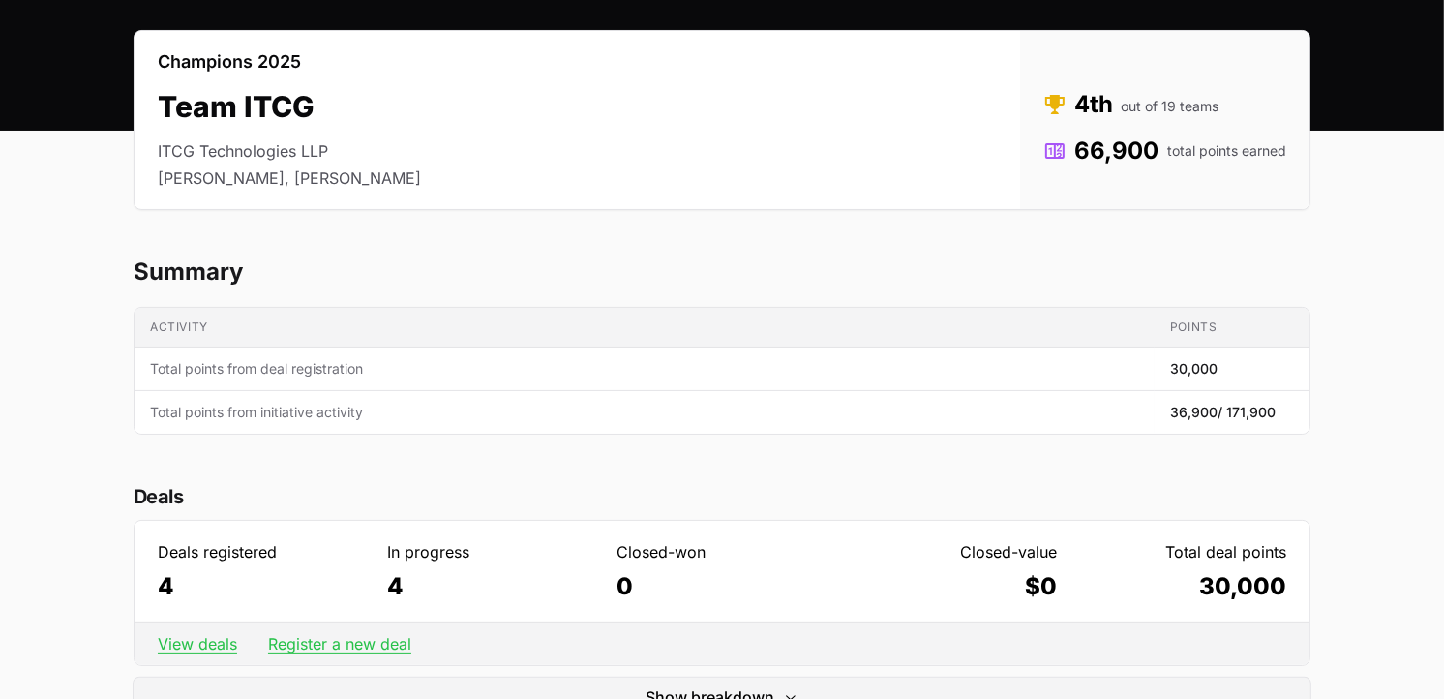
scroll to position [0, 0]
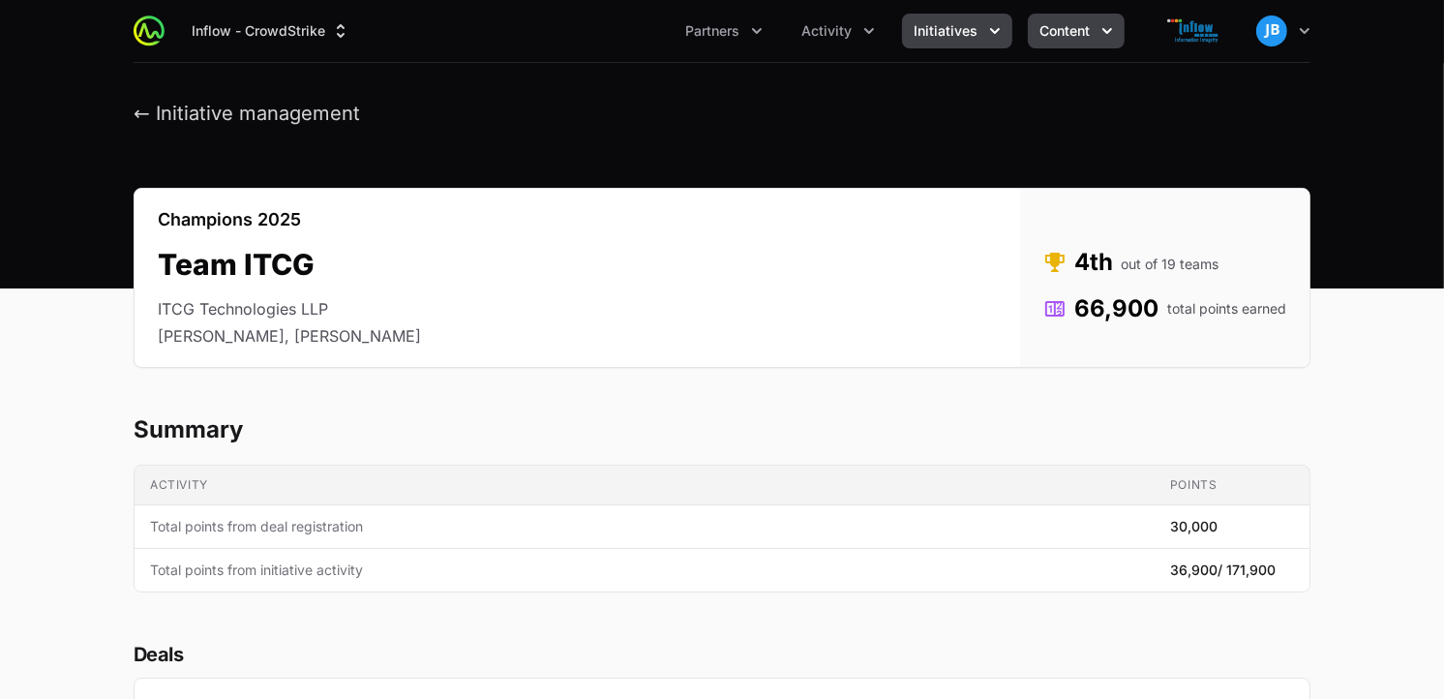
click at [1080, 29] on span "Content" at bounding box center [1064, 30] width 50 height 19
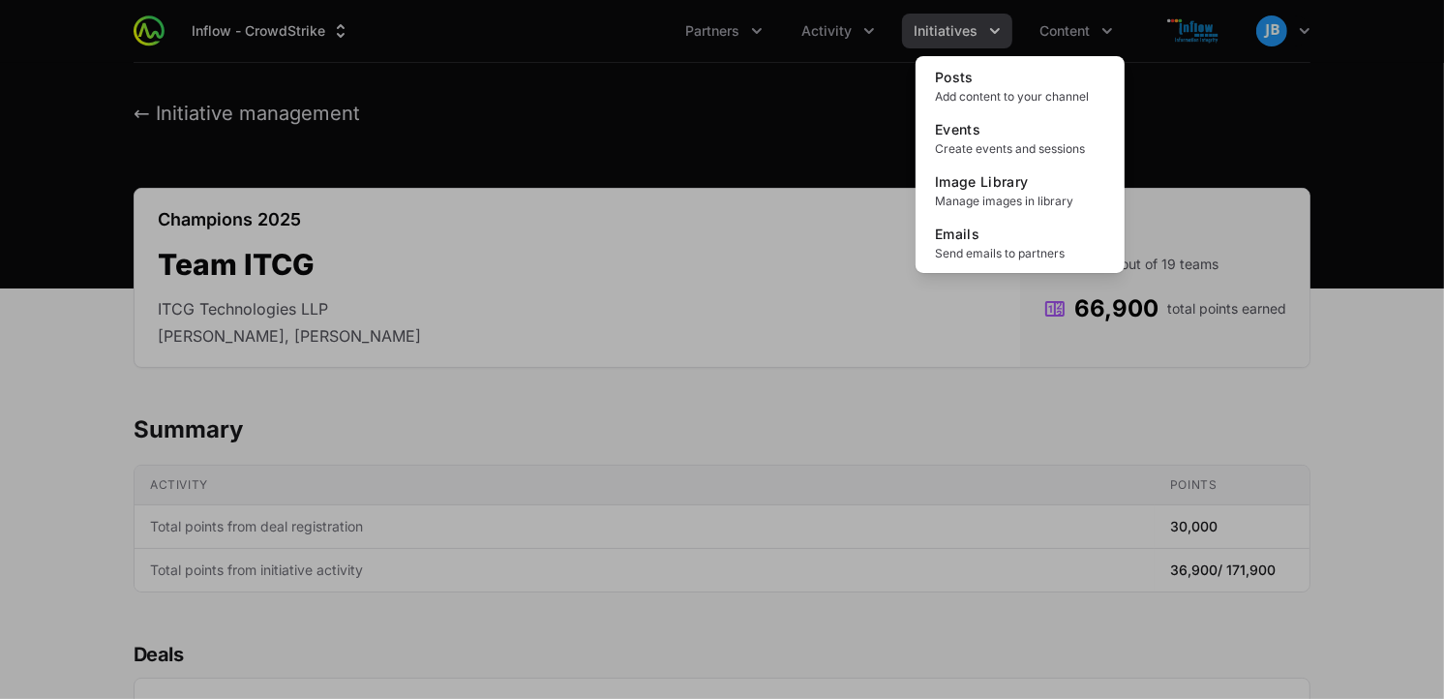
click at [892, 19] on div "Content menu" at bounding box center [722, 349] width 1444 height 699
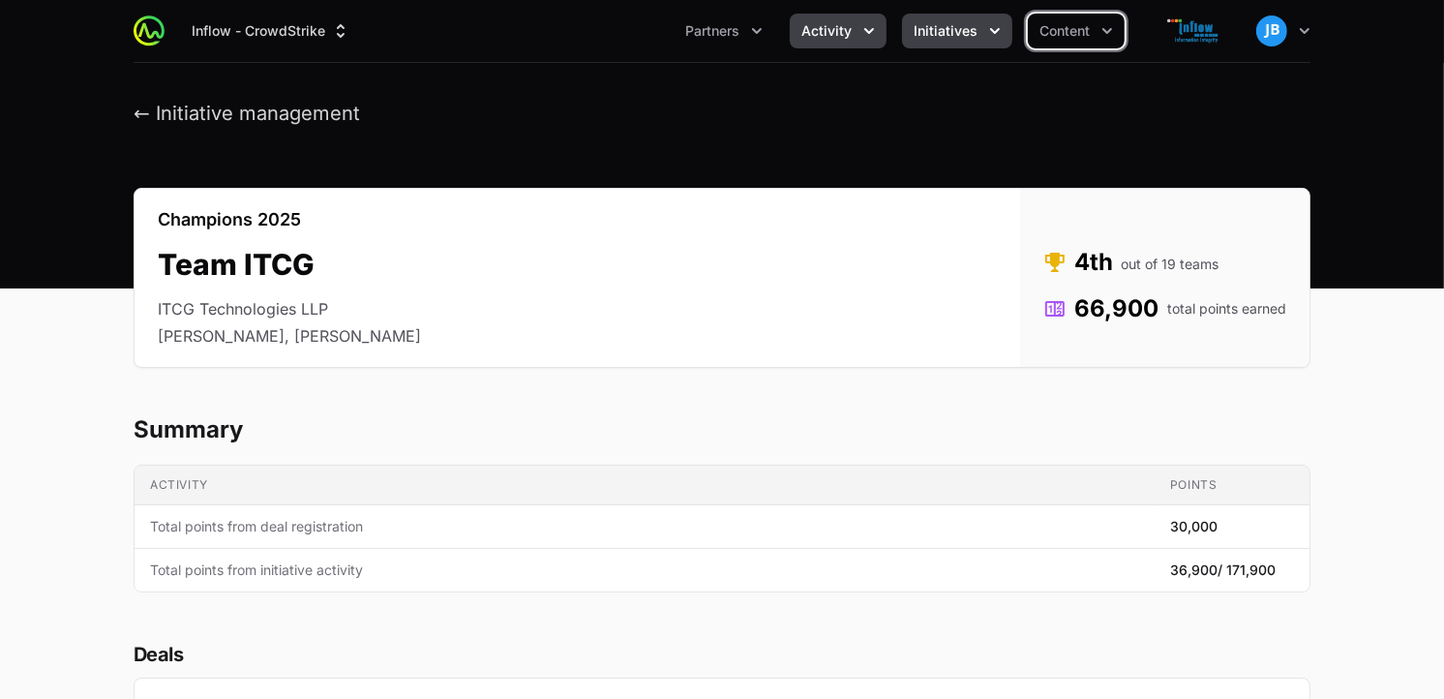
click at [866, 22] on icon "Activity menu" at bounding box center [868, 30] width 19 height 19
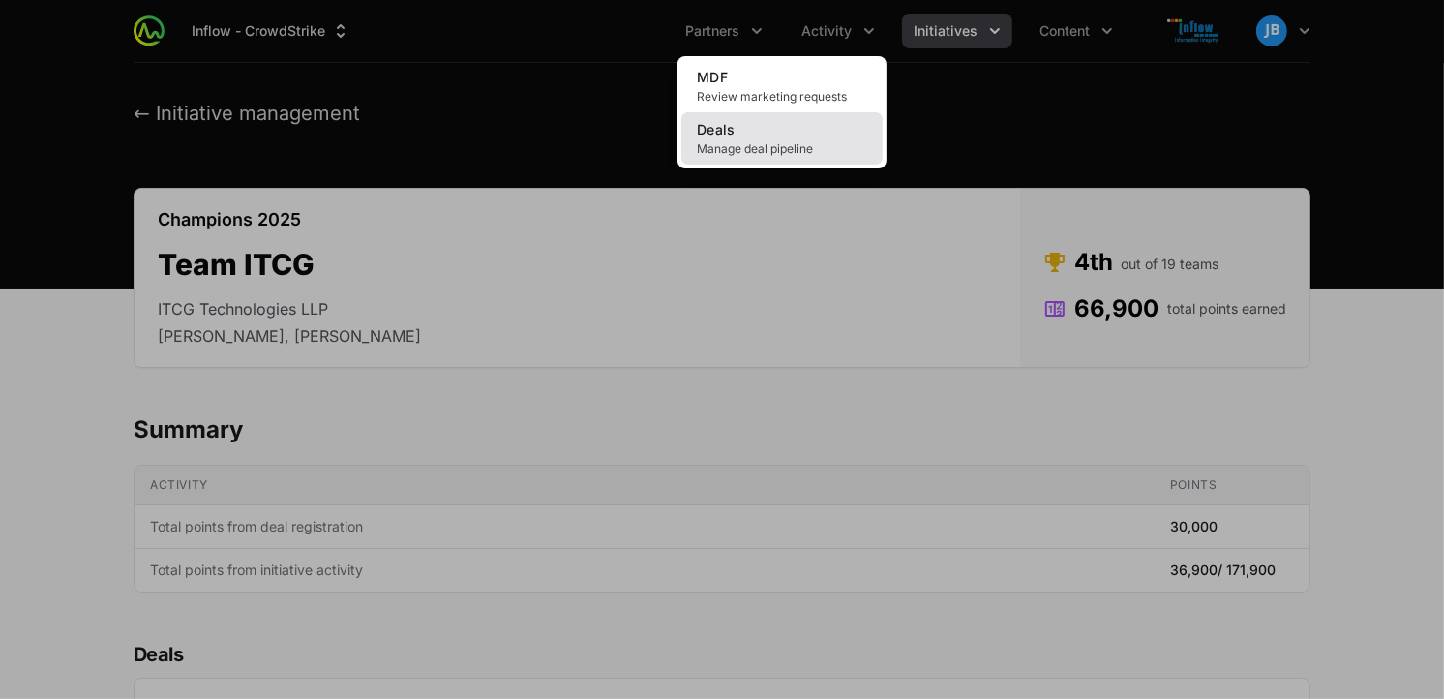
click at [728, 134] on span "Deals" at bounding box center [716, 129] width 39 height 16
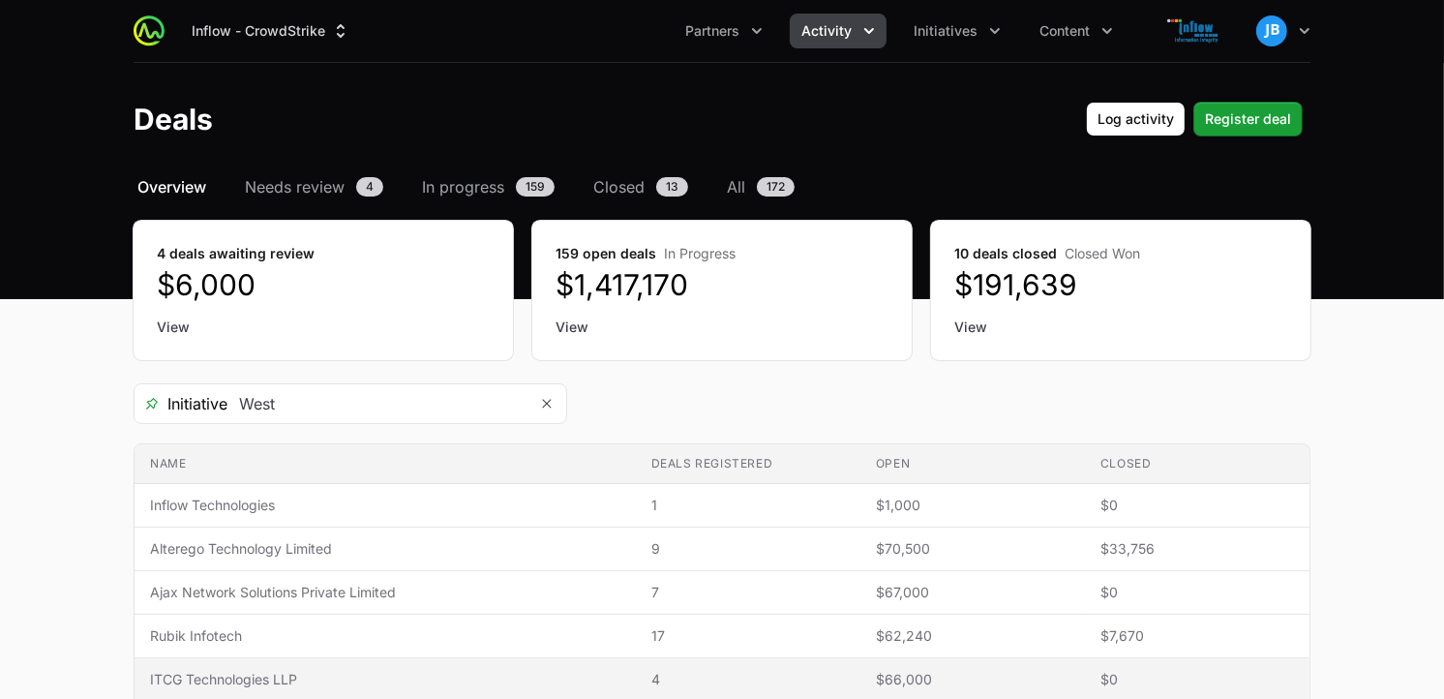
click at [282, 673] on span "ITCG Technologies LLP" at bounding box center [385, 679] width 470 height 19
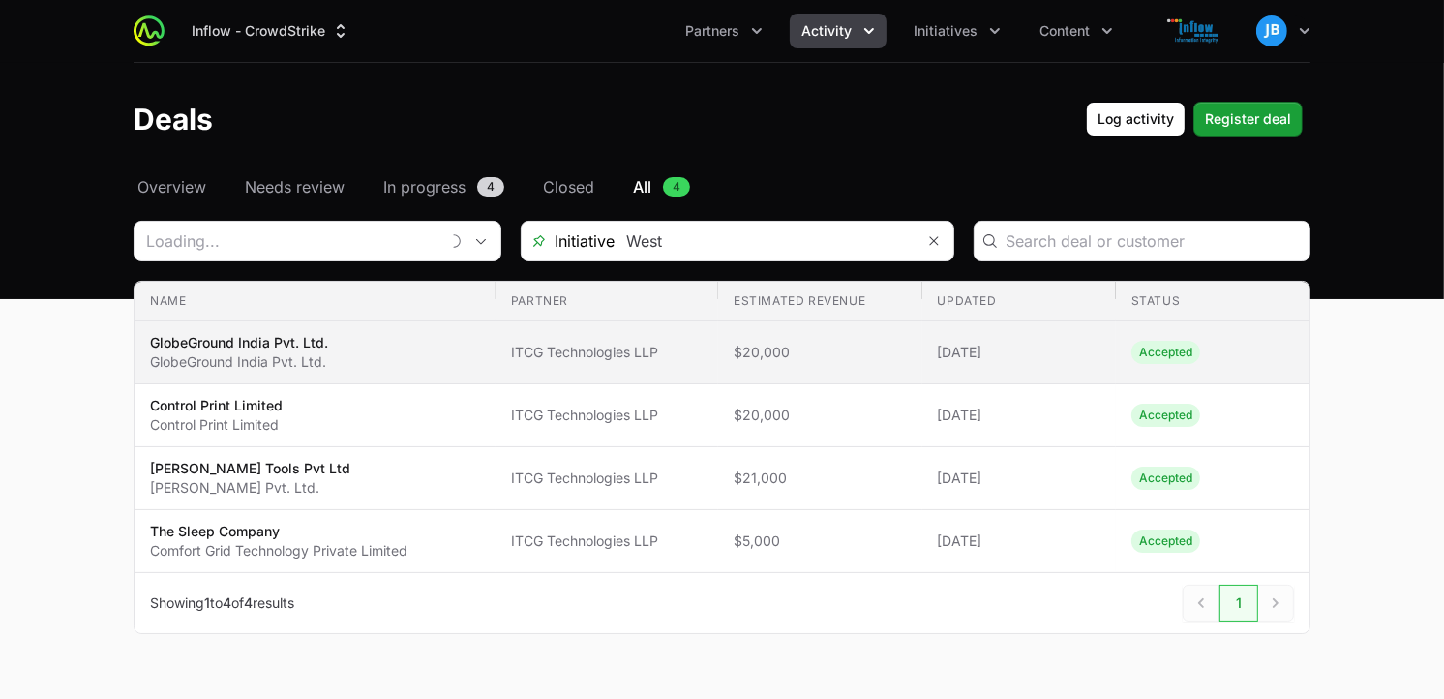
type input "ITCG Technologies LLP"
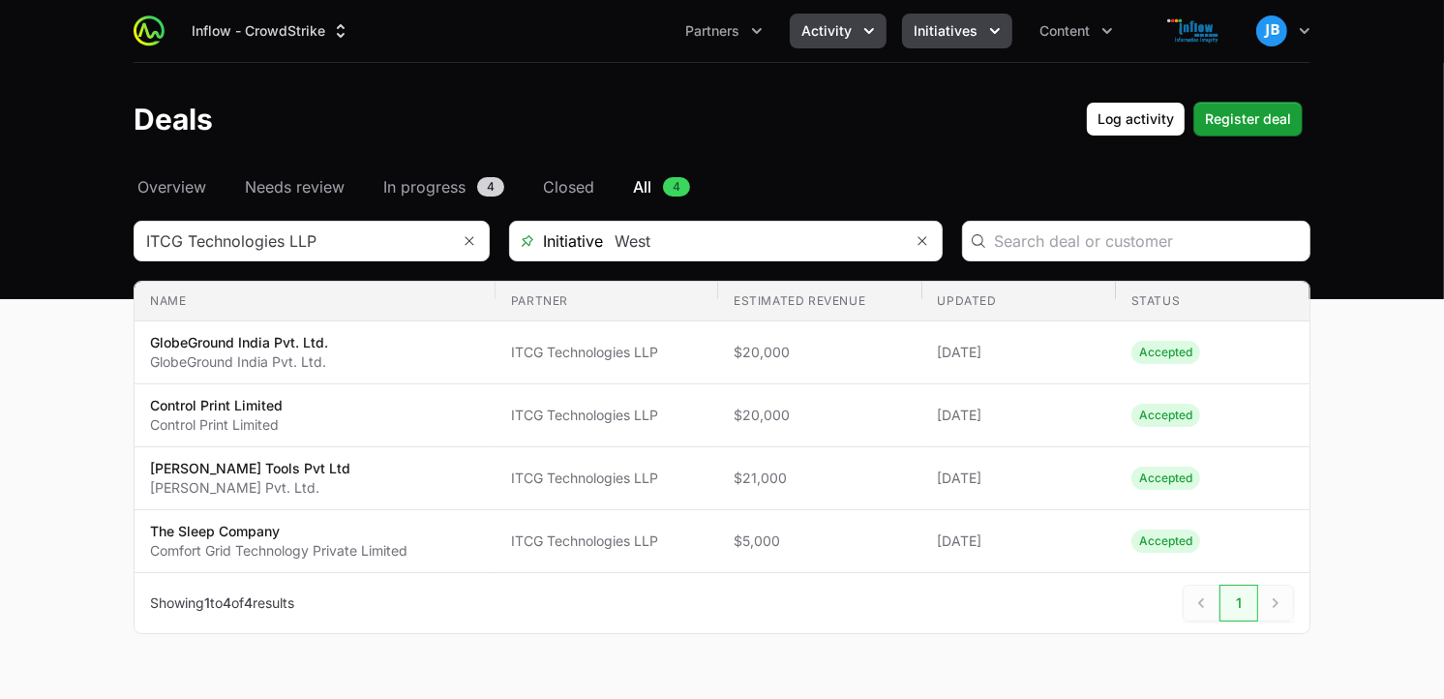
click at [989, 34] on icon "Initiatives menu" at bounding box center [994, 30] width 19 height 19
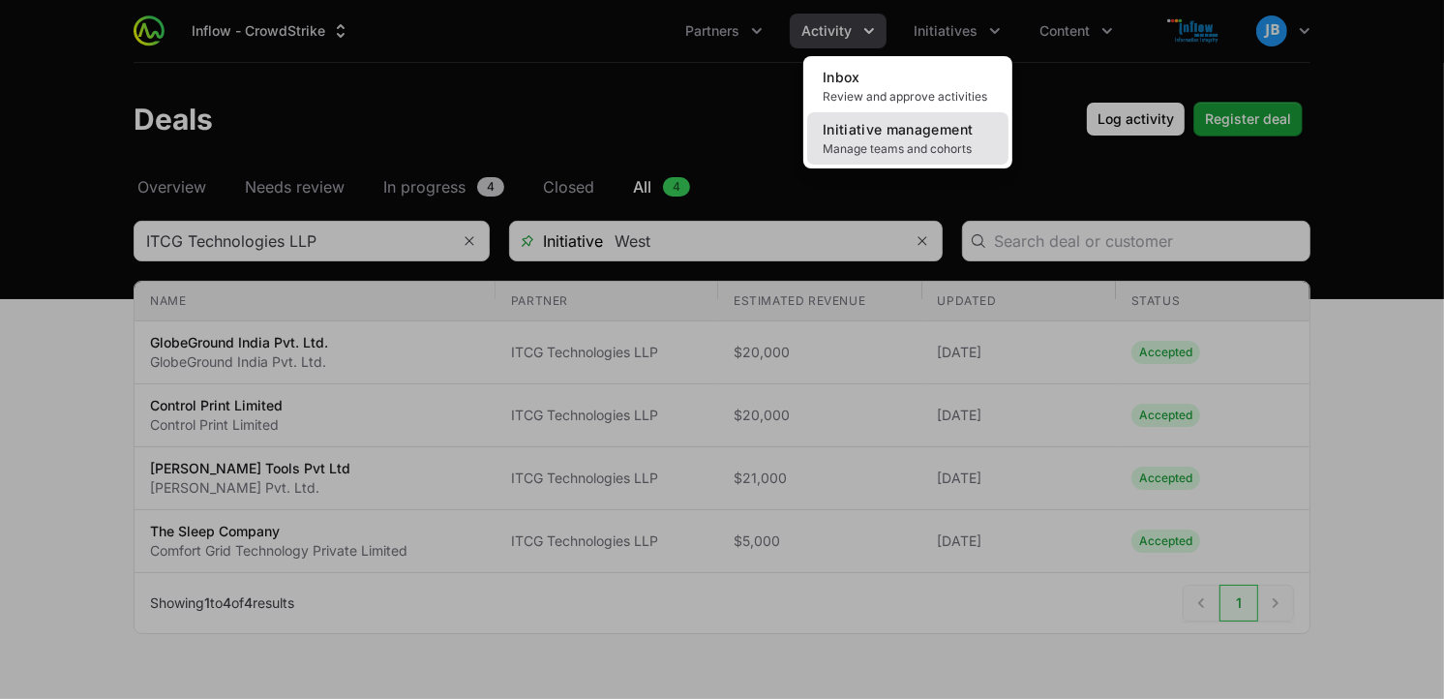
click at [912, 118] on link "Initiative management Manage teams and cohorts" at bounding box center [907, 138] width 201 height 52
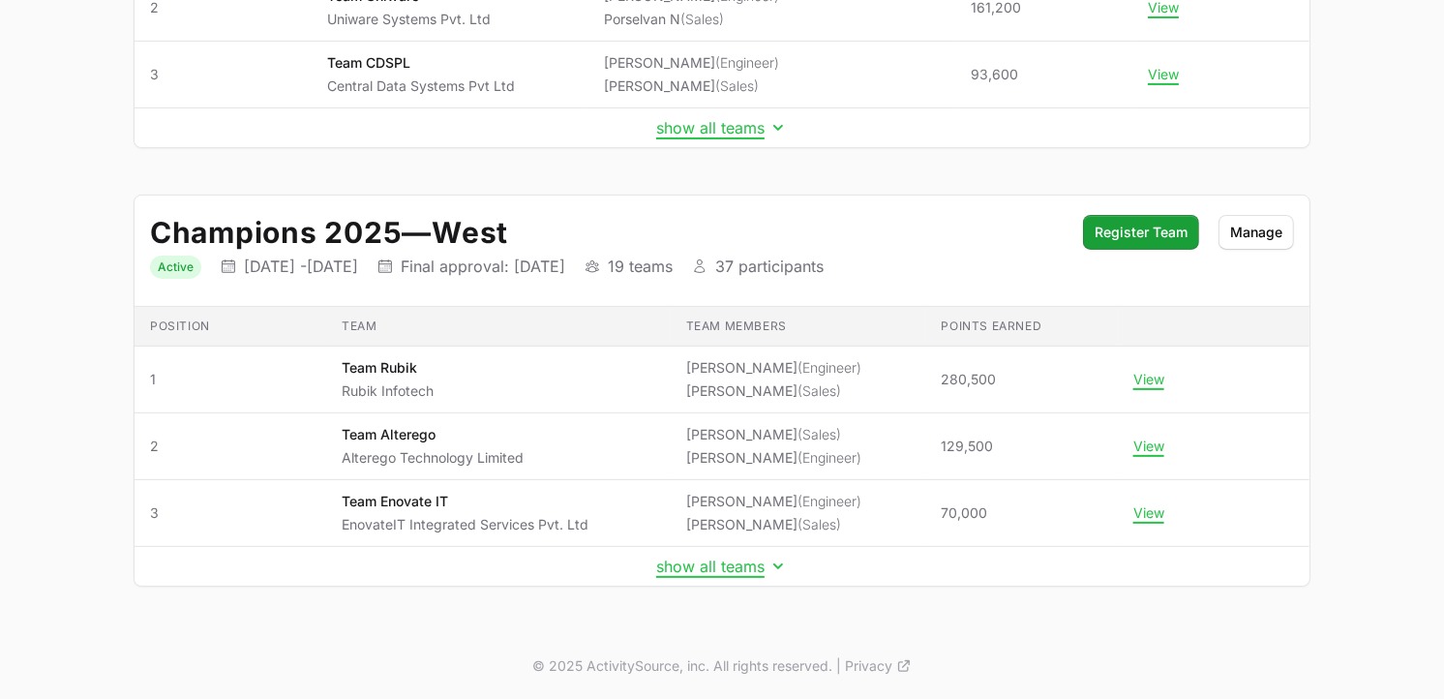
scroll to position [467, 0]
click at [720, 563] on button "show all teams" at bounding box center [722, 566] width 132 height 19
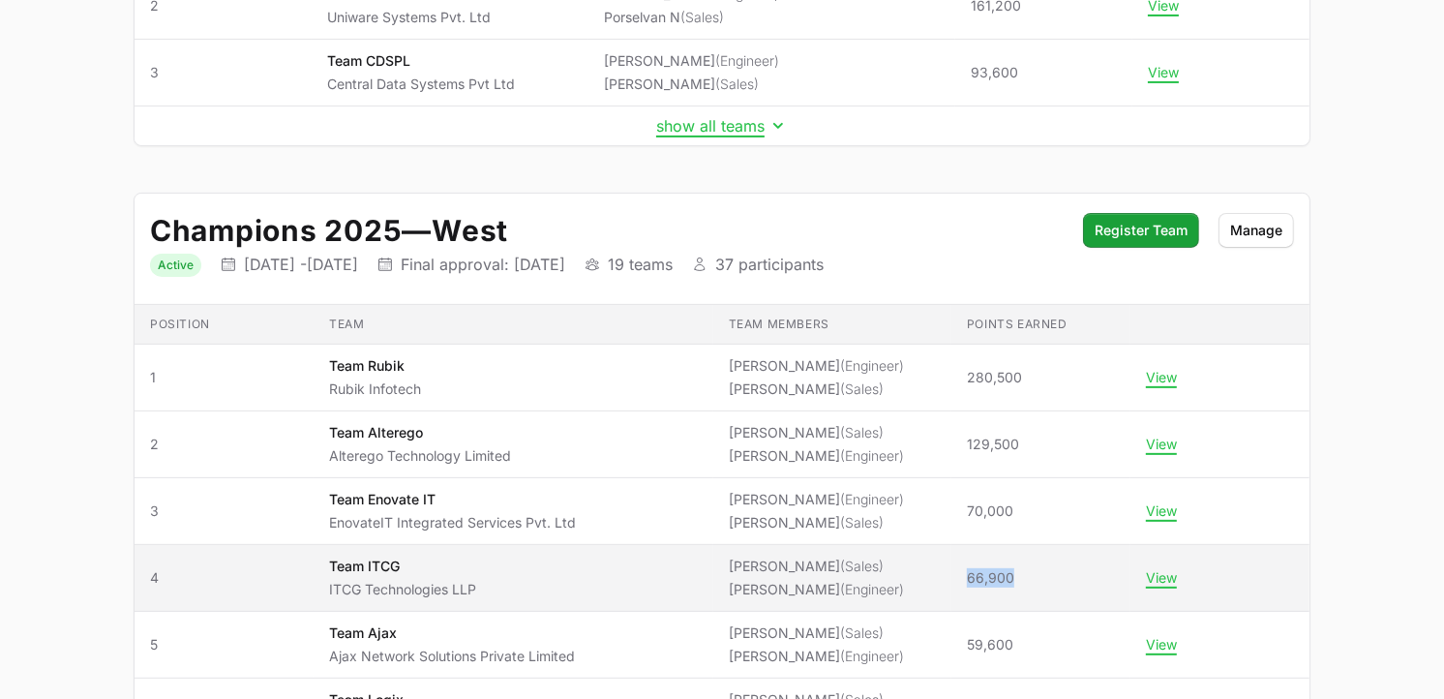
drag, startPoint x: 1014, startPoint y: 582, endPoint x: 951, endPoint y: 578, distance: 63.0
click at [967, 578] on span "66,900" at bounding box center [1041, 577] width 148 height 19
copy span "66,900"
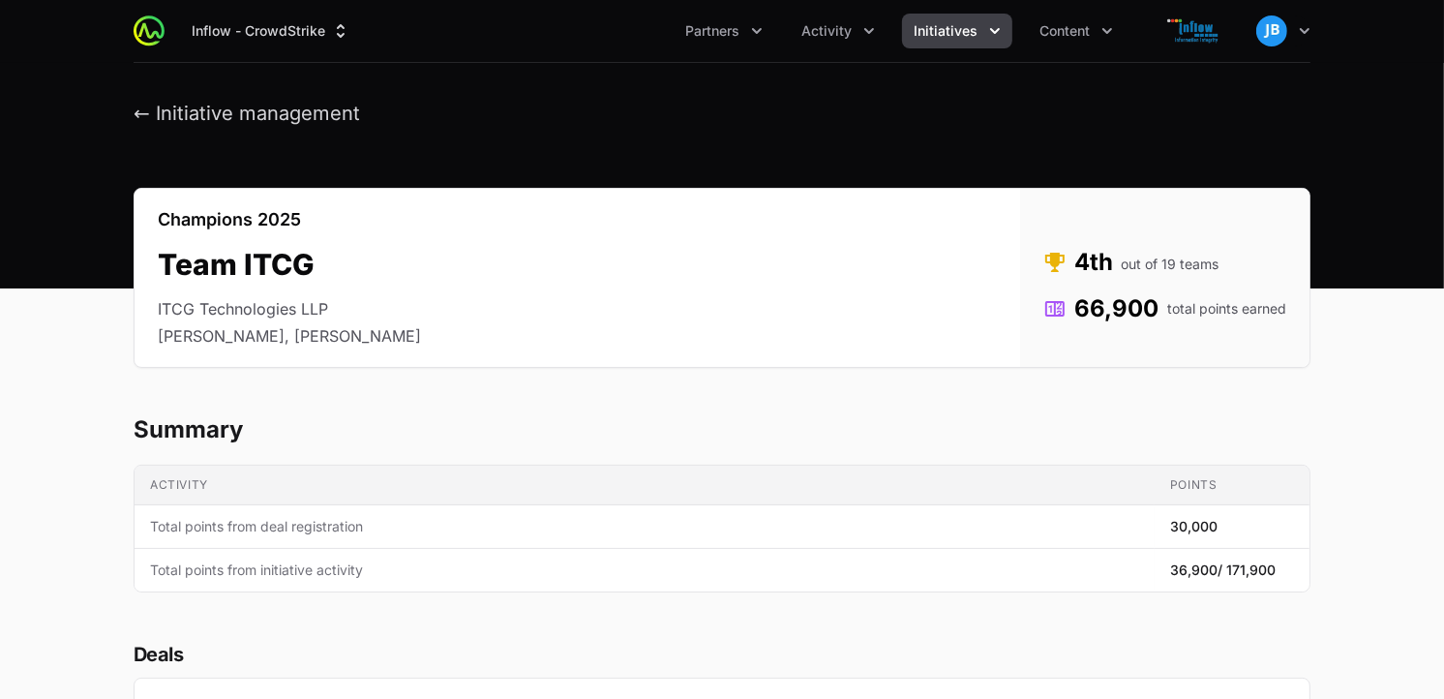
click at [961, 32] on span "Initiatives" at bounding box center [946, 30] width 64 height 19
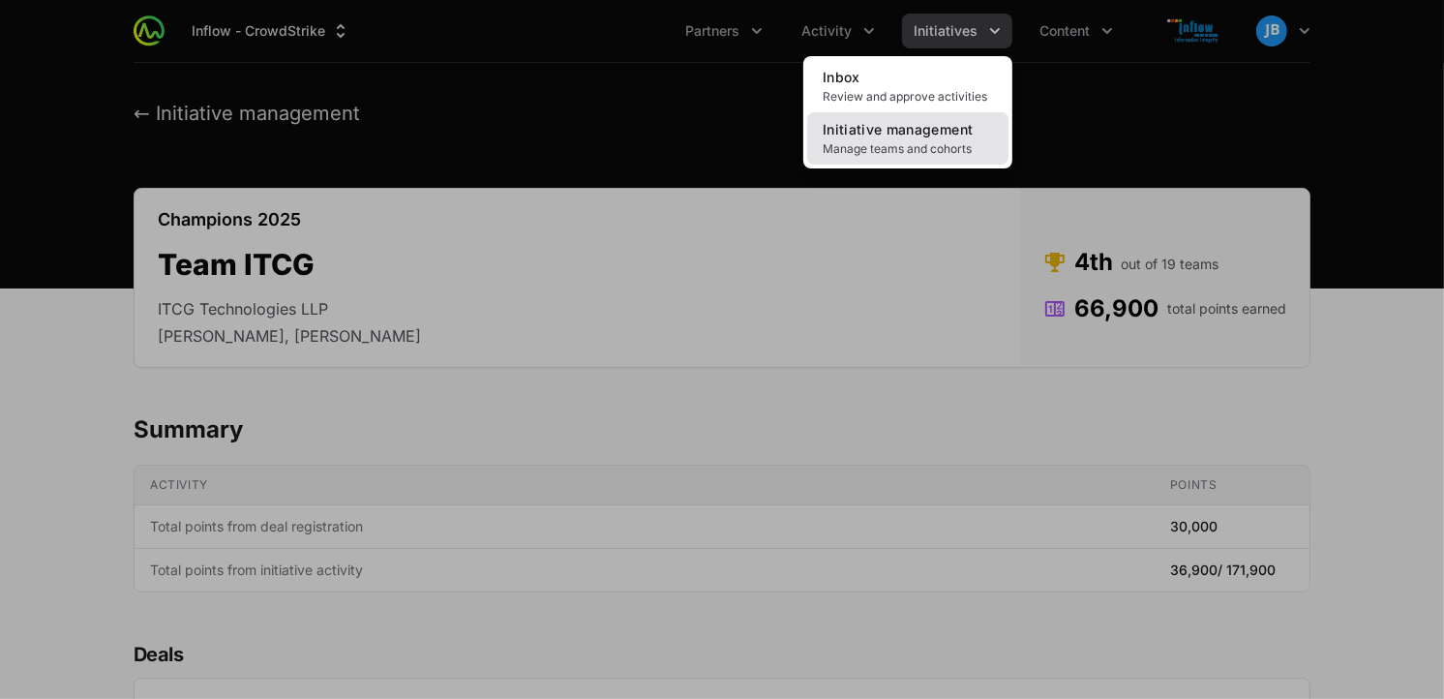
click at [891, 145] on span "Manage teams and cohorts" at bounding box center [908, 148] width 170 height 15
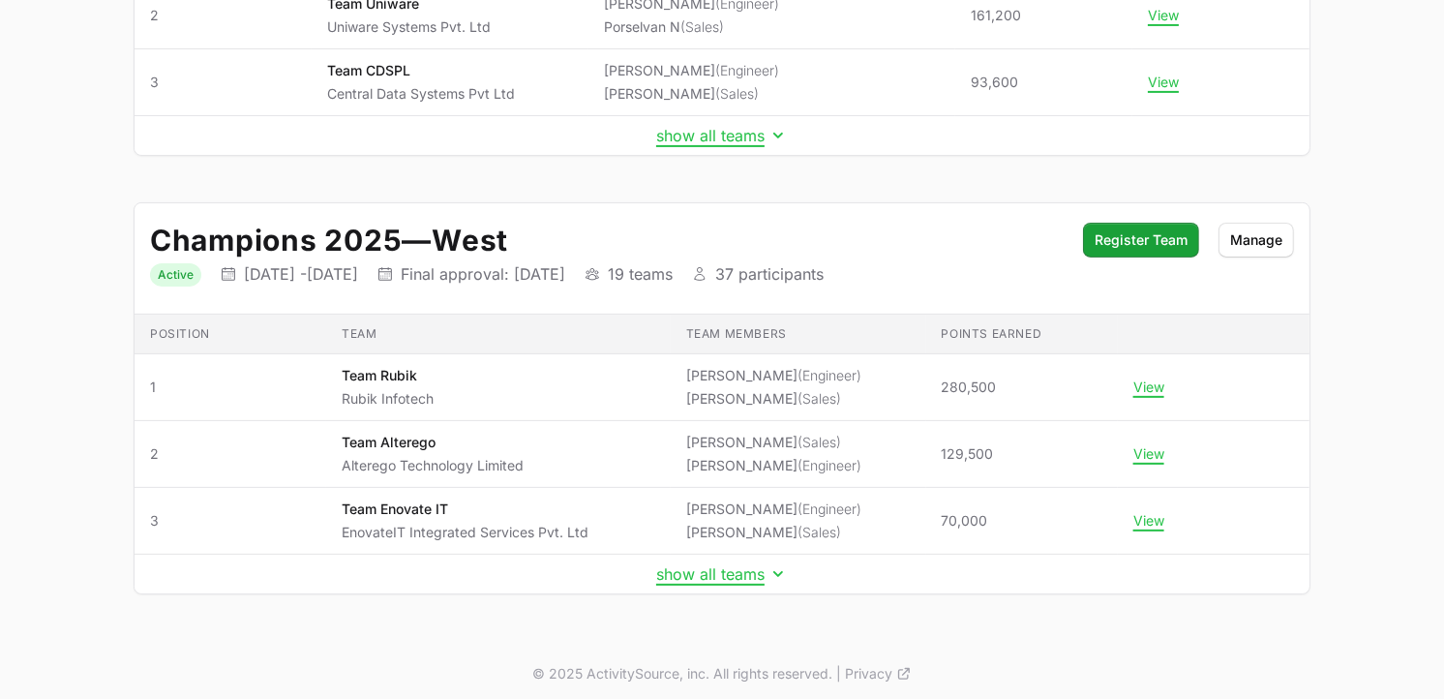
scroll to position [467, 0]
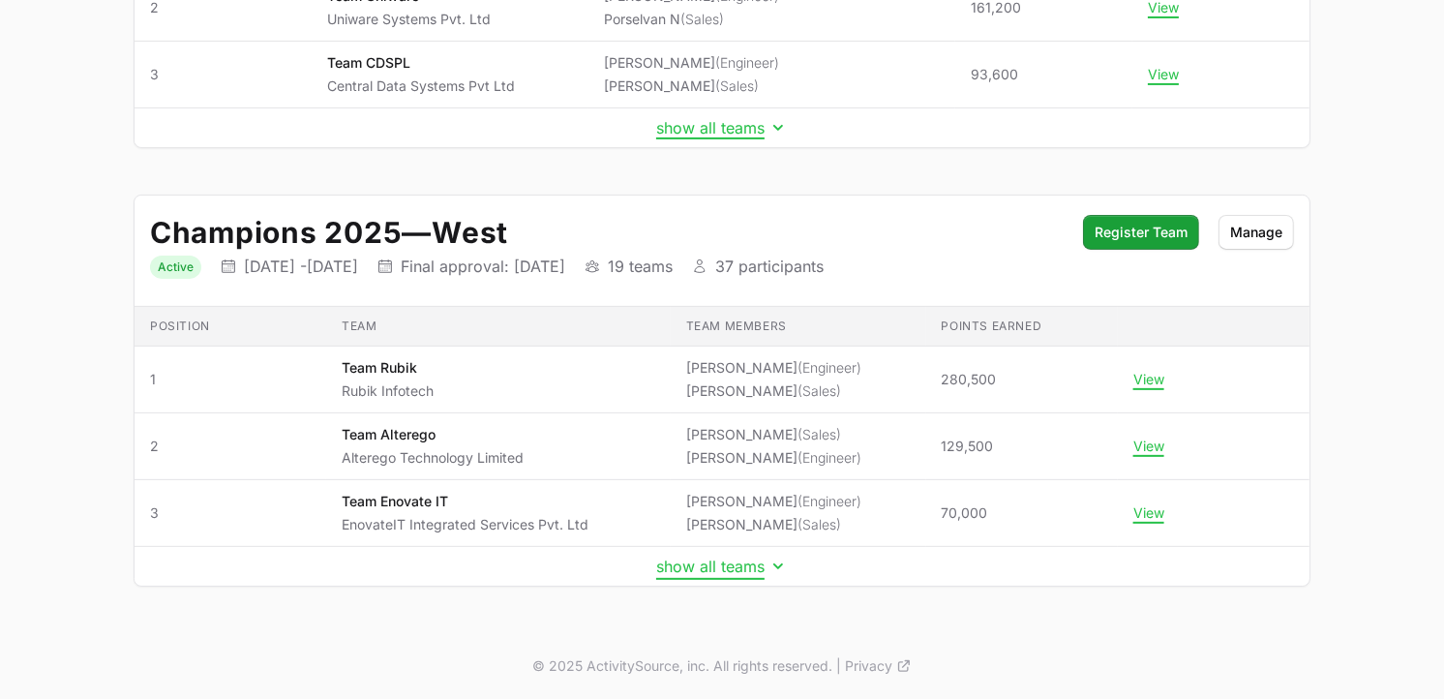
click at [756, 569] on button "show all teams" at bounding box center [722, 566] width 132 height 19
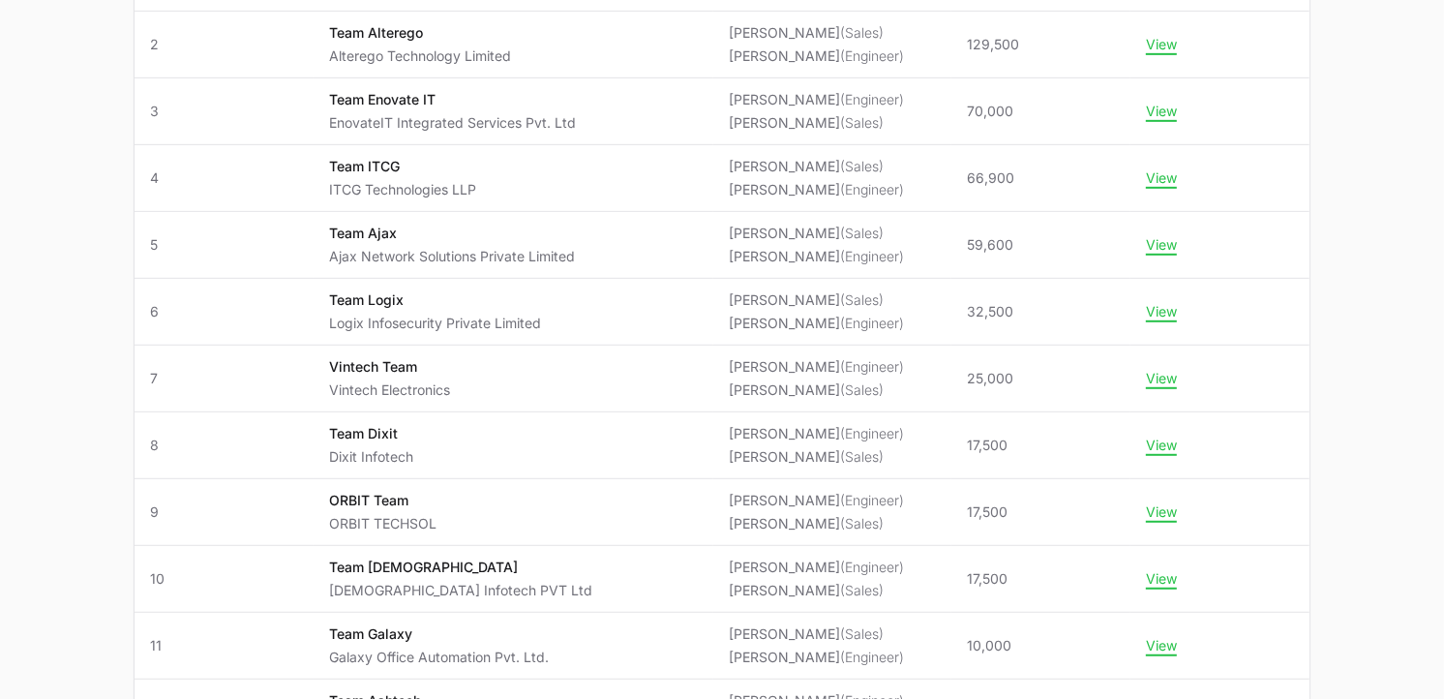
scroll to position [0, 0]
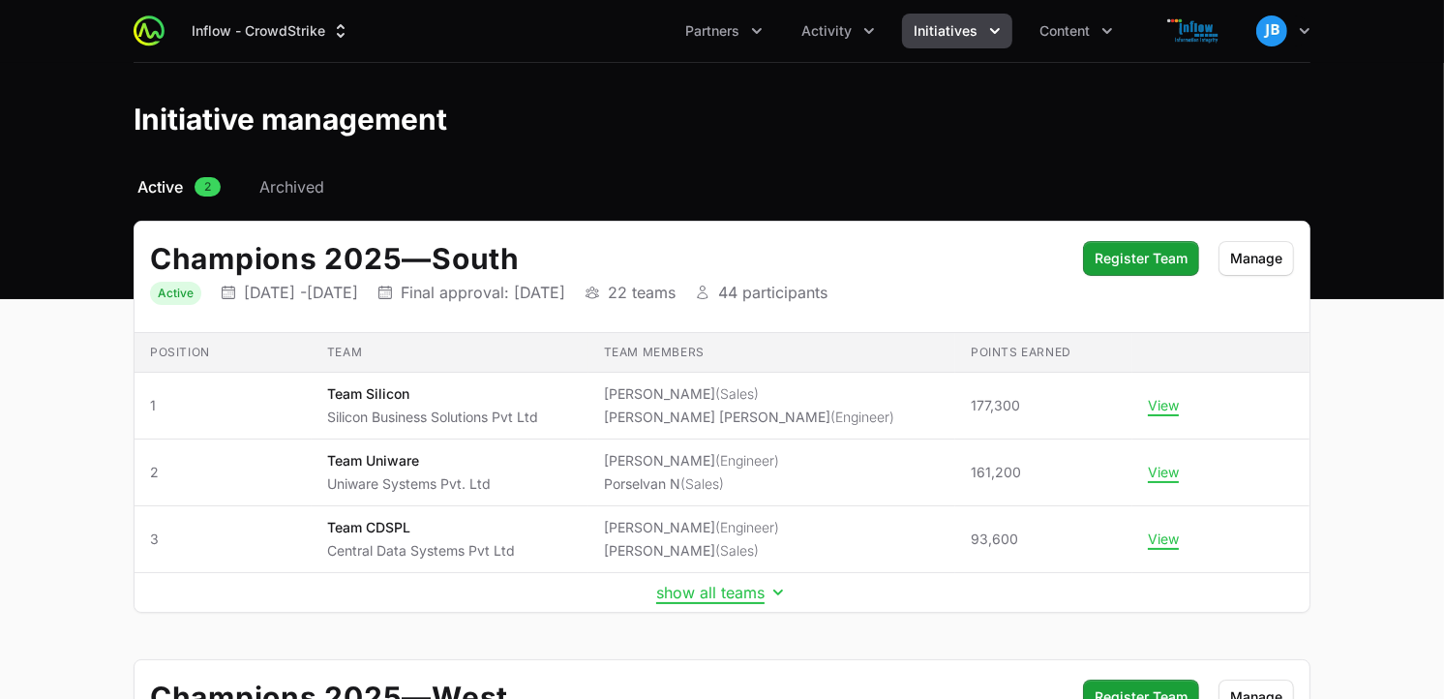
click at [989, 34] on icon "Initiatives menu" at bounding box center [994, 30] width 19 height 19
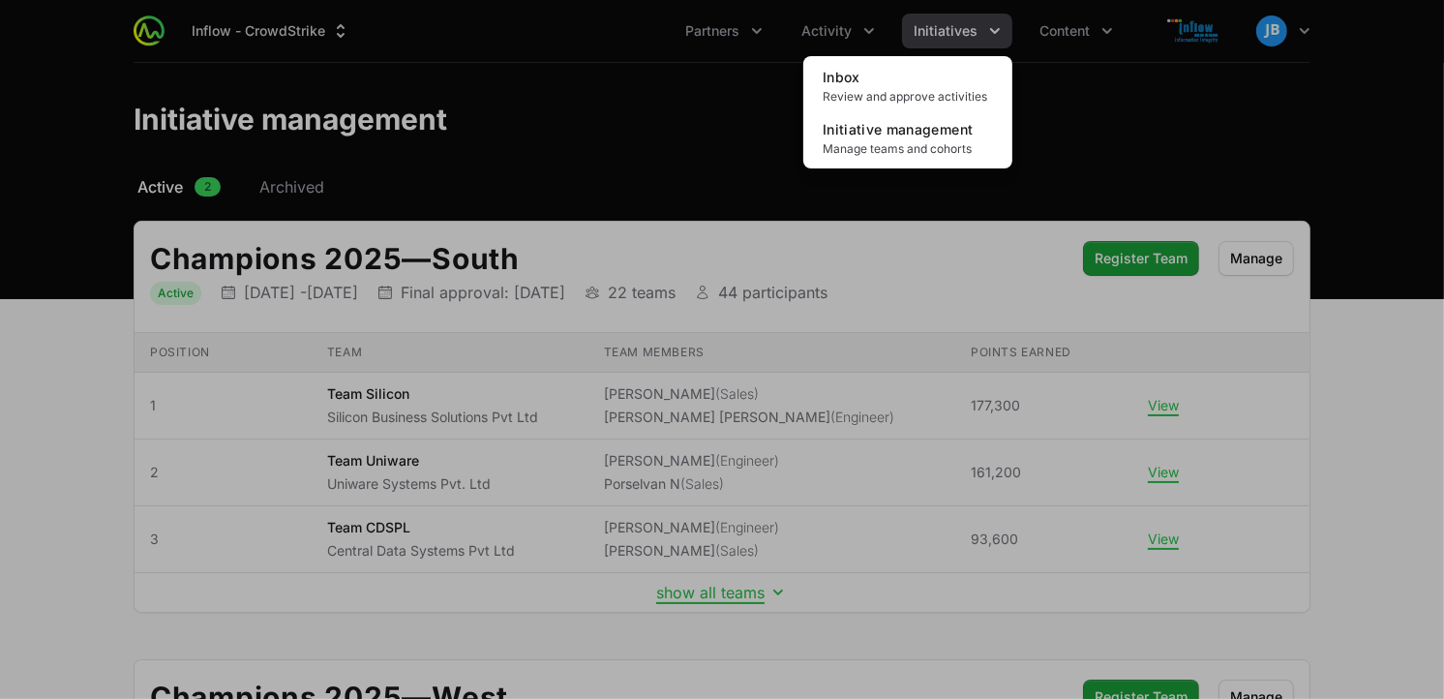
click at [837, 33] on div "Initiatives menu" at bounding box center [722, 349] width 1444 height 699
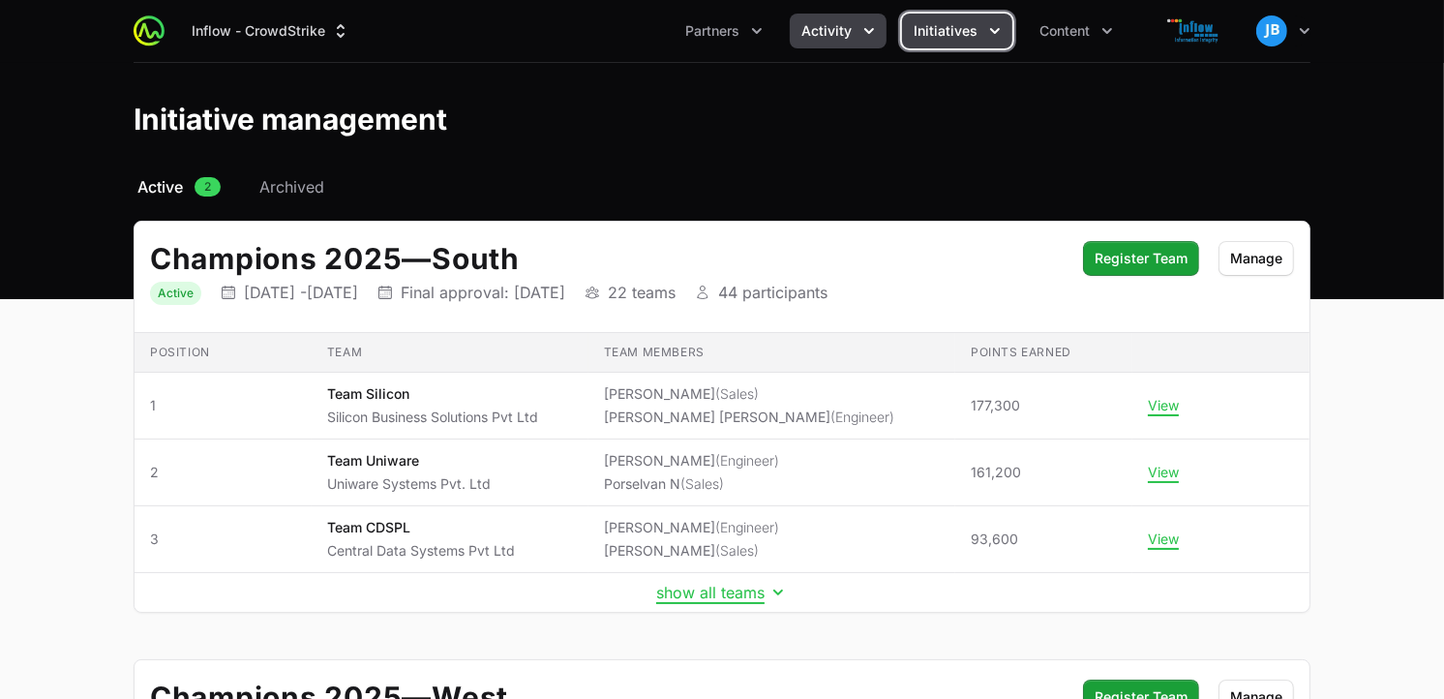
click at [837, 33] on span "Activity" at bounding box center [826, 30] width 50 height 19
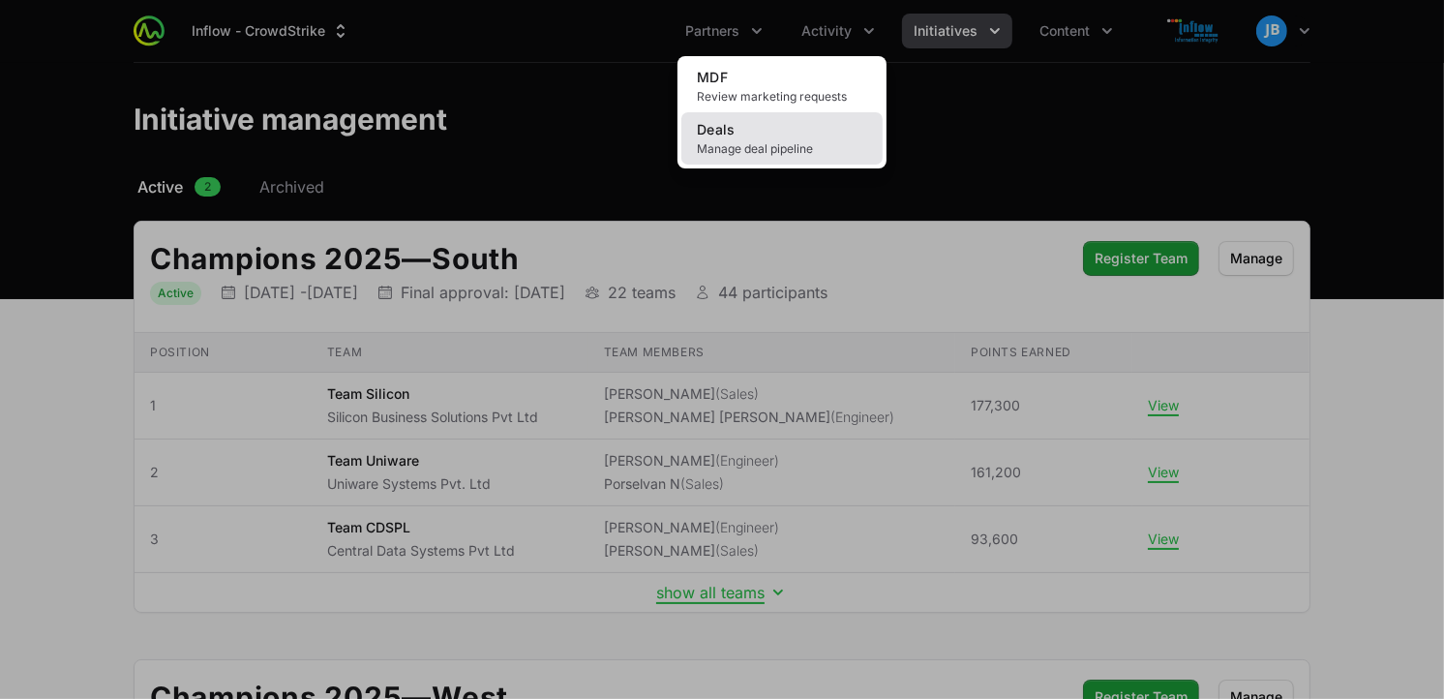
click at [772, 134] on link "Deals Manage deal pipeline" at bounding box center [781, 138] width 201 height 52
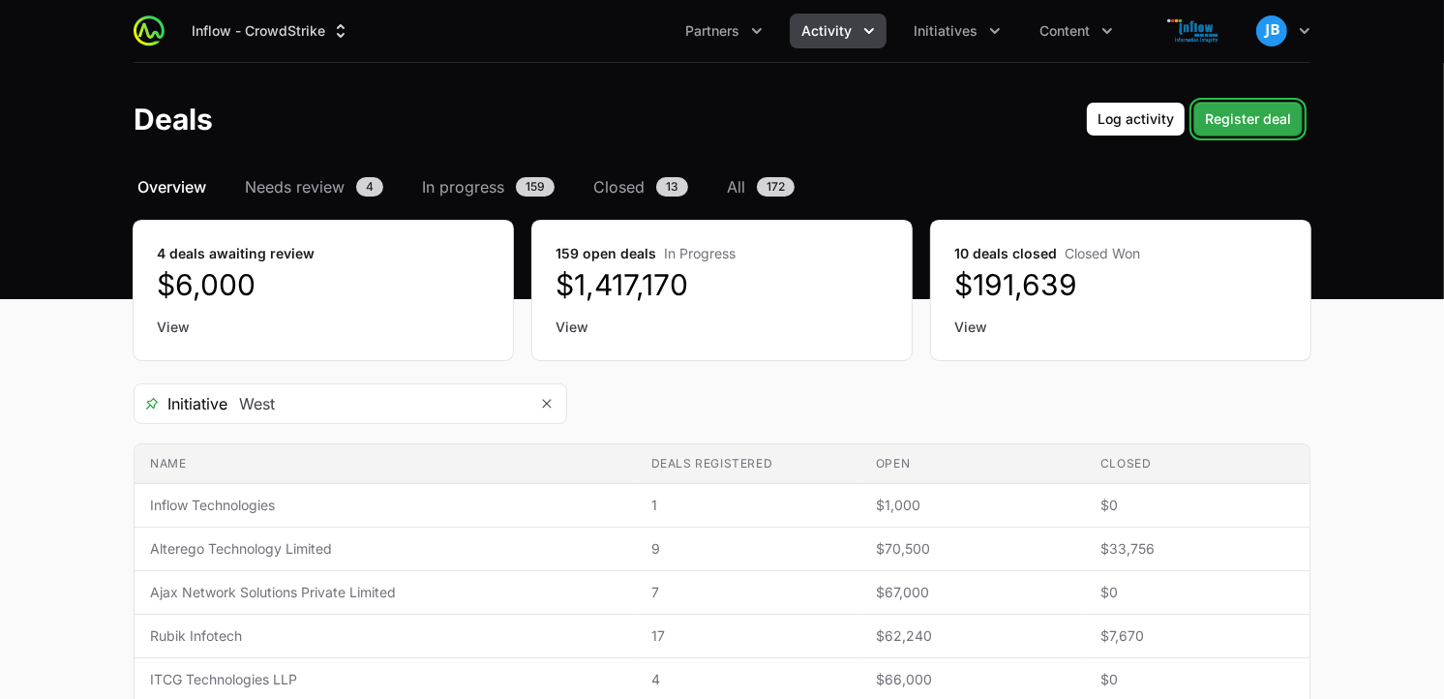
click at [1243, 118] on span "Register deal" at bounding box center [1248, 118] width 86 height 23
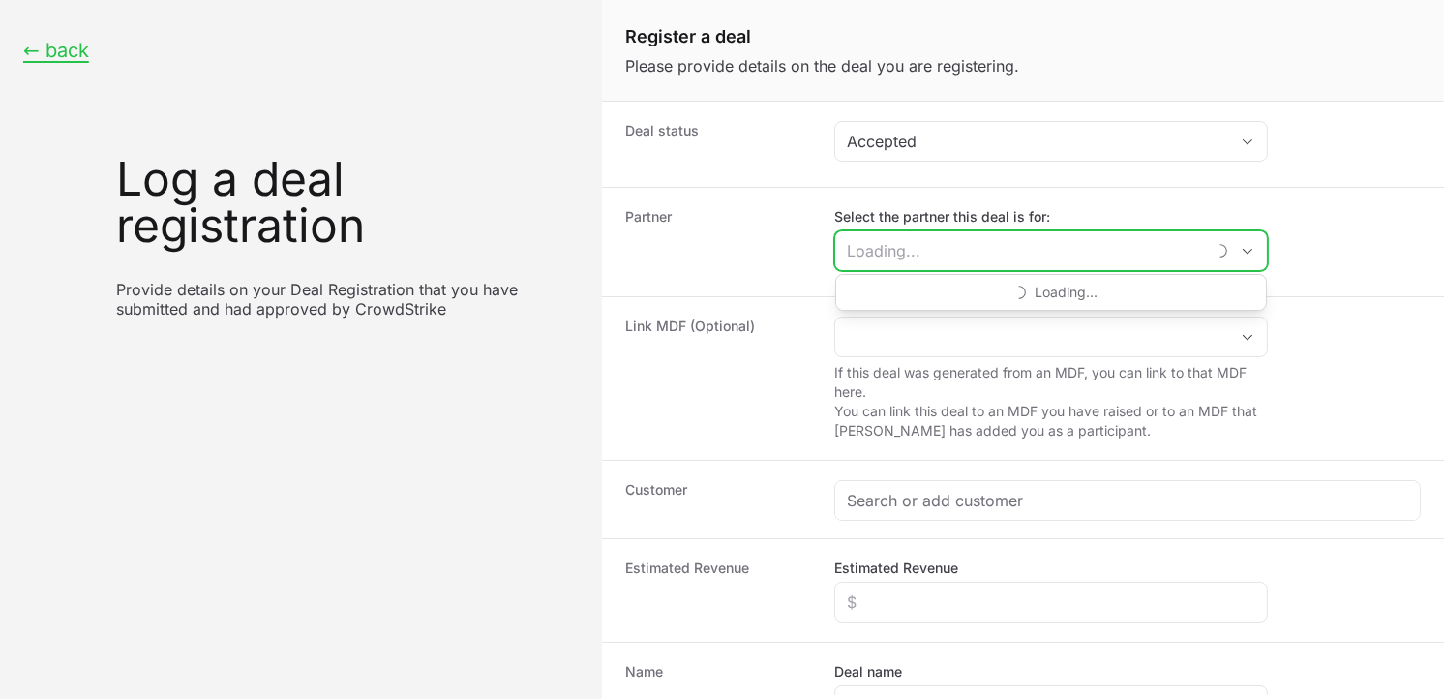
click at [1009, 246] on input "Select the partner this deal is for:" at bounding box center [1020, 250] width 370 height 39
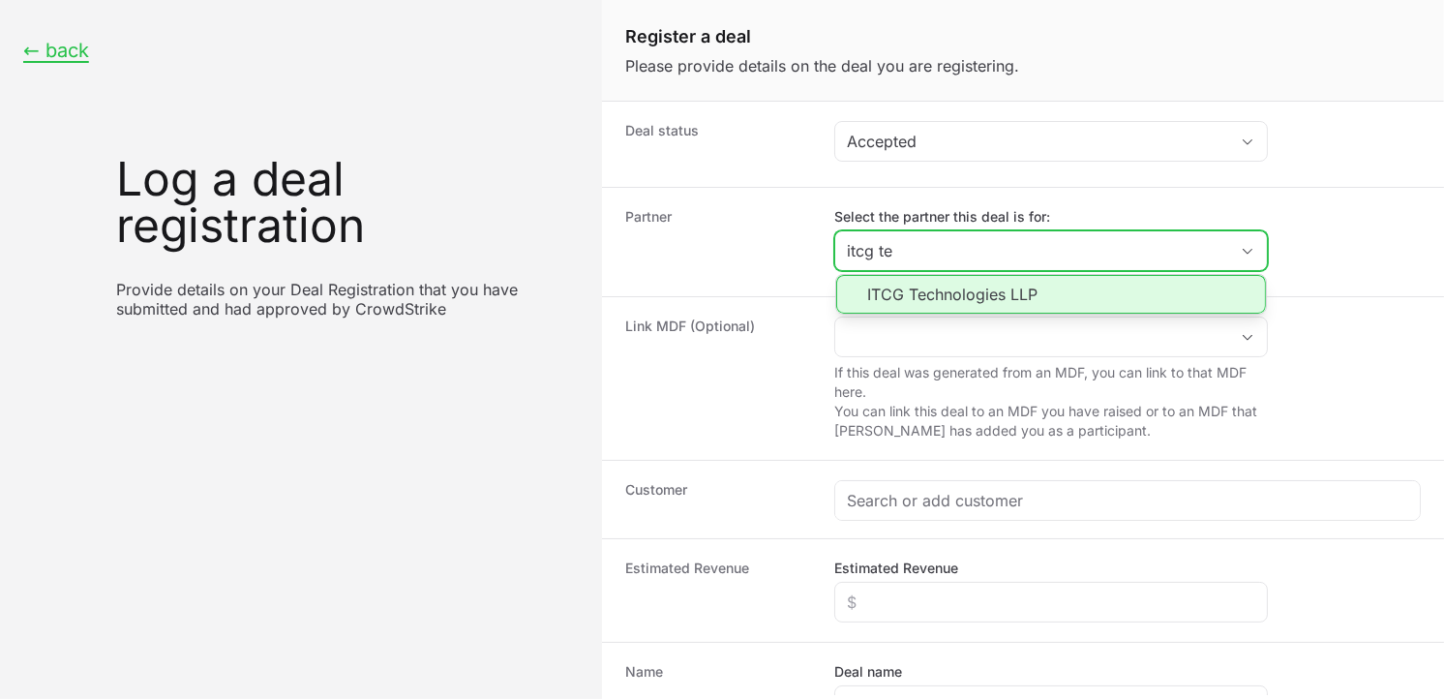
click at [982, 288] on li "ITCG Technologies LLP" at bounding box center [1051, 294] width 430 height 39
type input "ITCG Technologies LLP"
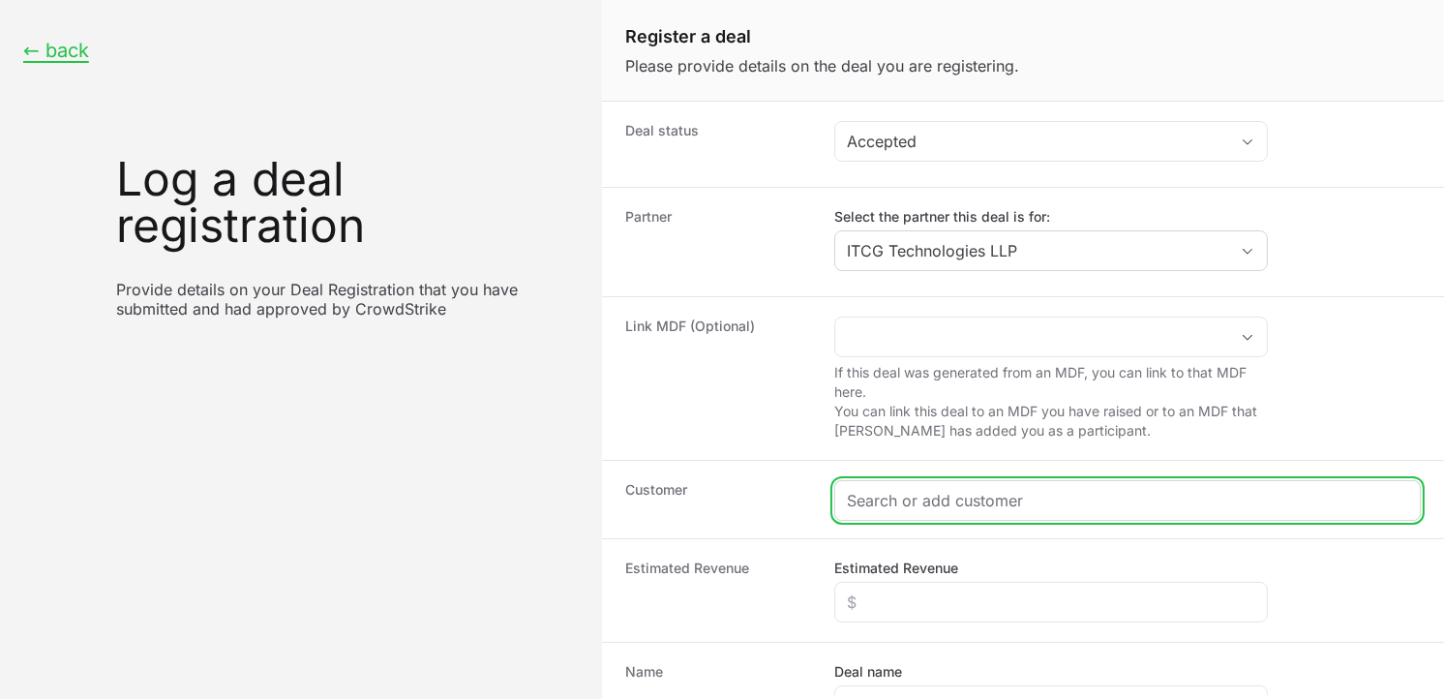
click at [929, 503] on input "Create activity form" at bounding box center [1127, 500] width 561 height 23
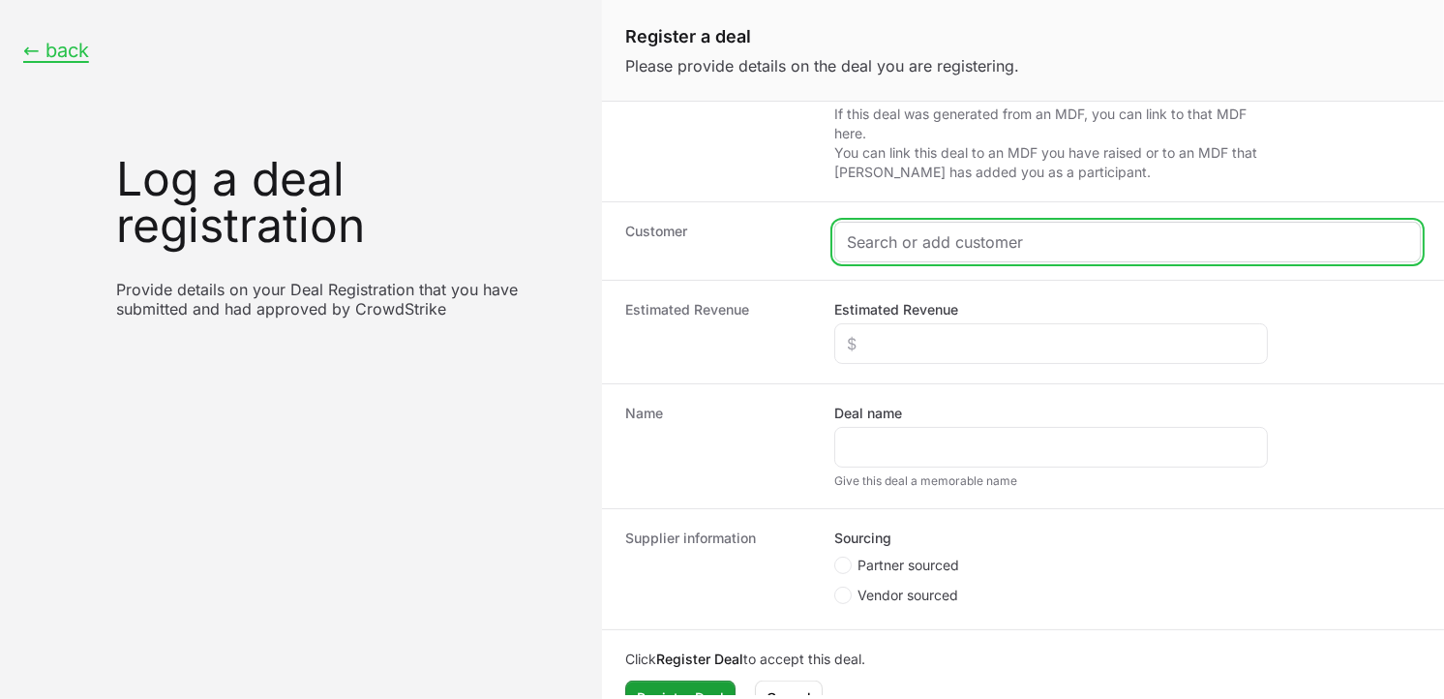
scroll to position [282, 0]
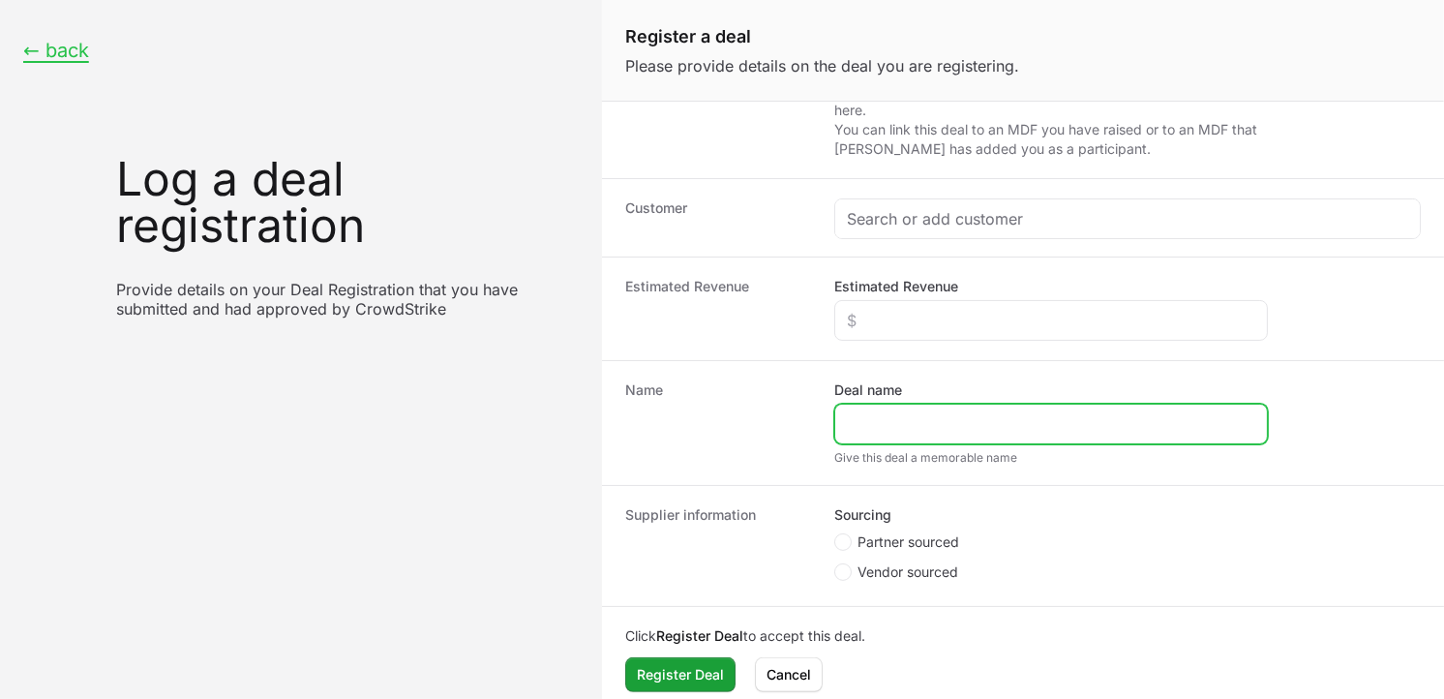
click at [943, 434] on input "Deal name" at bounding box center [1051, 423] width 408 height 23
paste input "Connplex Cinemas Limited"
type input "Connplex Cinemas Limited"
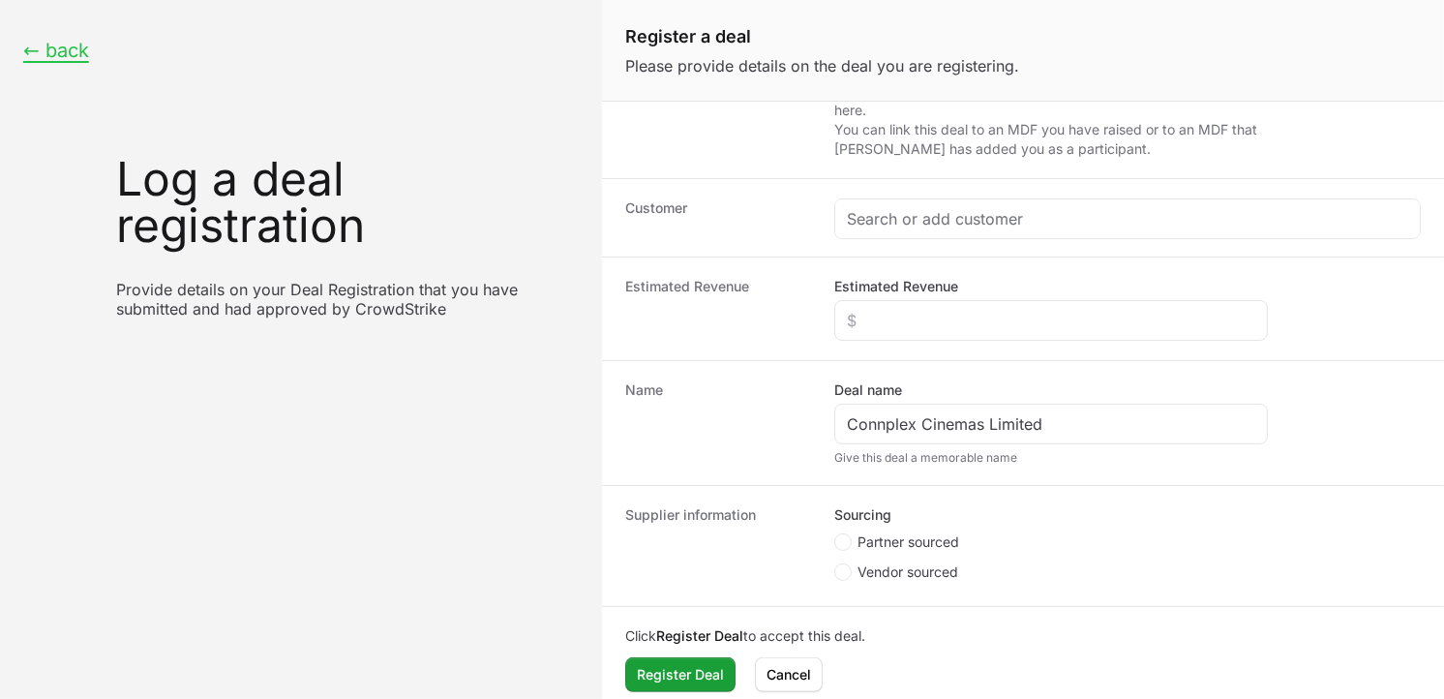
click at [854, 545] on span "Create activity form" at bounding box center [845, 541] width 23 height 17
radio input "true"
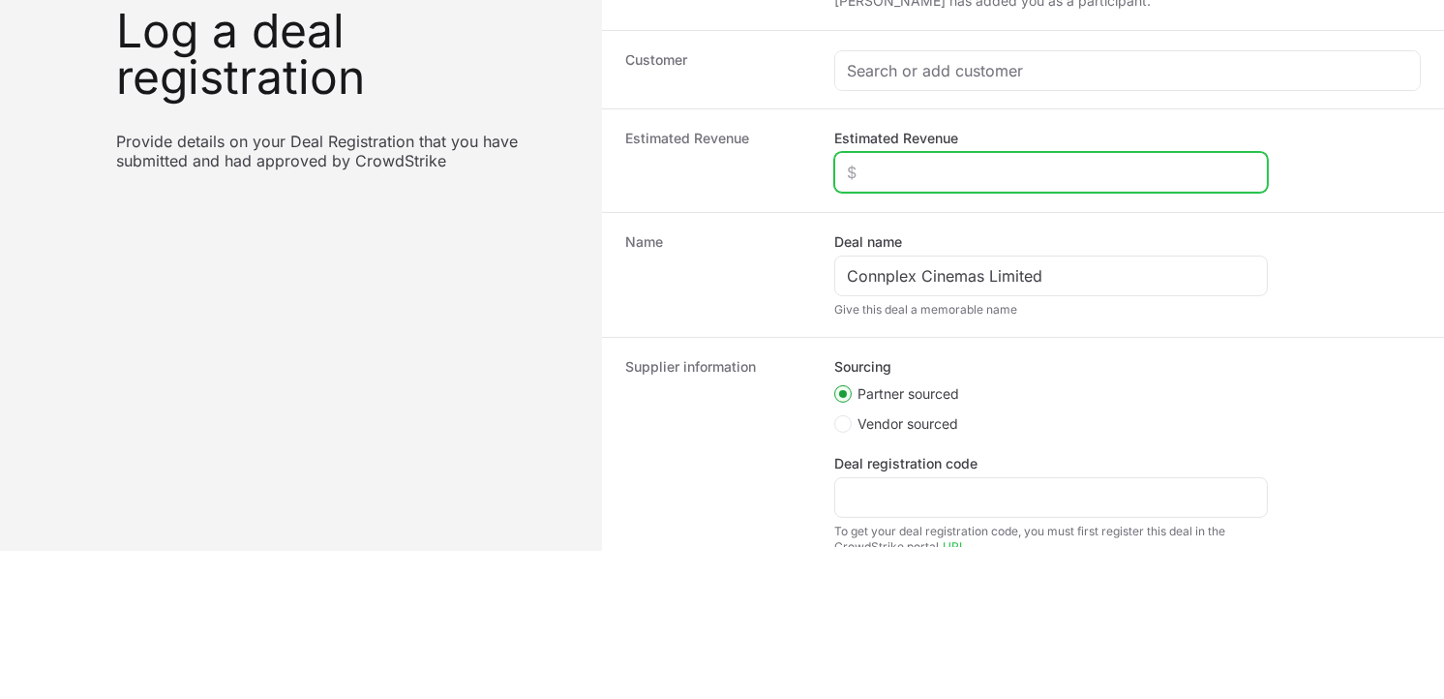
click at [888, 163] on input "Estimated Revenue" at bounding box center [1051, 172] width 408 height 23
type input "$1,000"
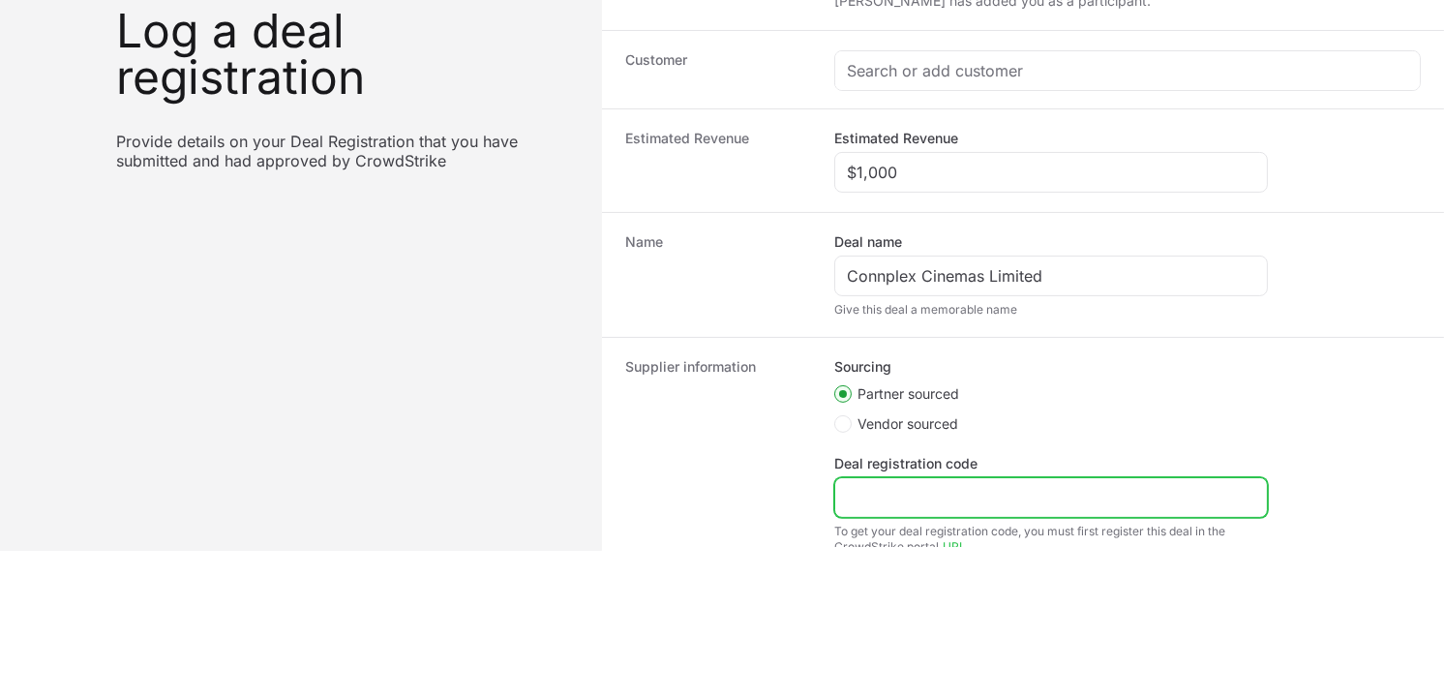
click at [903, 489] on input "Deal registration code" at bounding box center [1051, 497] width 408 height 23
paste input "[URL][DOMAIN_NAME]"
type input "[URL][DOMAIN_NAME]"
drag, startPoint x: 1135, startPoint y: 491, endPoint x: 720, endPoint y: 498, distance: 415.3
click at [720, 498] on div "Supplier information Sourcing Partner sourced Vendor sourced Deal registration …" at bounding box center [1023, 455] width 842 height 237
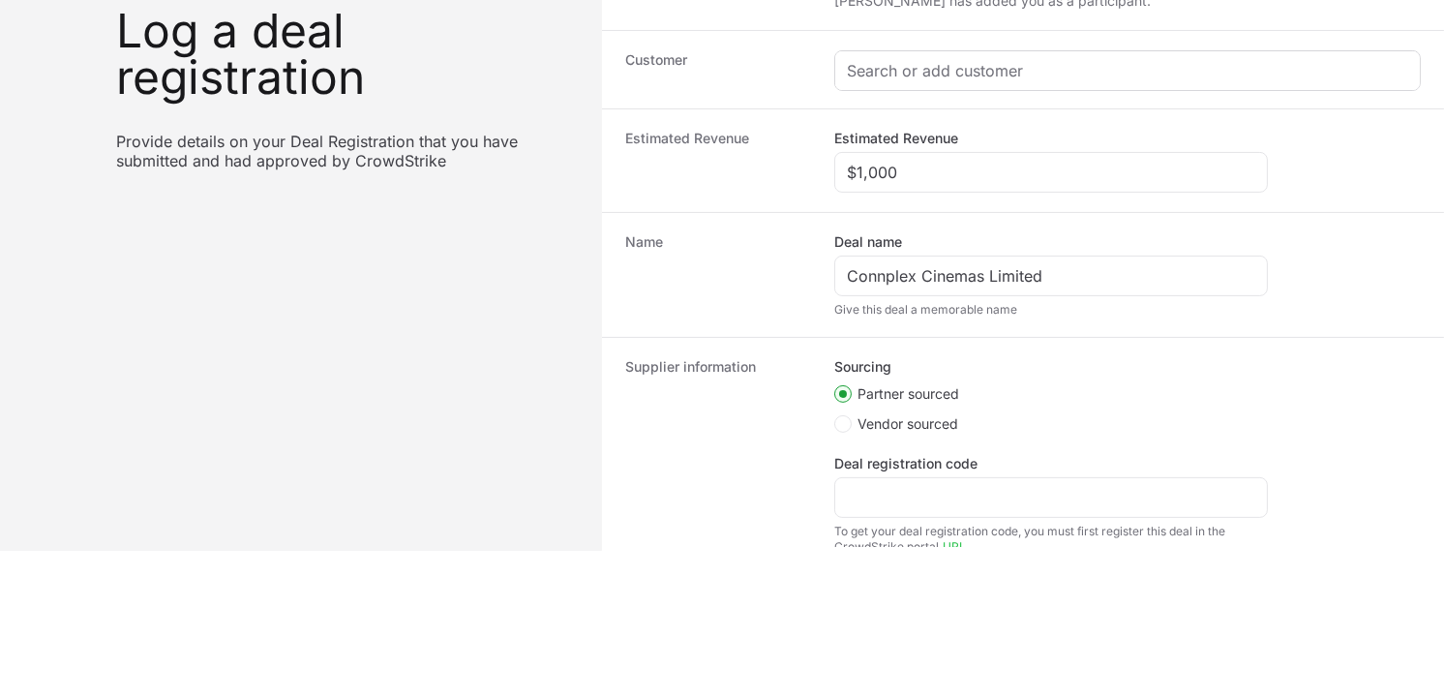
click at [925, 83] on div "Create activity form" at bounding box center [1127, 70] width 585 height 39
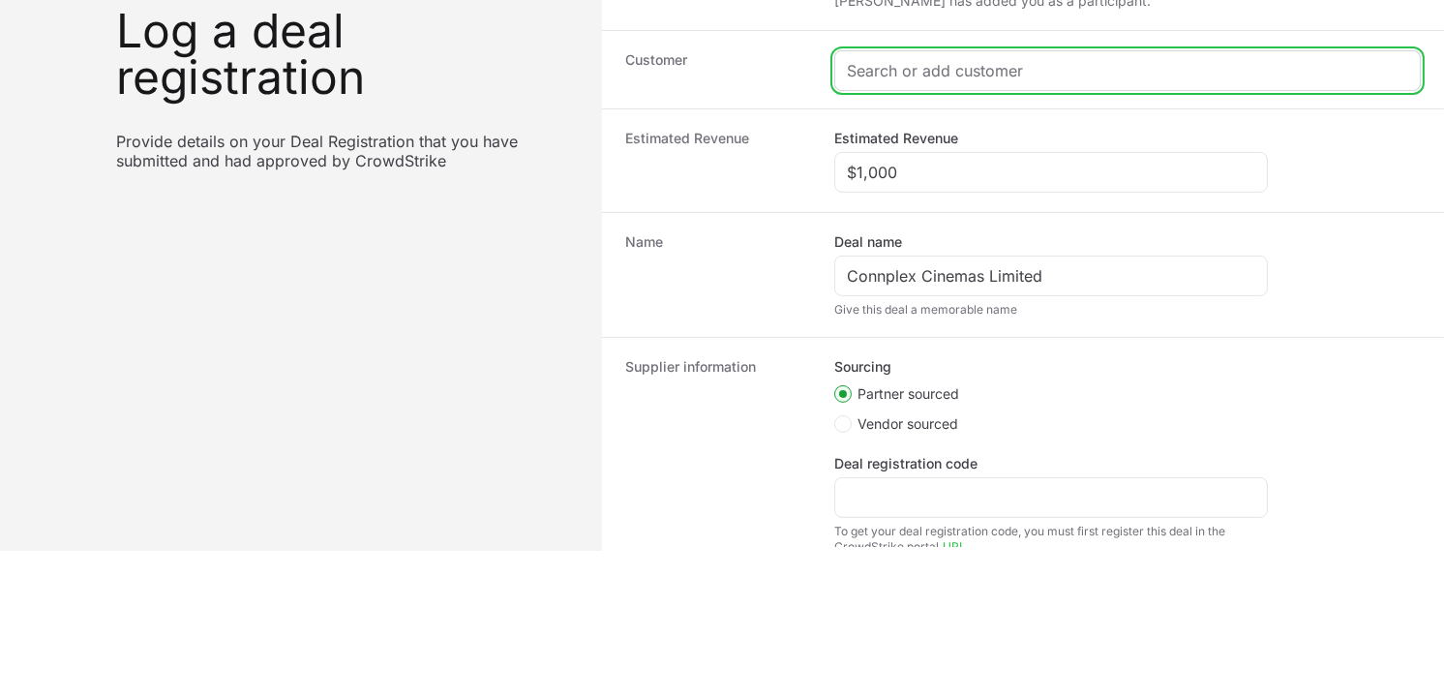
click at [929, 75] on input "Create activity form" at bounding box center [1127, 70] width 561 height 23
paste input "[URL][DOMAIN_NAME]"
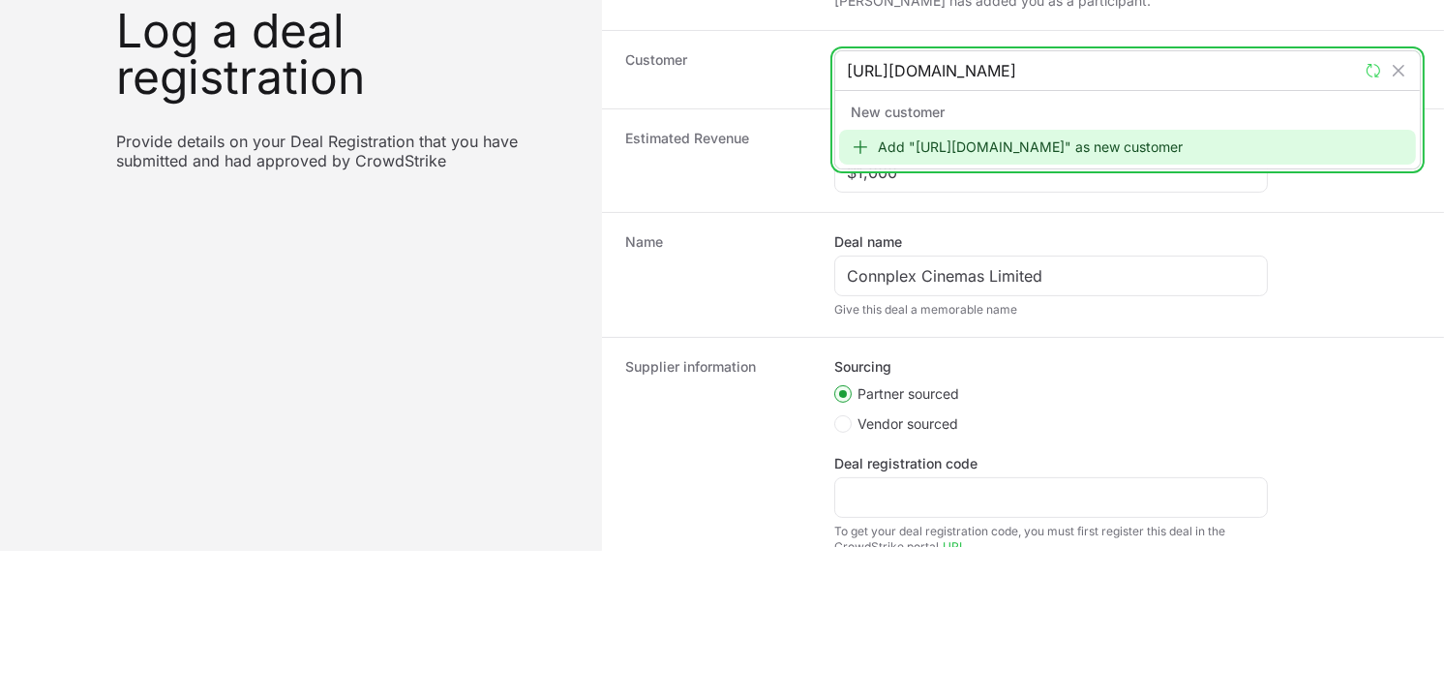
type input "[URL][DOMAIN_NAME]"
click at [949, 149] on div "Add "[URL][DOMAIN_NAME]" as new customer" at bounding box center [1127, 147] width 577 height 35
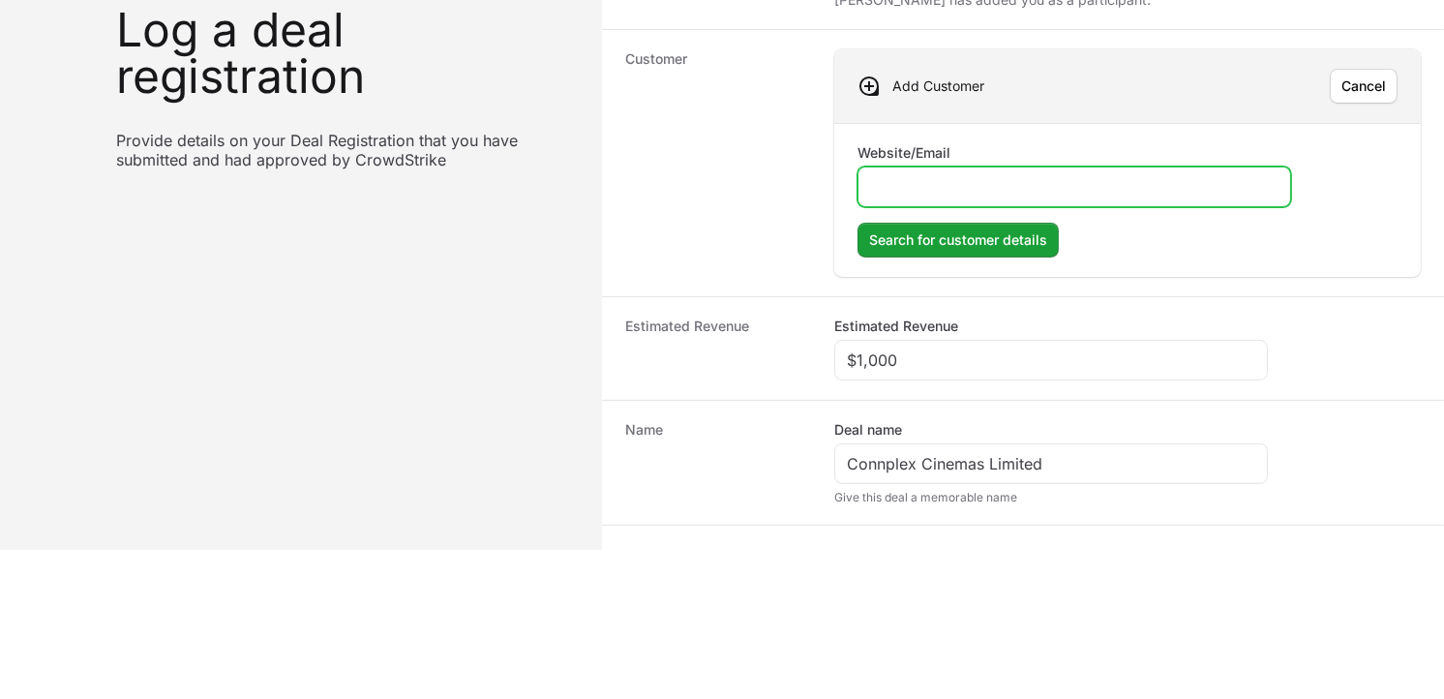
click at [954, 180] on input "Website/Email" at bounding box center [1074, 186] width 408 height 23
paste input "[URL][DOMAIN_NAME]"
type input "[URL][DOMAIN_NAME]"
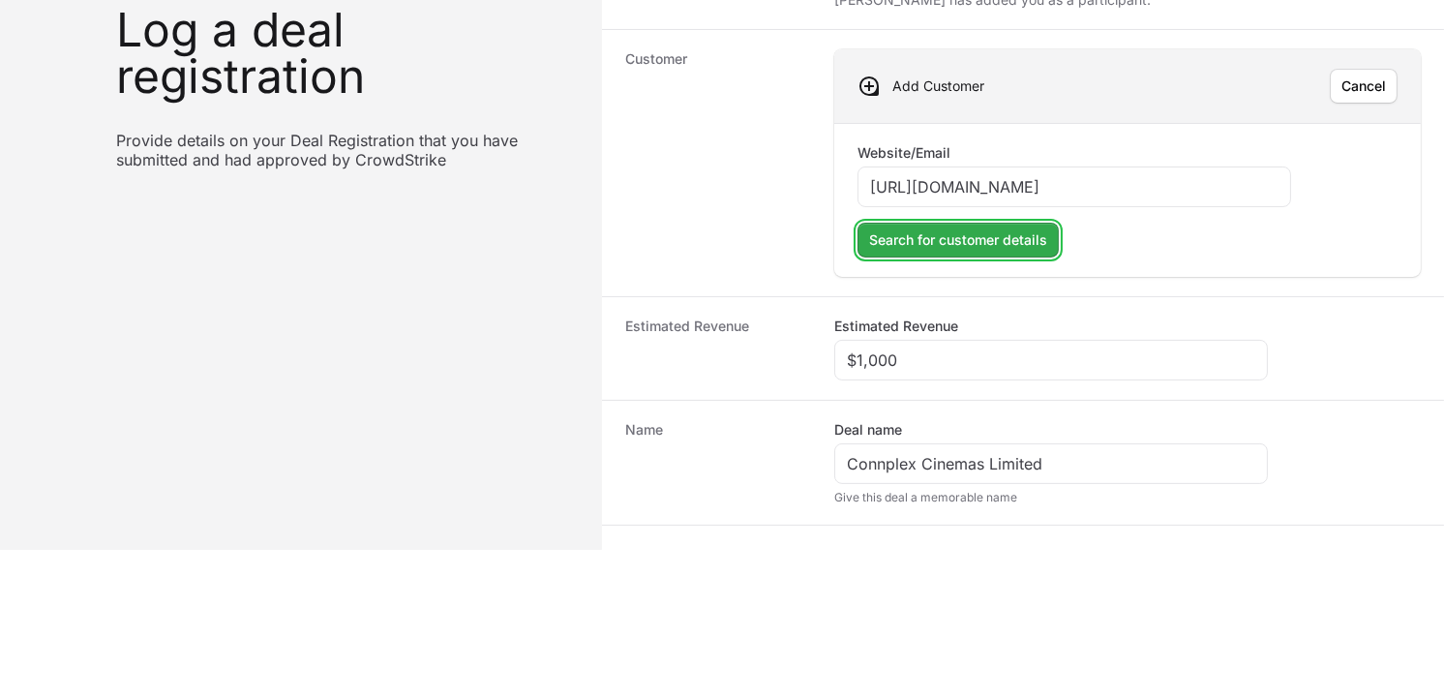
click at [902, 243] on span "Search for customer details" at bounding box center [958, 239] width 178 height 23
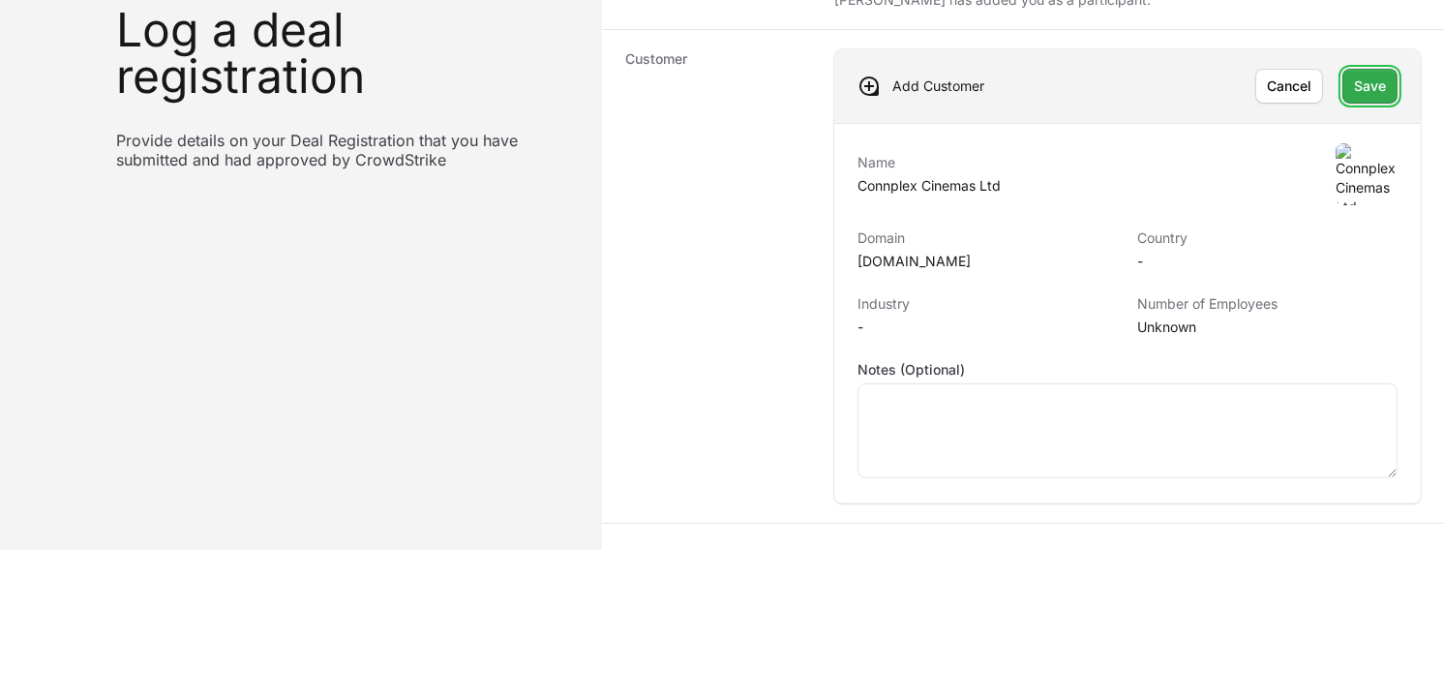
click at [1354, 90] on span "Save" at bounding box center [1370, 86] width 32 height 23
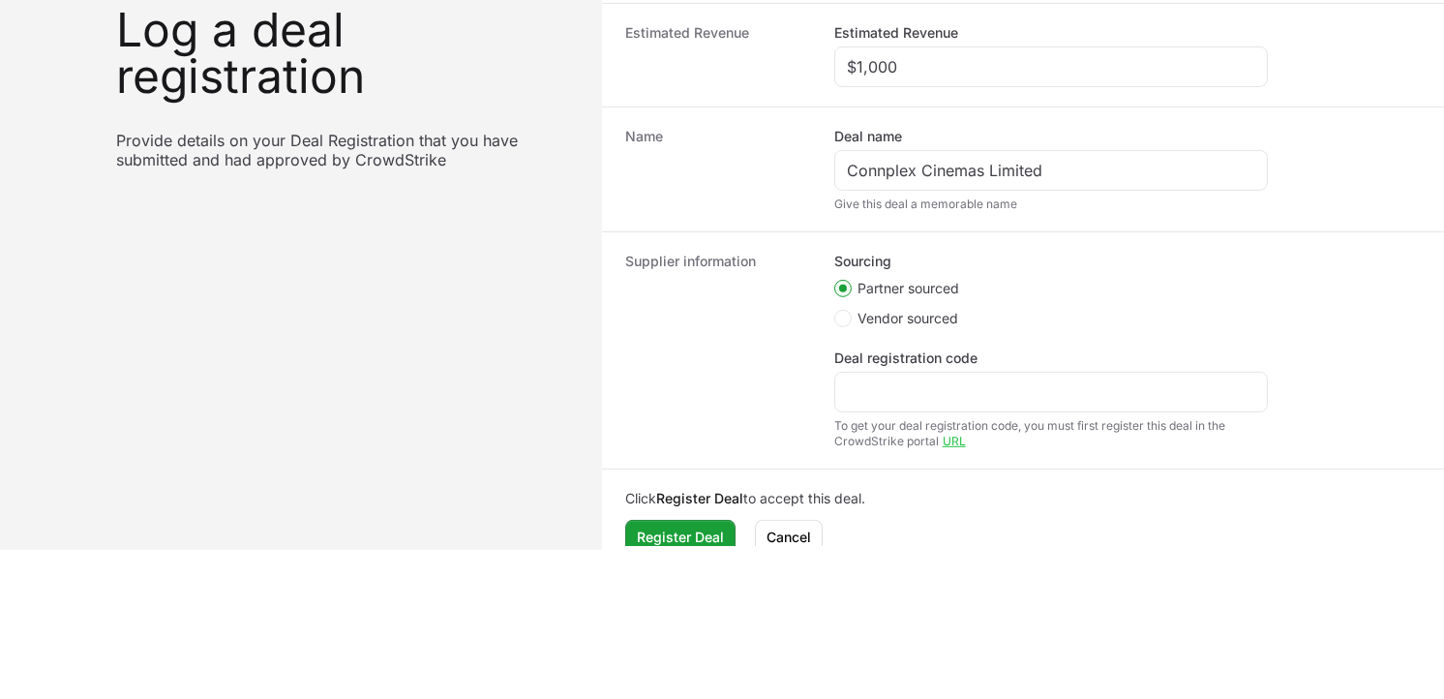
scroll to position [544, 0]
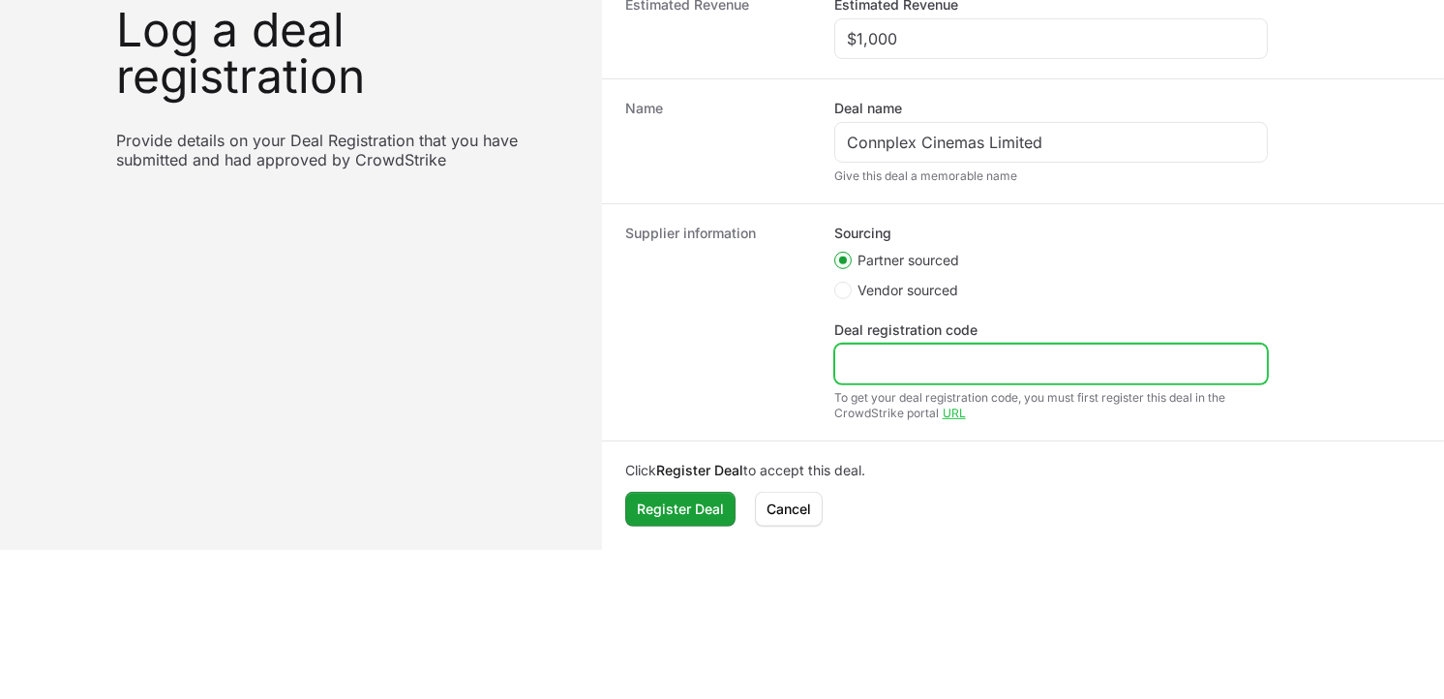
click at [871, 352] on input "Deal registration code" at bounding box center [1051, 363] width 408 height 23
paste input "DR-b08f00d8"
type input "DR-b08f00d8"
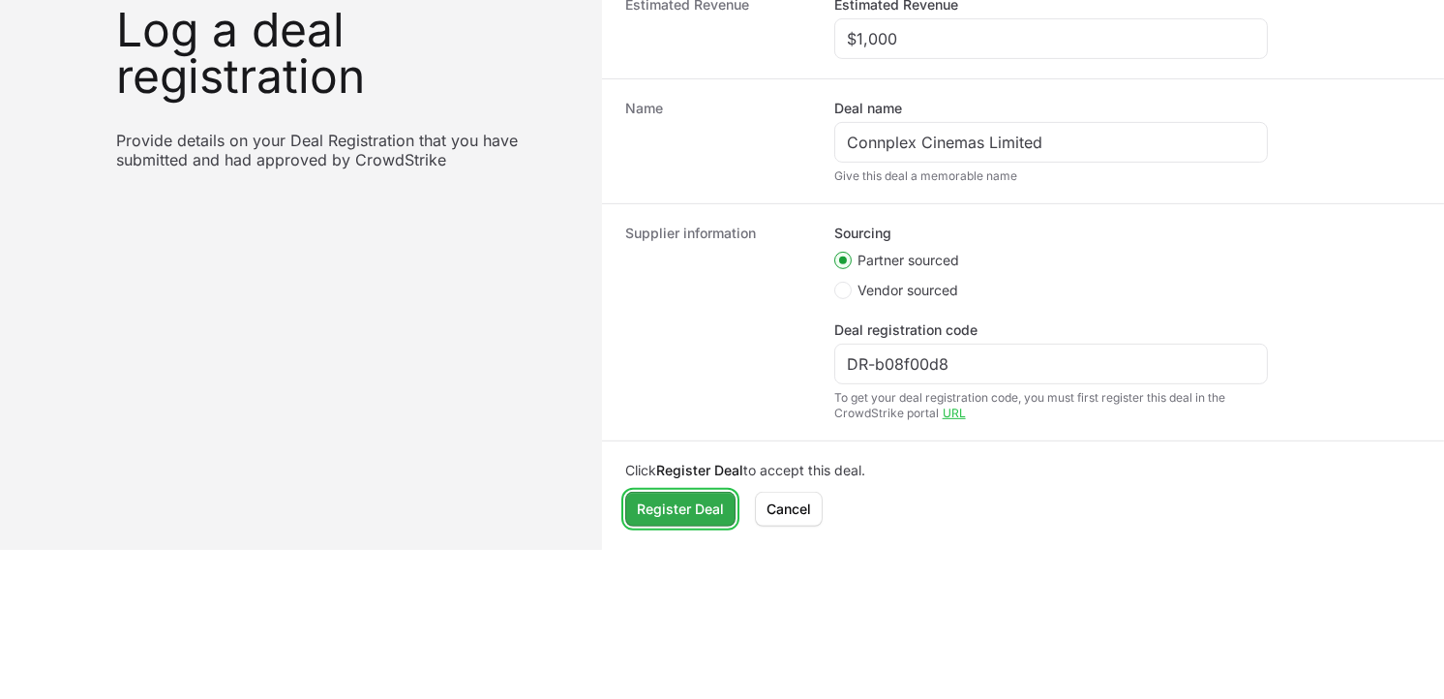
click at [678, 501] on span "Register Deal" at bounding box center [680, 508] width 87 height 23
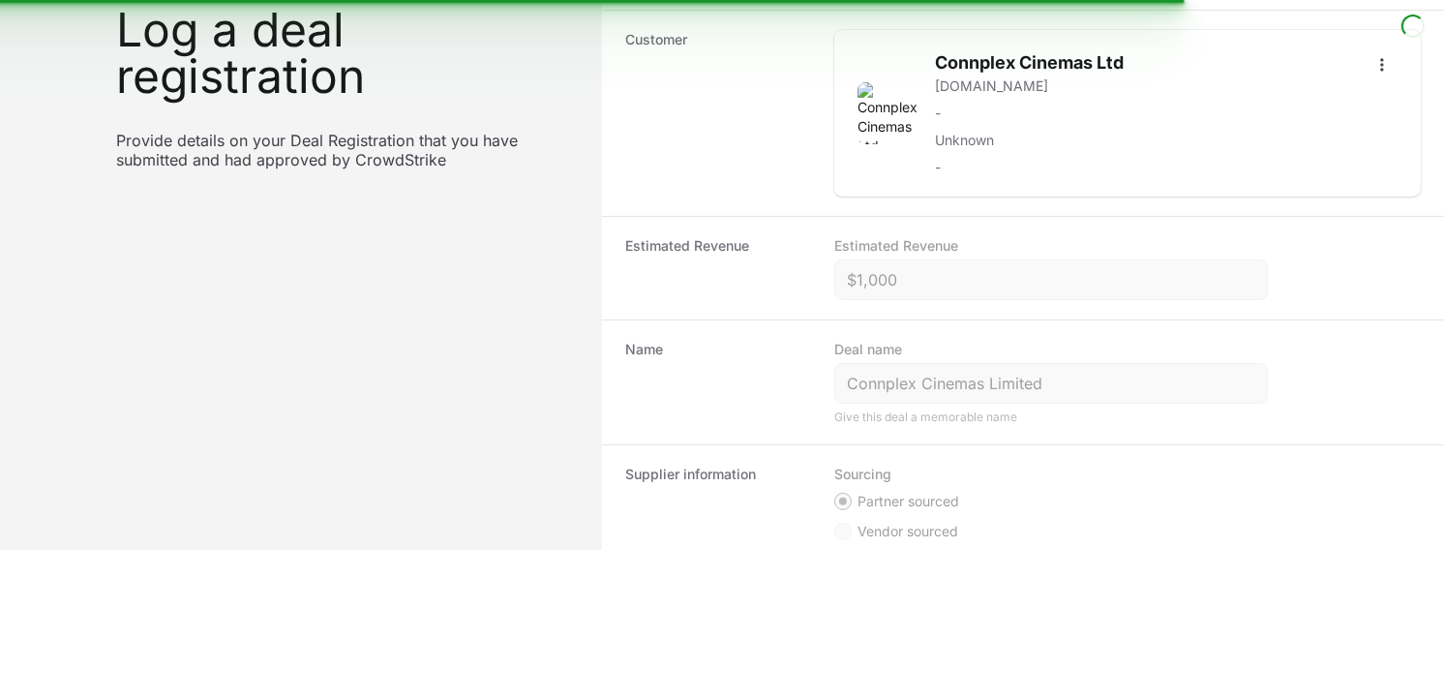
scroll to position [188, 0]
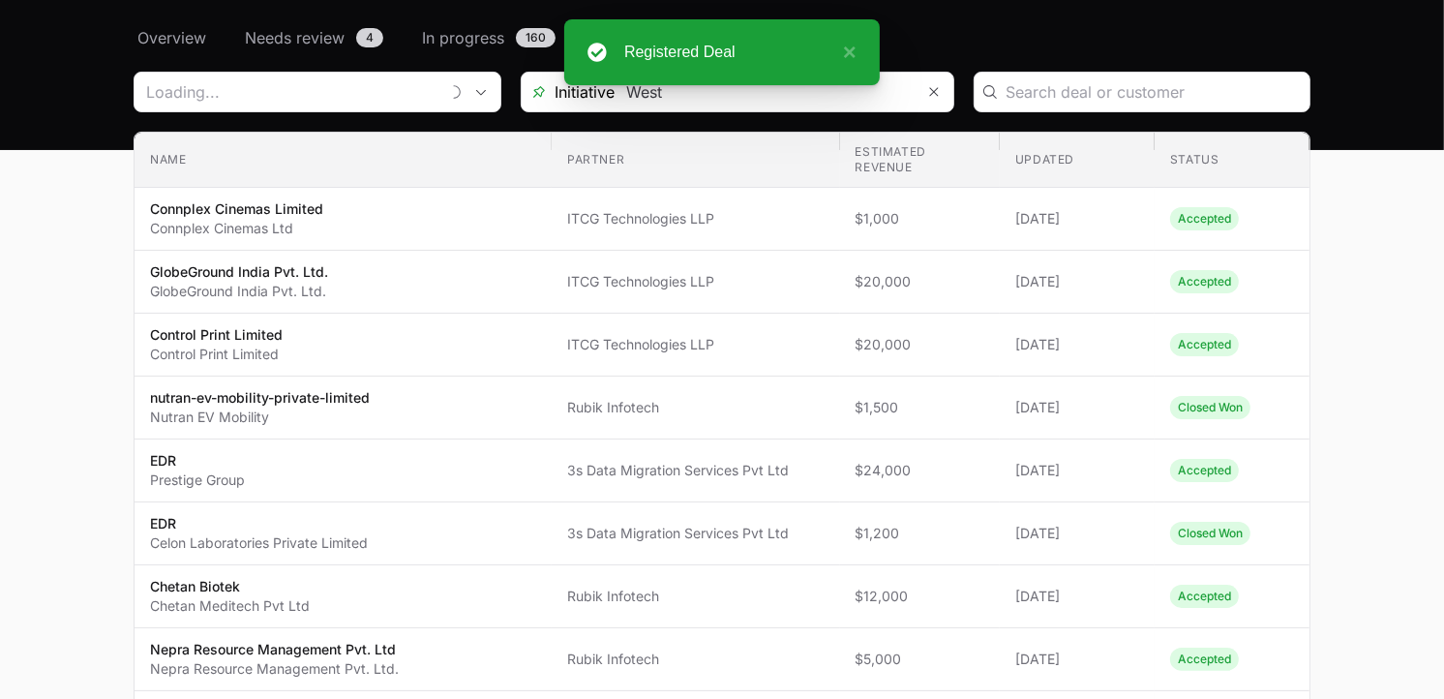
drag, startPoint x: 1436, startPoint y: 413, endPoint x: 1379, endPoint y: 199, distance: 221.4
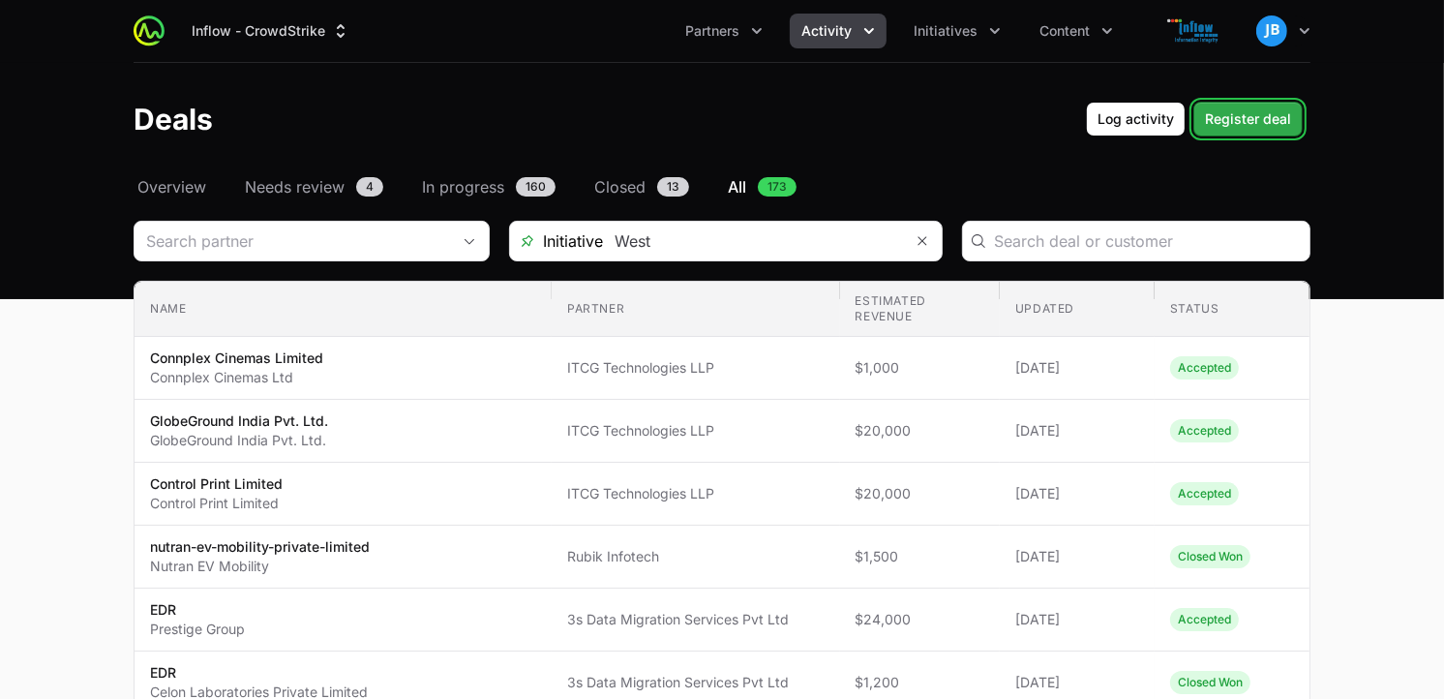
click at [1268, 108] on span "Register deal" at bounding box center [1248, 118] width 86 height 23
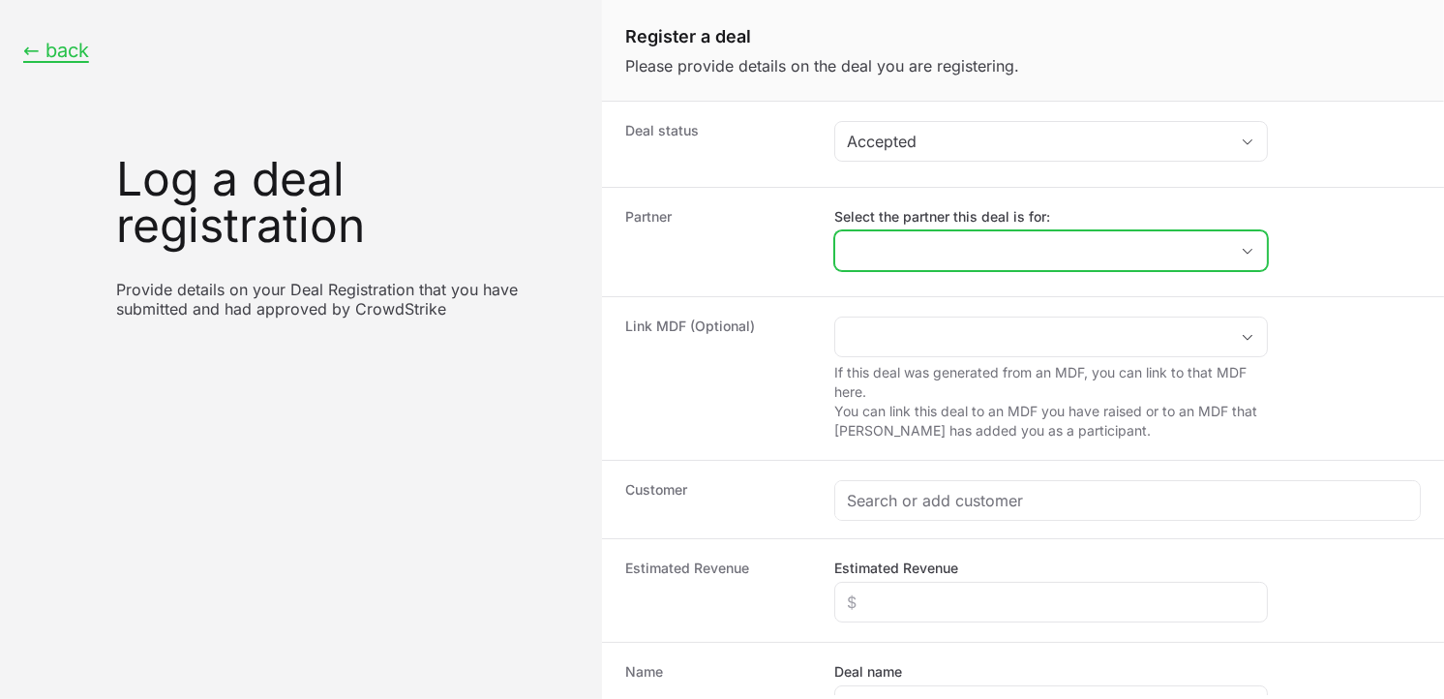
click at [897, 254] on input "Select the partner this deal is for:" at bounding box center [1031, 250] width 393 height 39
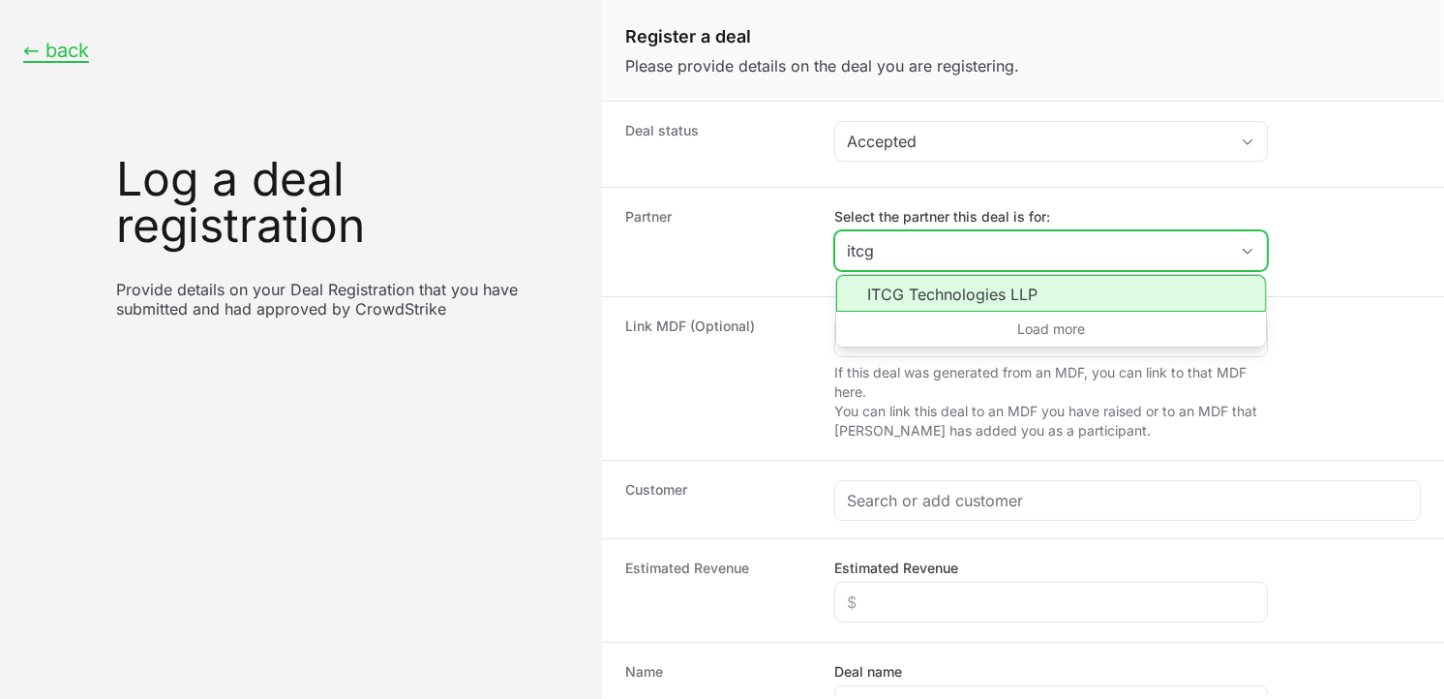
click at [958, 302] on li "ITCG Technologies LLP" at bounding box center [1051, 293] width 430 height 37
type input "ITCG Technologies LLP"
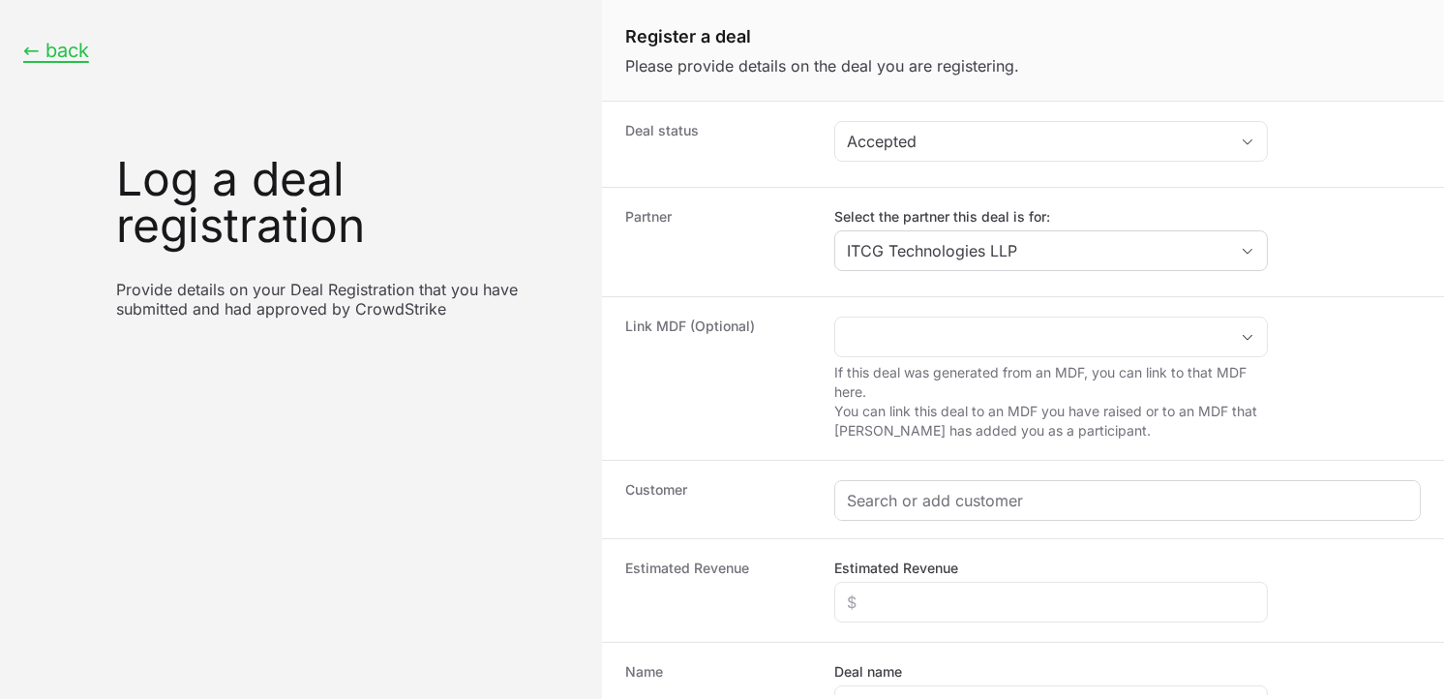
click at [937, 516] on div "Create activity form" at bounding box center [1127, 500] width 585 height 39
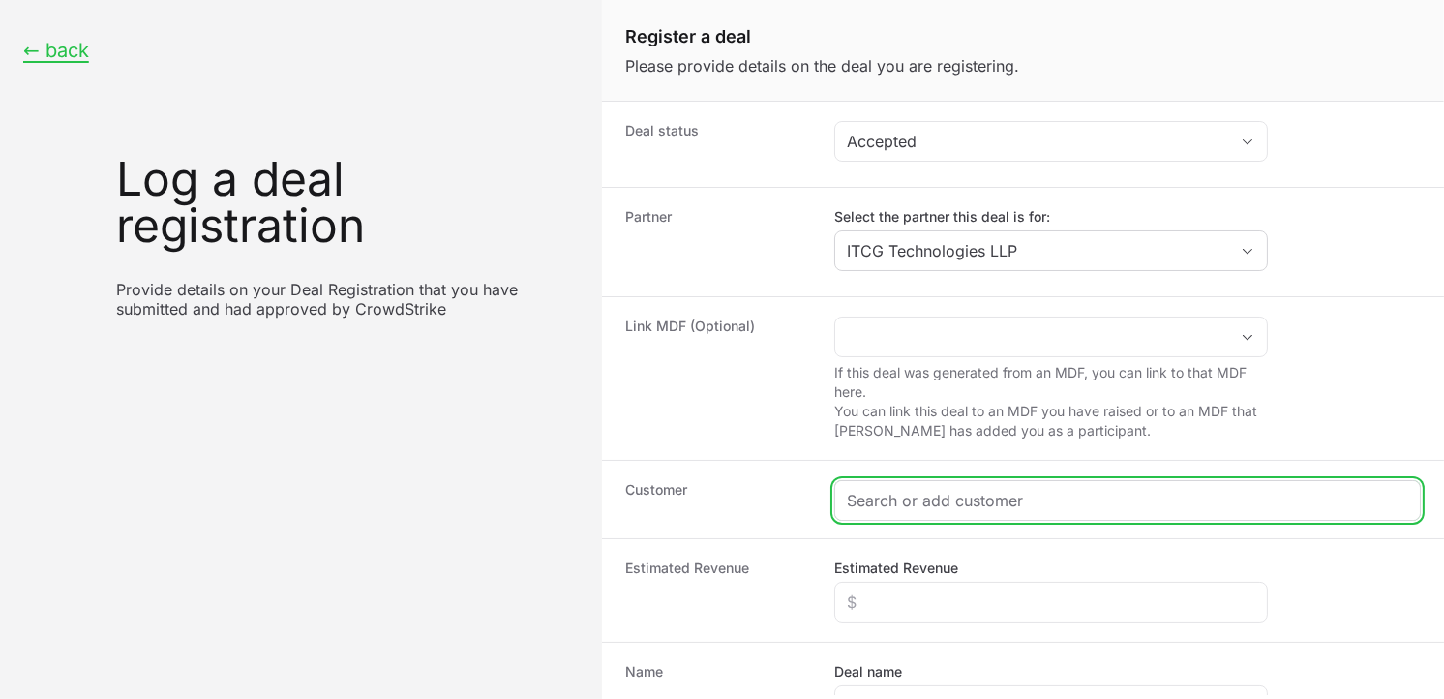
click at [925, 500] on input "Create activity form" at bounding box center [1127, 500] width 561 height 23
paste input "Provectus Accounting Advisors Private Limited"
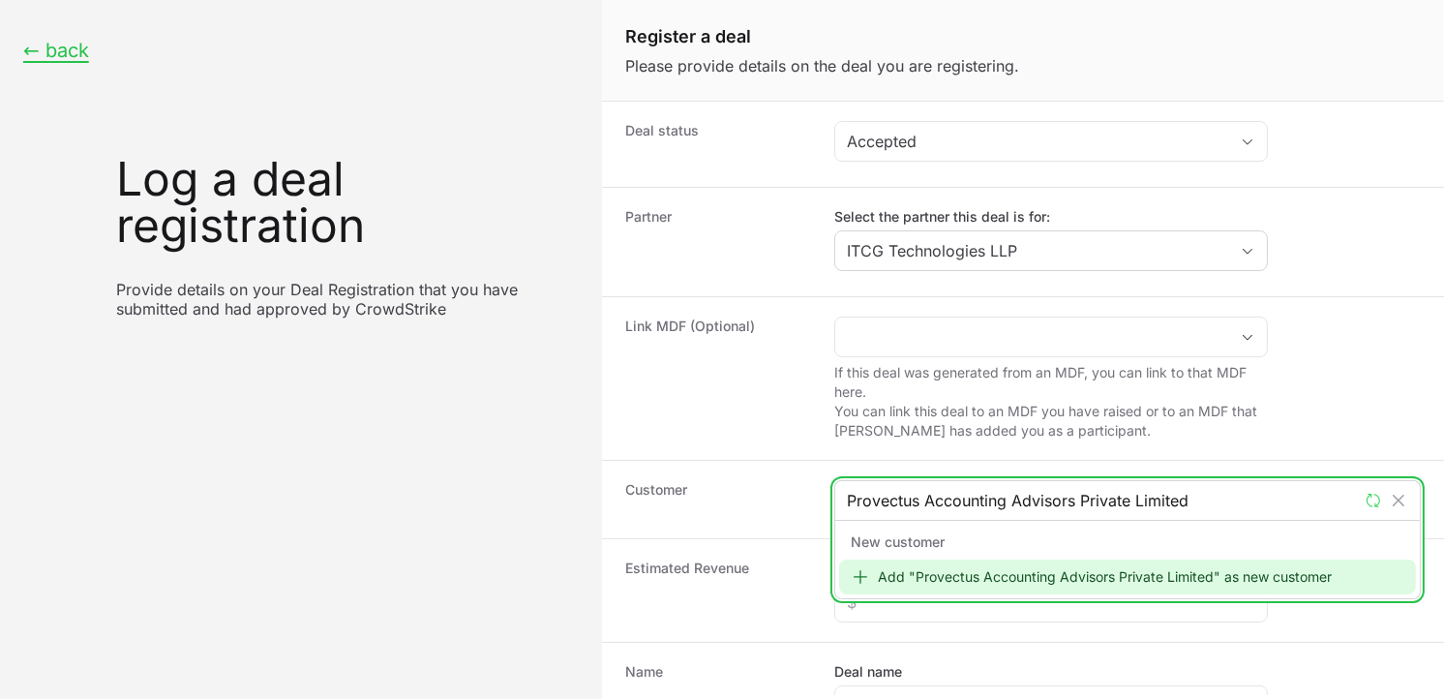
type input "Provectus Accounting Advisors Private Limited"
click at [959, 576] on div "Add "Provectus Accounting Advisors Private Limited" as new customer" at bounding box center [1127, 576] width 577 height 35
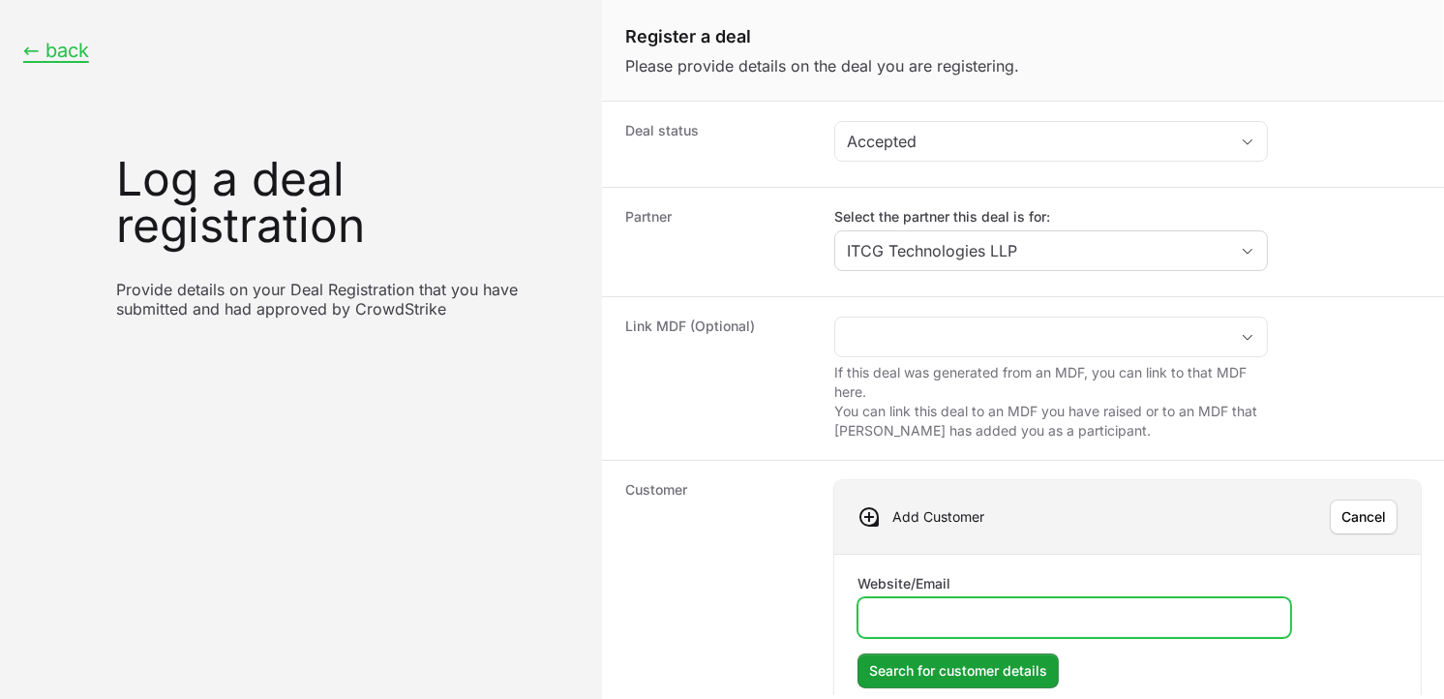
click at [951, 623] on input "Website/Email" at bounding box center [1074, 617] width 408 height 23
paste input "[URL][DOMAIN_NAME]"
type input "[URL][DOMAIN_NAME]"
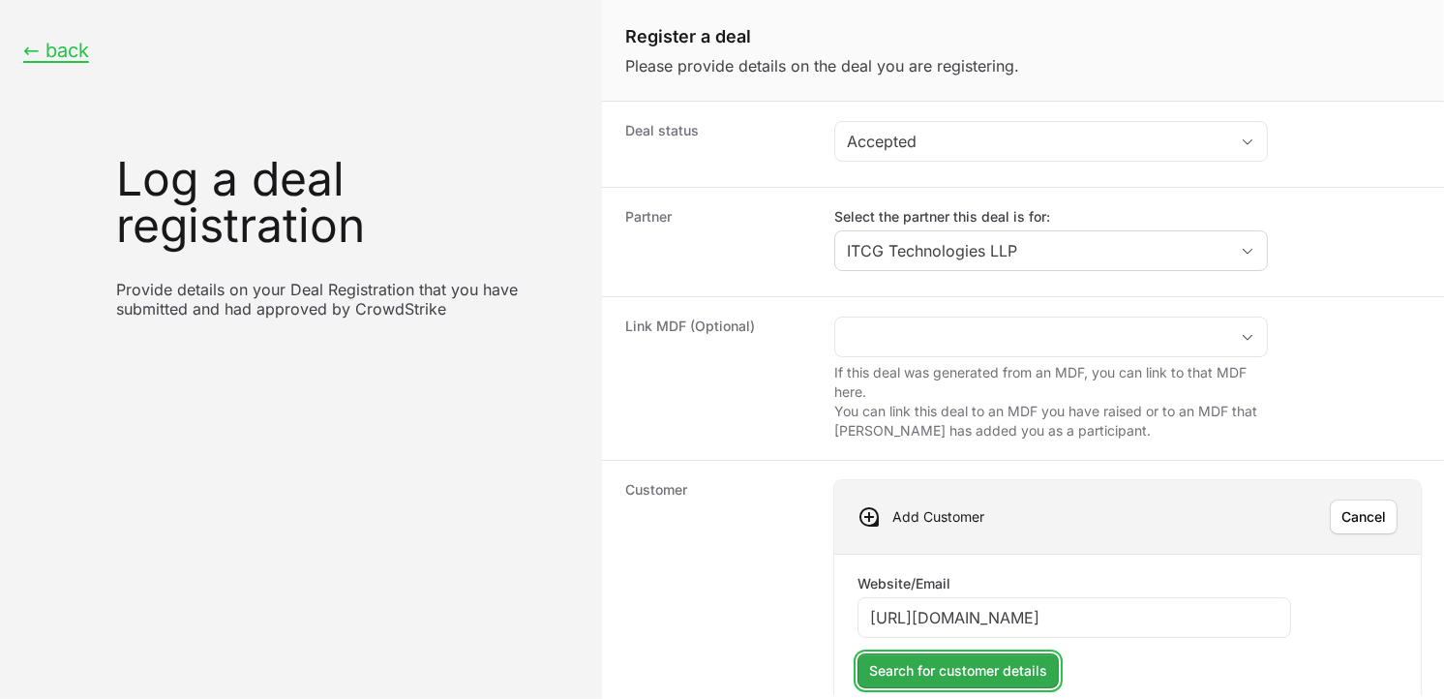
click at [982, 655] on button "Search for customer details" at bounding box center [958, 670] width 201 height 35
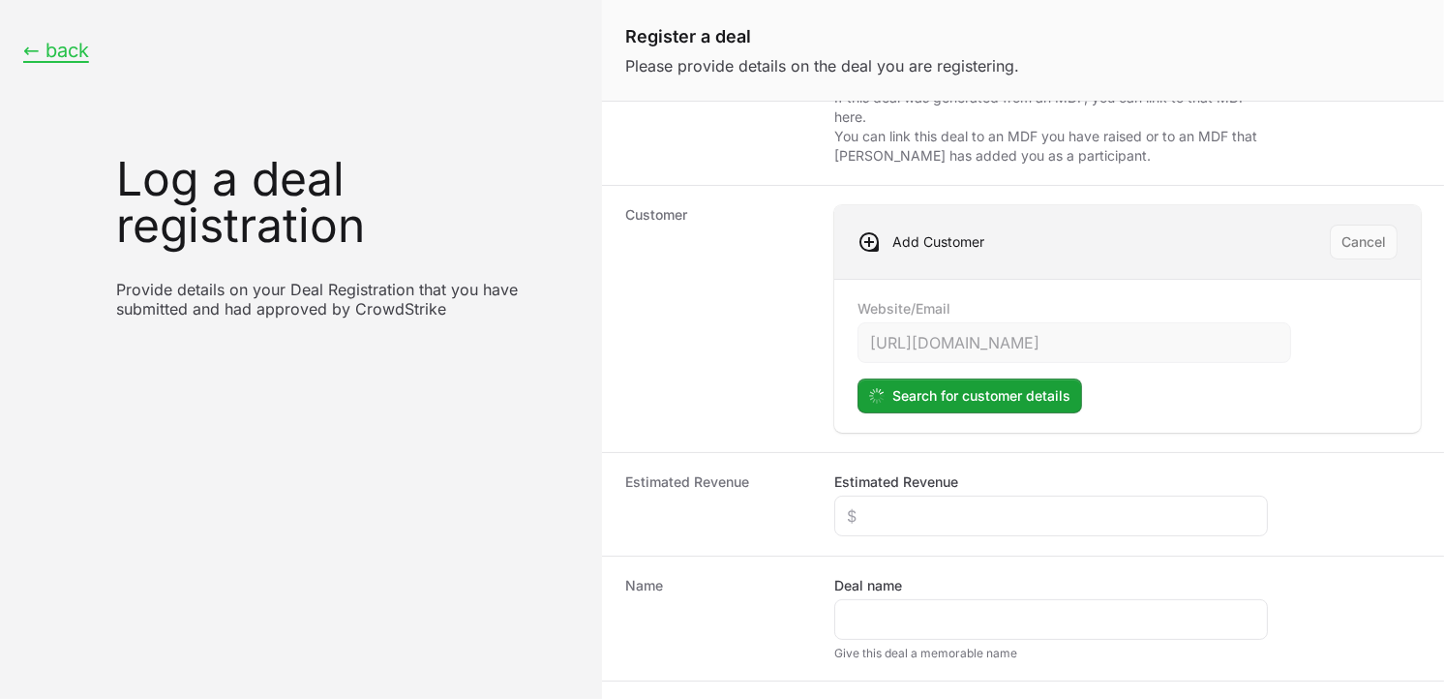
scroll to position [277, 0]
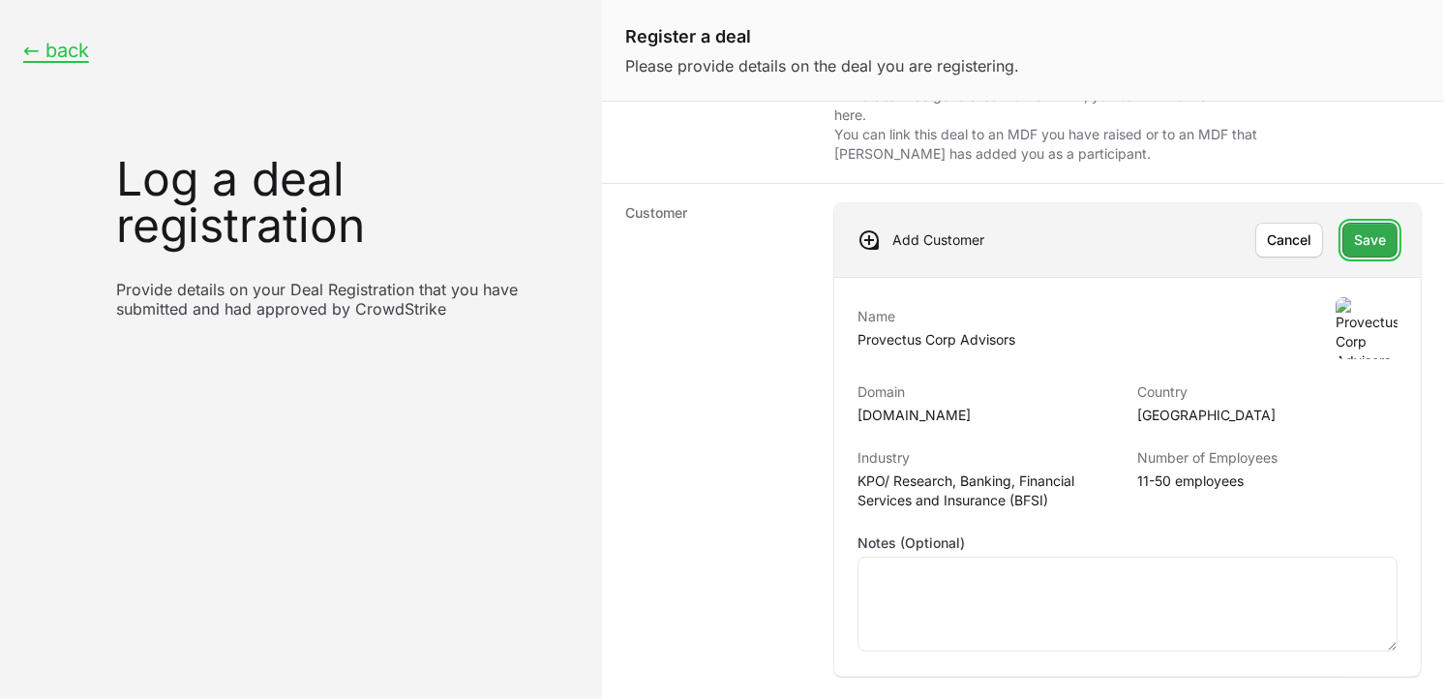
click at [1361, 249] on span "Save" at bounding box center [1370, 239] width 32 height 23
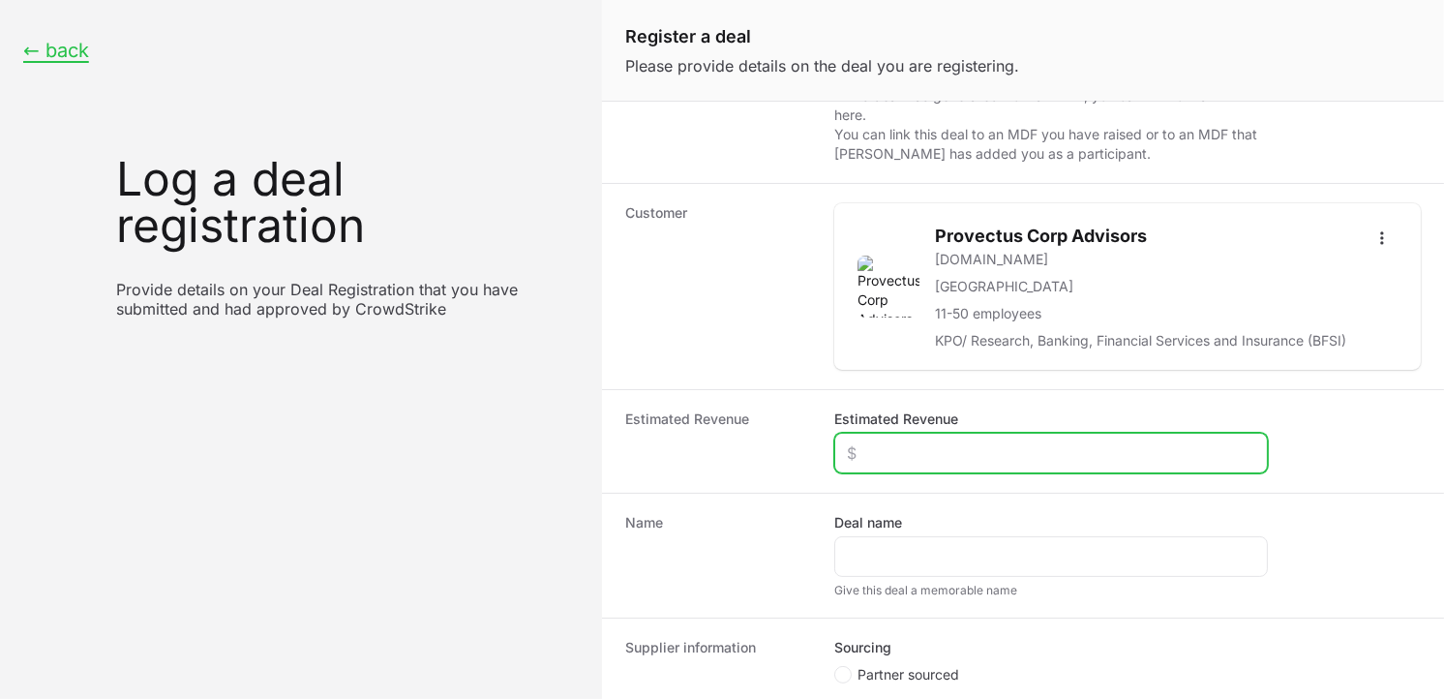
click at [920, 465] on input "Estimated Revenue" at bounding box center [1051, 452] width 408 height 23
click at [919, 465] on input "Estimated Revenue" at bounding box center [1051, 452] width 408 height 23
type input "$100"
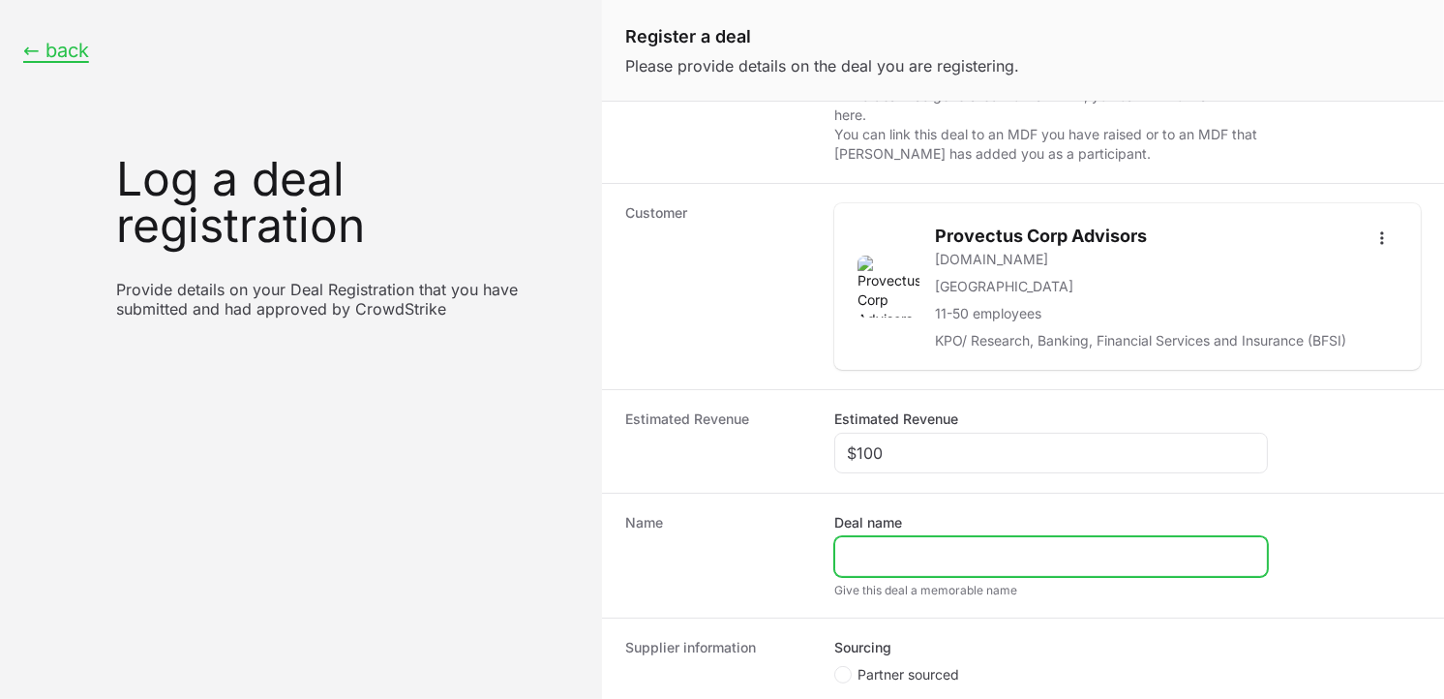
click at [890, 568] on input "Deal name" at bounding box center [1051, 556] width 408 height 23
paste input "[URL][DOMAIN_NAME]"
type input "[URL][DOMAIN_NAME]"
drag, startPoint x: 1108, startPoint y: 576, endPoint x: 763, endPoint y: 563, distance: 345.8
click at [763, 563] on div "Name Deal name [URL][DOMAIN_NAME] Give this deal a memorable name" at bounding box center [1023, 555] width 842 height 125
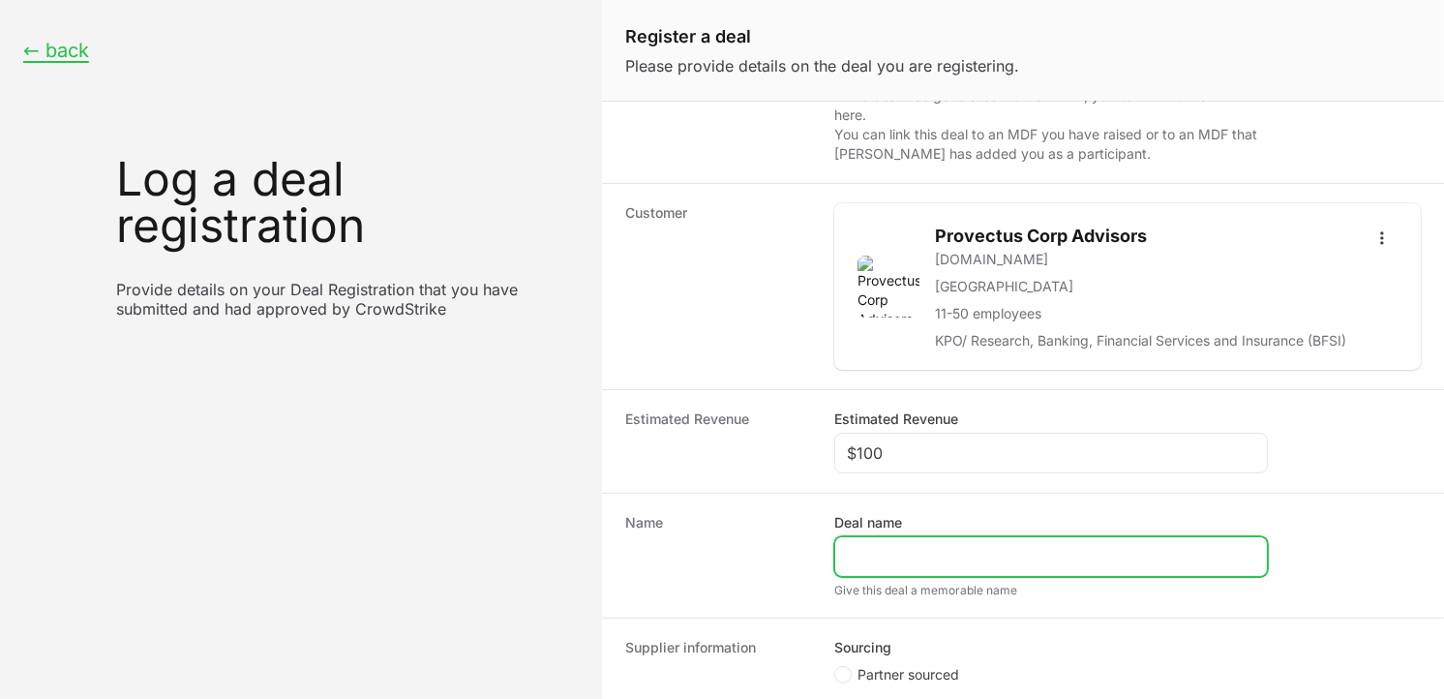
paste input "Provectus Accounting Advisors Private Limited"
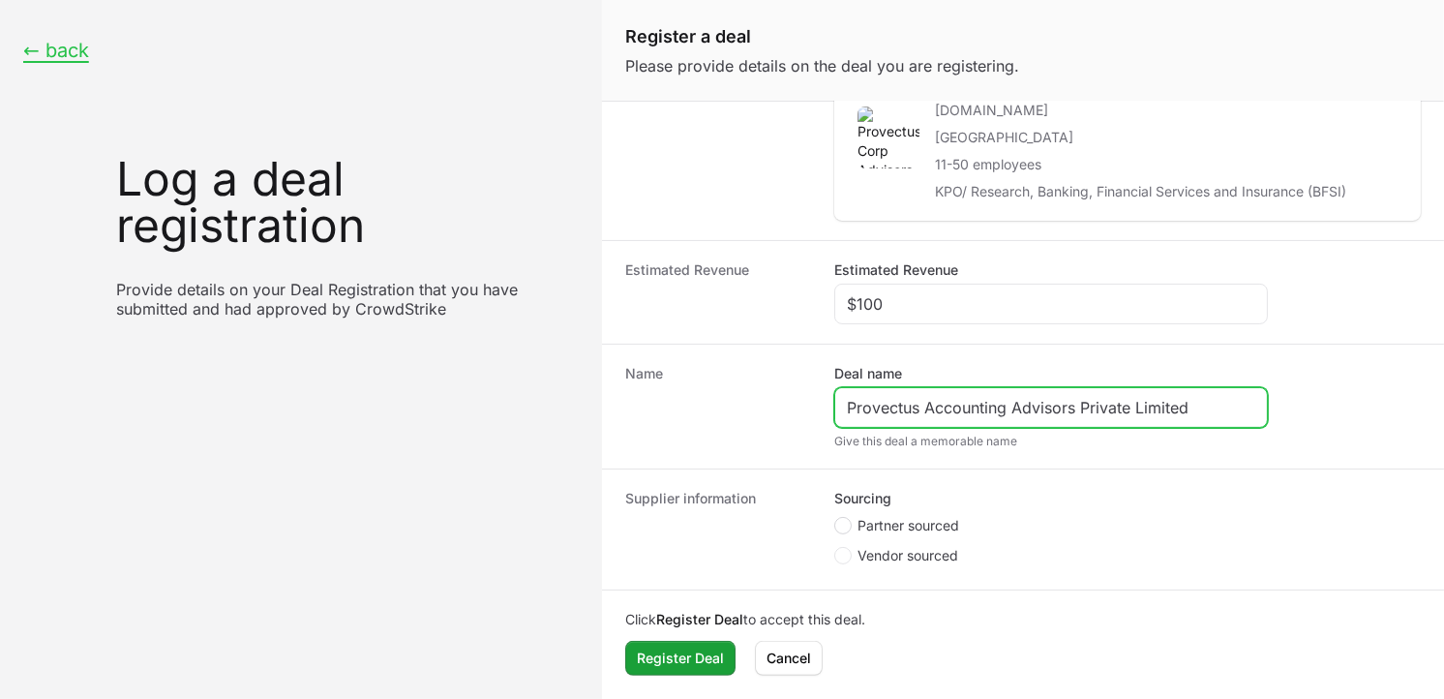
type input "Provectus Accounting Advisors Private Limited"
click at [842, 528] on icon "Create activity form" at bounding box center [843, 525] width 8 height 15
radio input "true"
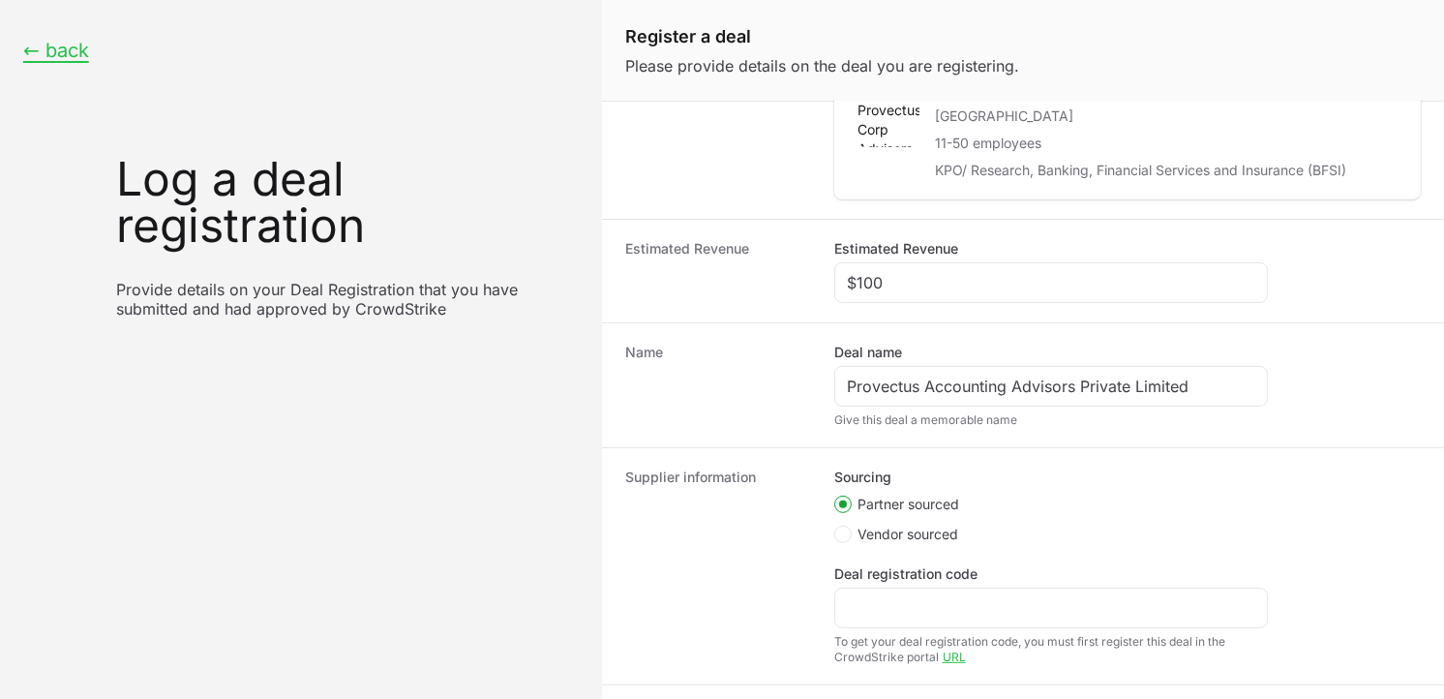
scroll to position [296, 0]
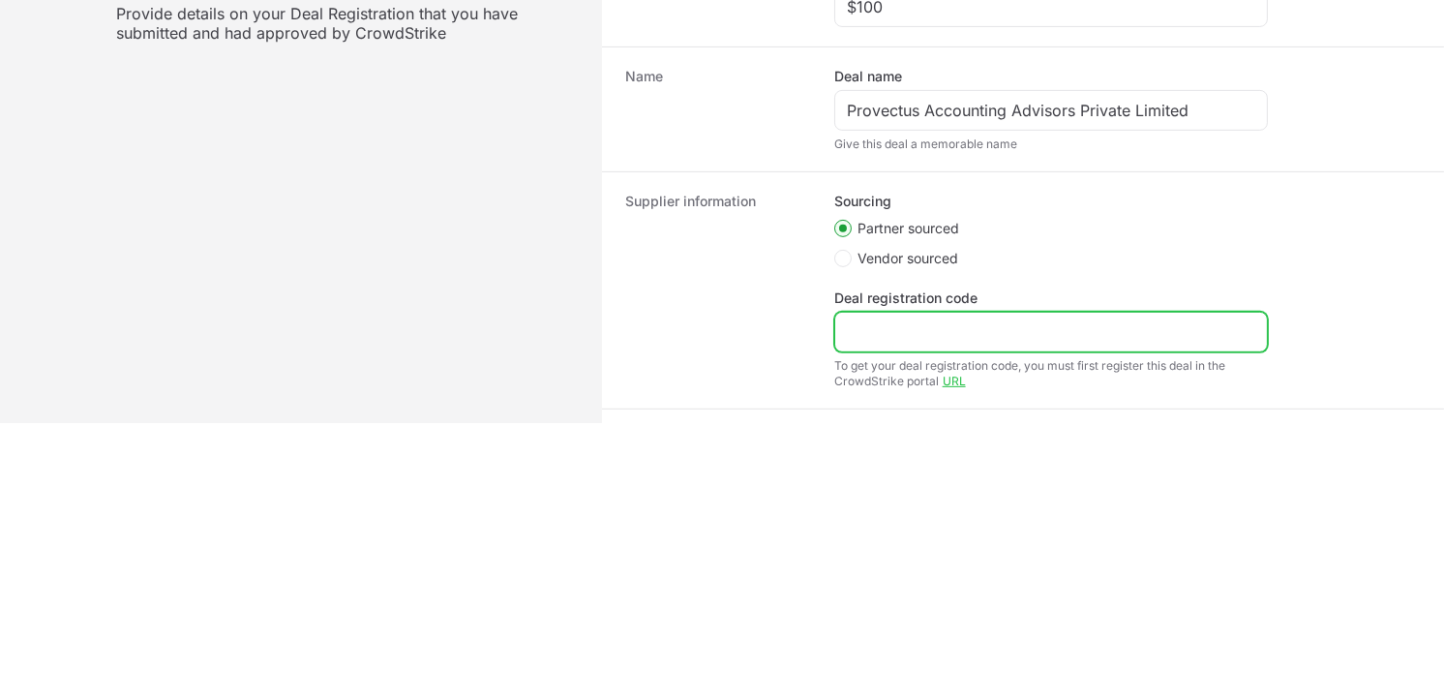
click at [980, 335] on input "Deal registration code" at bounding box center [1051, 331] width 408 height 23
paste input "DR-eb9abded"
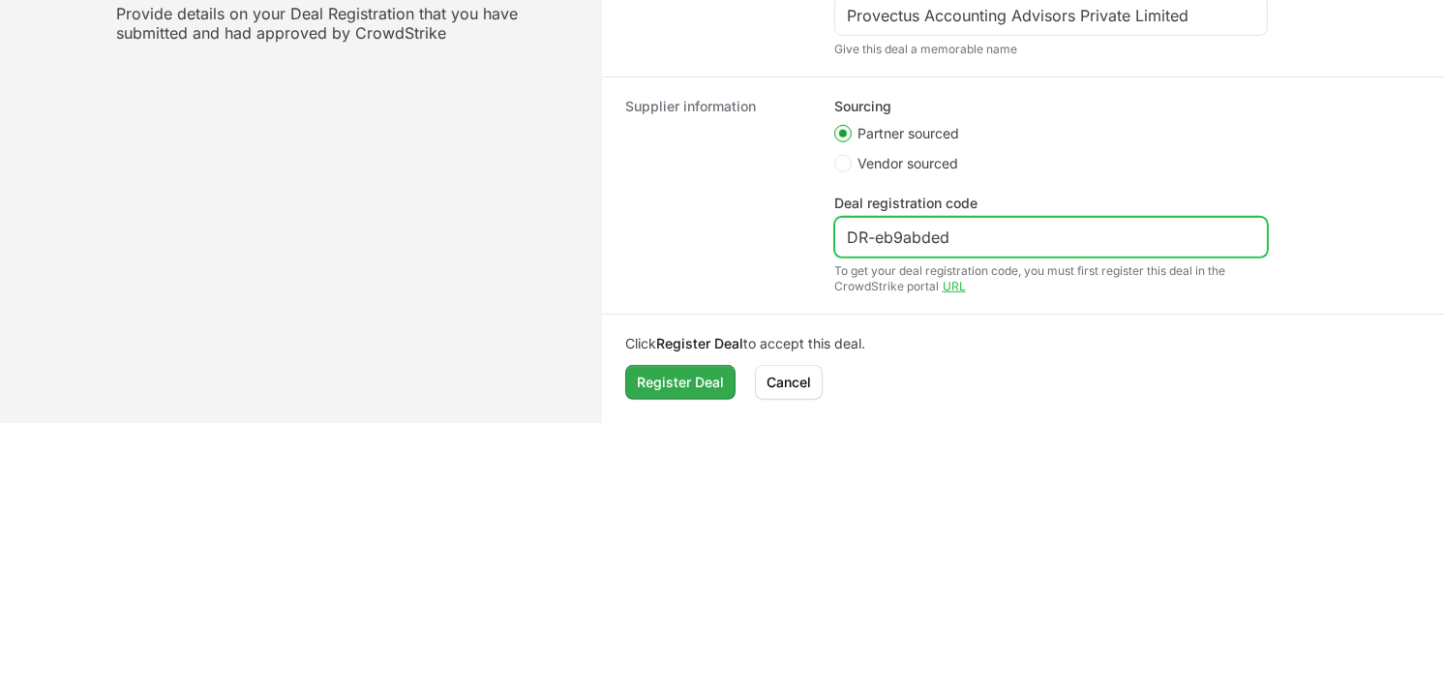
type input "DR-eb9abded"
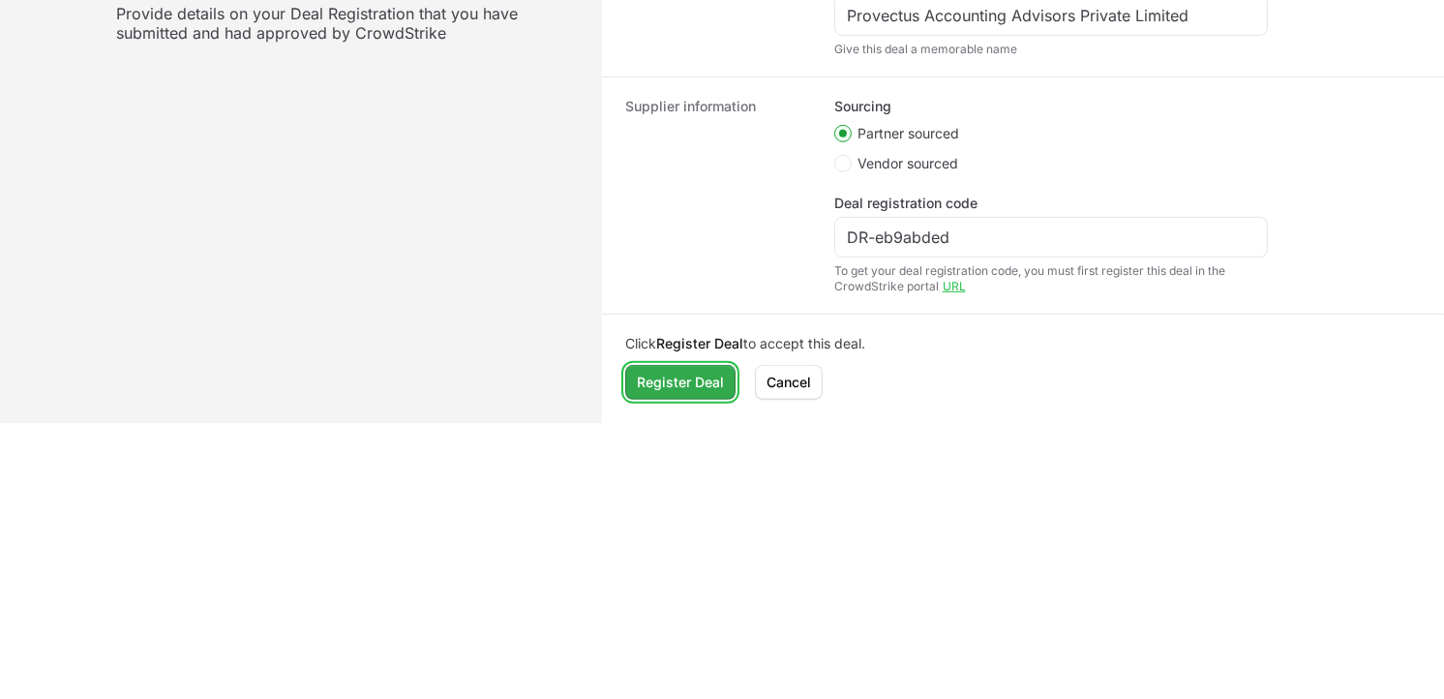
click at [650, 371] on span "Register Deal" at bounding box center [680, 382] width 87 height 23
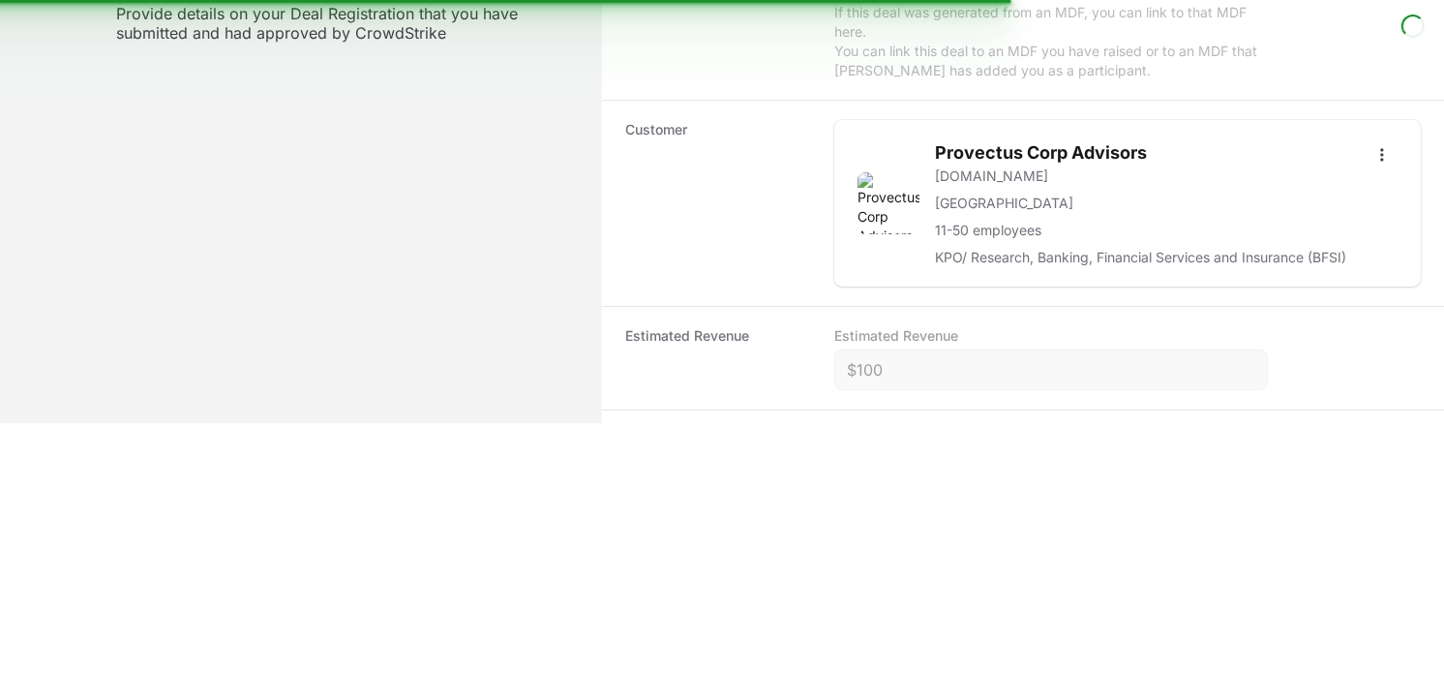
scroll to position [0, 0]
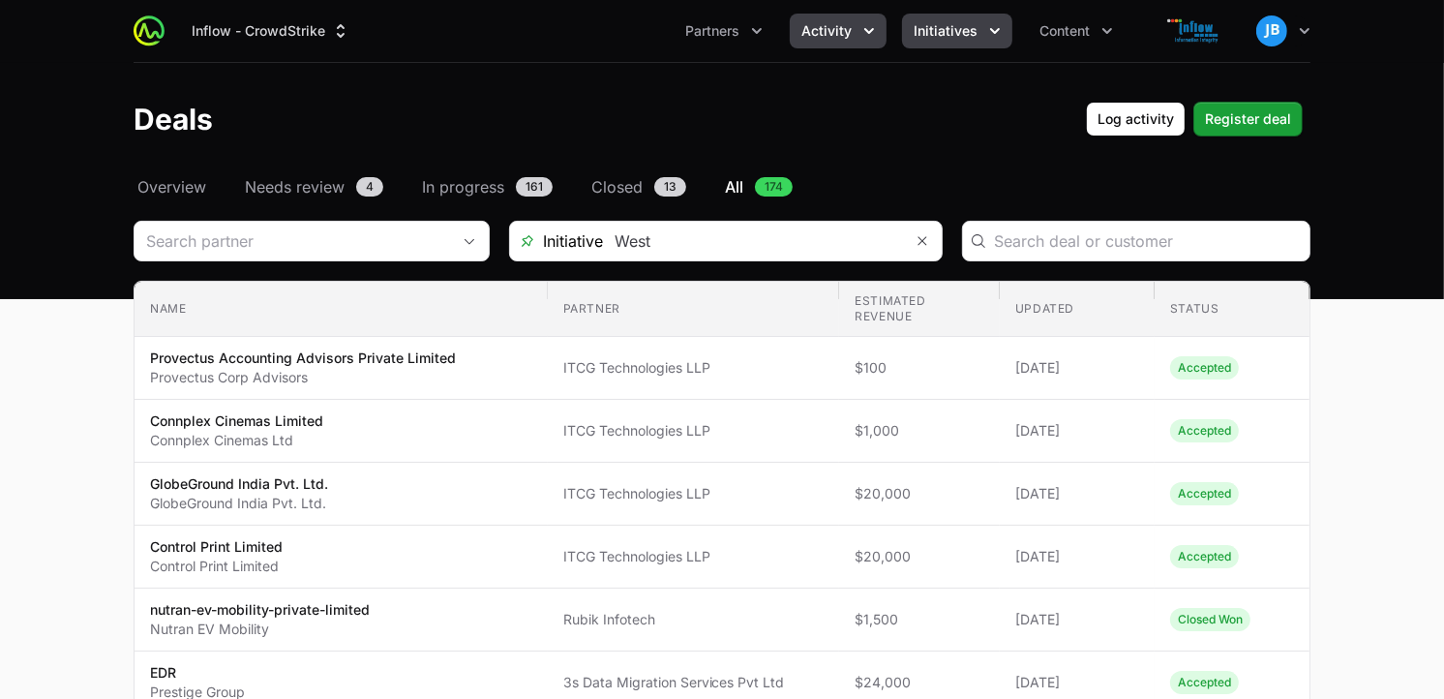
click at [979, 39] on button "Initiatives" at bounding box center [957, 31] width 110 height 35
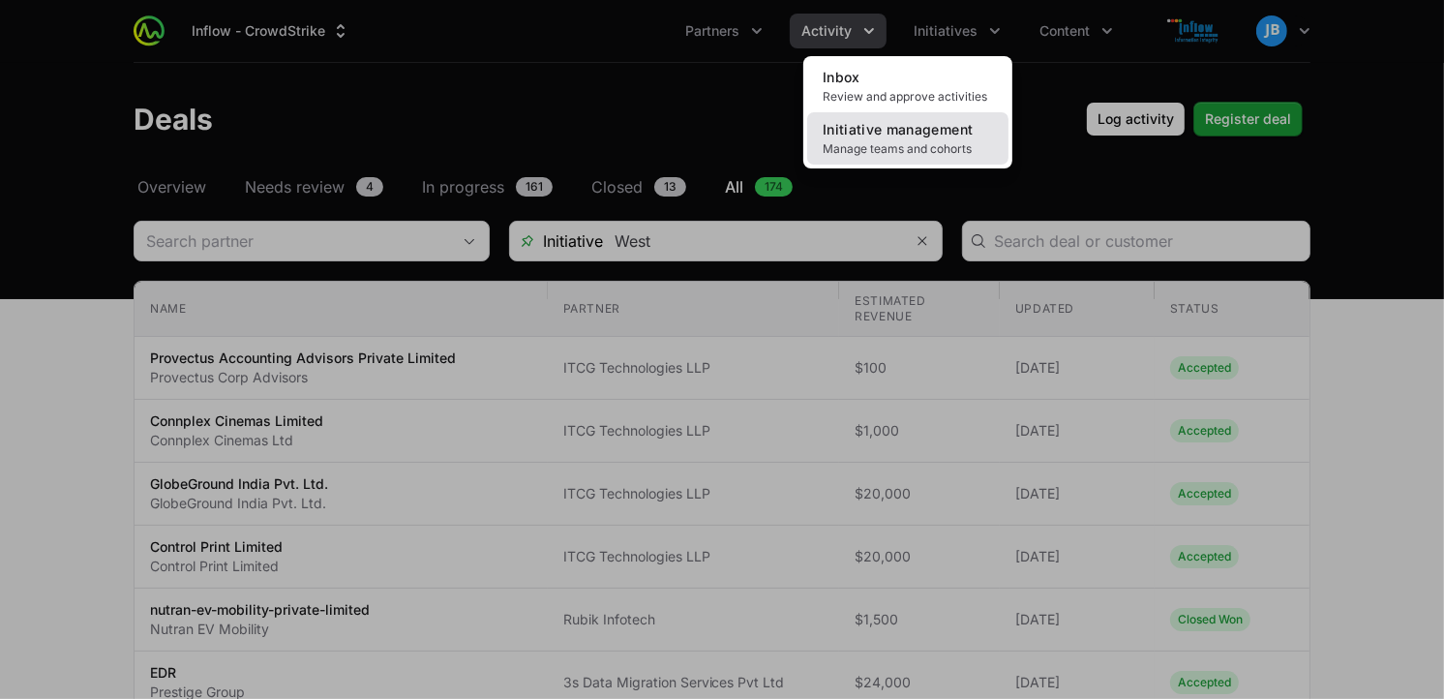
click at [923, 141] on span "Manage teams and cohorts" at bounding box center [908, 148] width 170 height 15
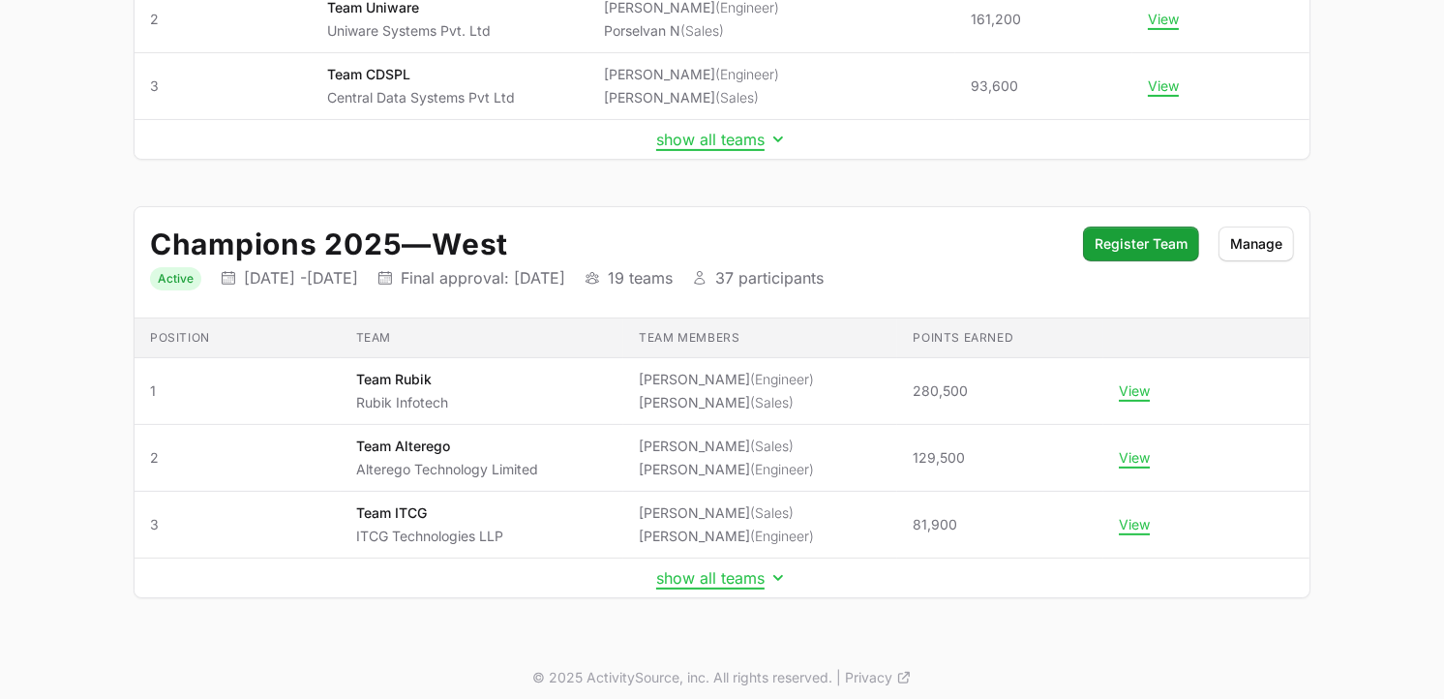
scroll to position [457, 0]
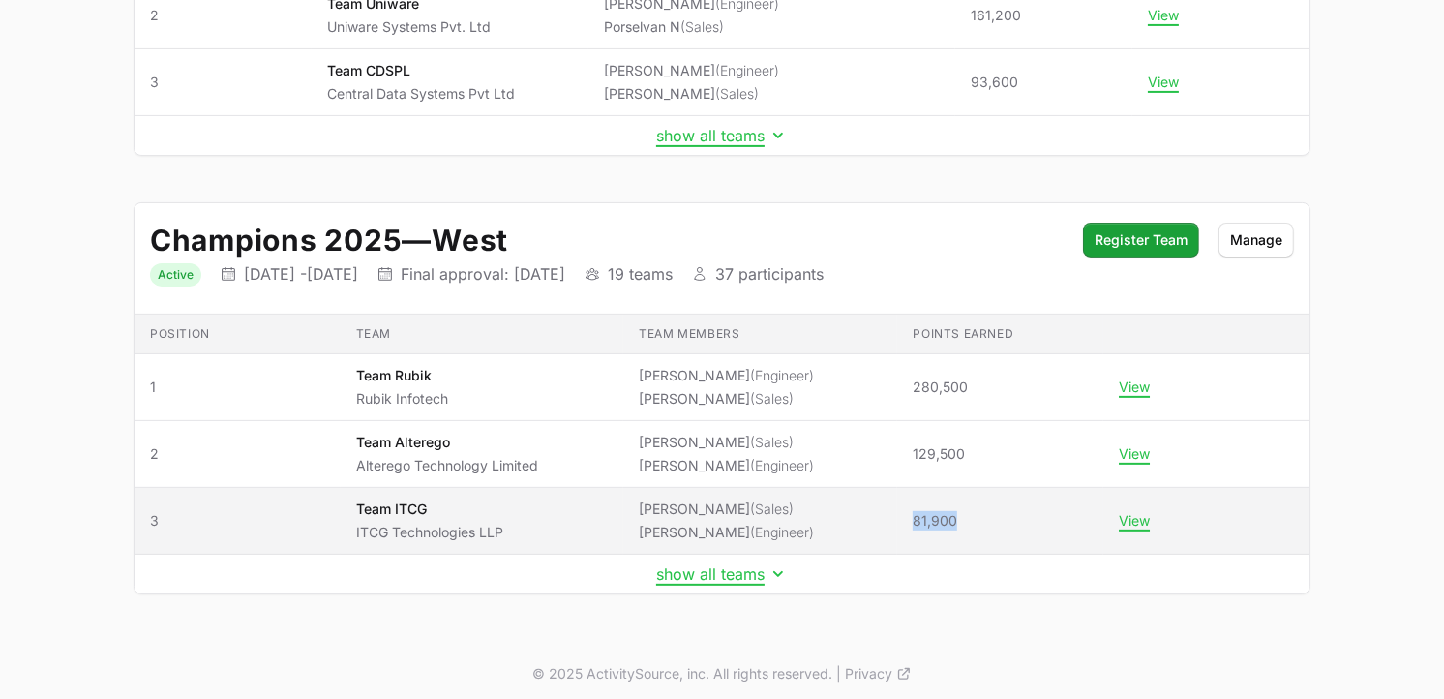
drag, startPoint x: 961, startPoint y: 523, endPoint x: 900, endPoint y: 523, distance: 61.0
click at [900, 523] on td "Points earned 81,900" at bounding box center [1000, 521] width 206 height 67
copy span "81,900"
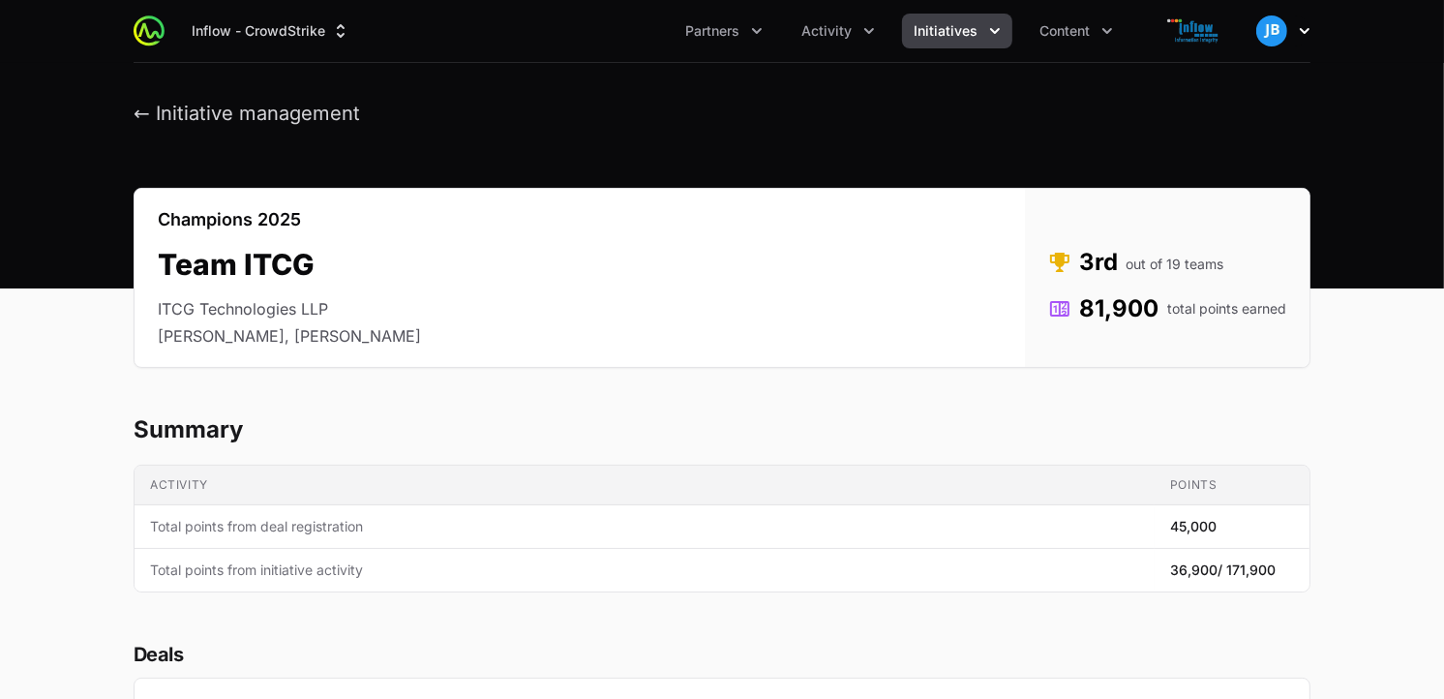
click at [1299, 33] on icon "button" at bounding box center [1304, 30] width 19 height 19
